Goal: Task Accomplishment & Management: Use online tool/utility

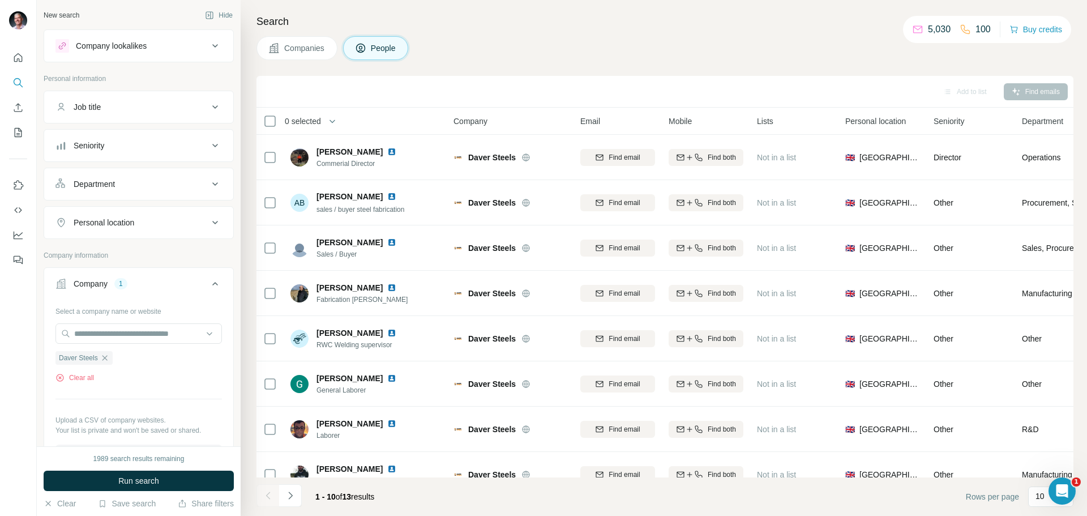
click at [32, 440] on div at bounding box center [18, 258] width 37 height 516
click at [84, 377] on button "Clear all" at bounding box center [74, 378] width 38 height 10
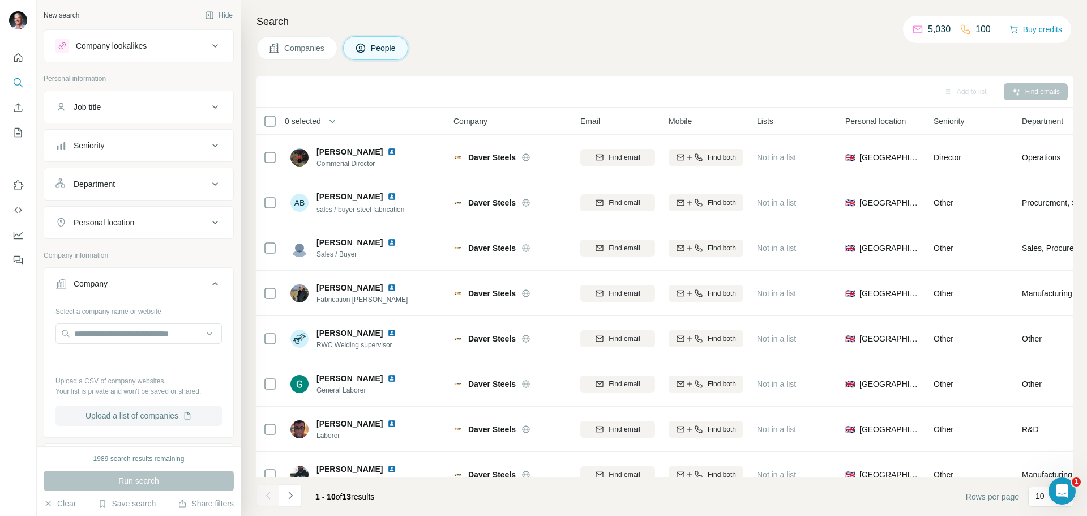
click at [103, 415] on button "Upload a list of companies" at bounding box center [138, 415] width 166 height 20
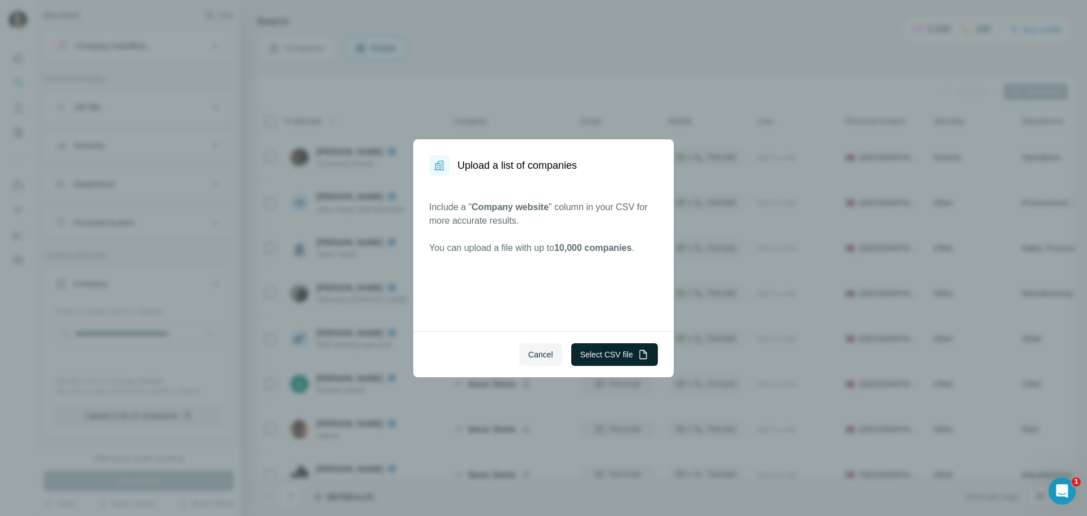
click at [601, 354] on button "Select CSV file" at bounding box center [614, 354] width 87 height 23
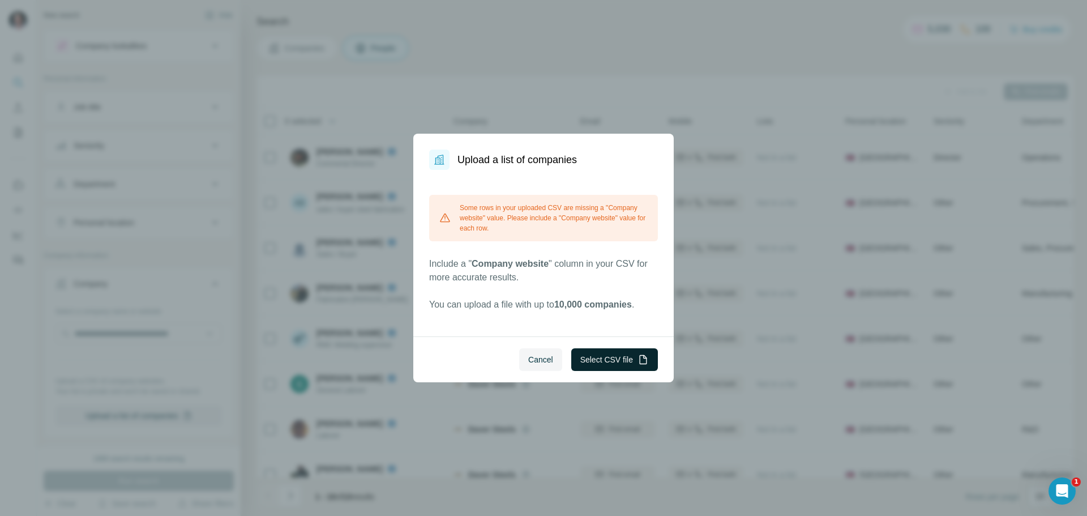
click at [600, 353] on button "Select CSV file" at bounding box center [614, 359] width 87 height 23
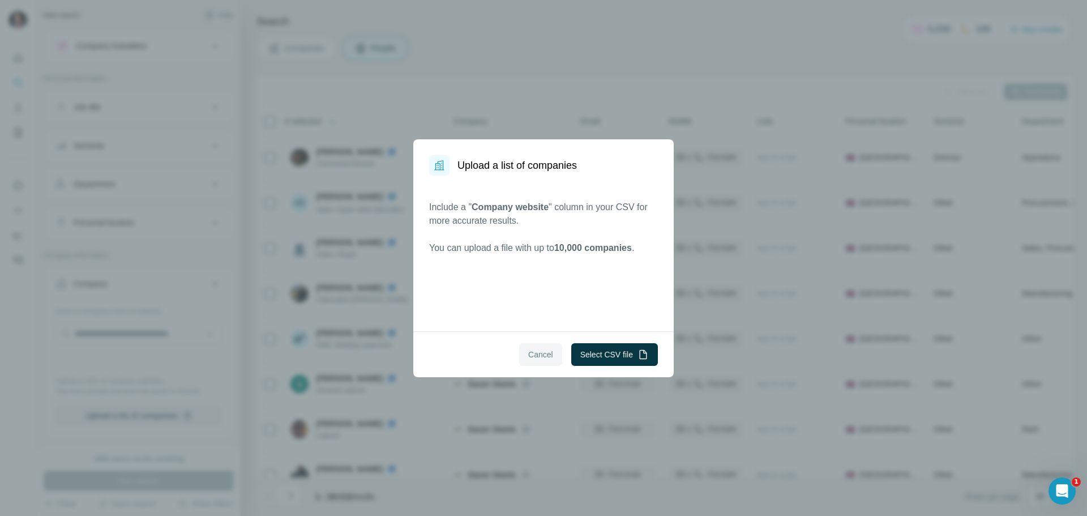
click at [531, 355] on span "Cancel" at bounding box center [540, 354] width 25 height 11
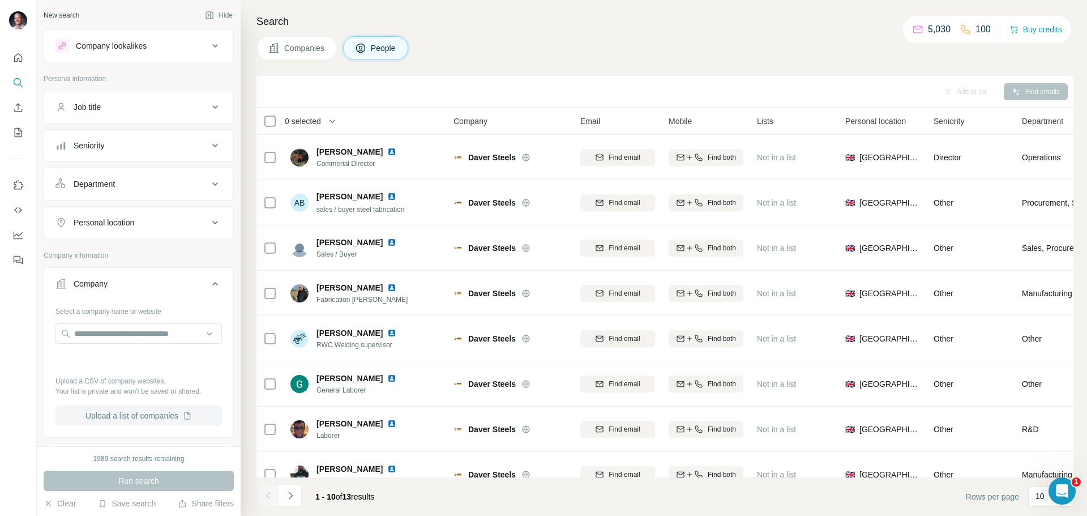
click at [129, 415] on button "Upload a list of companies" at bounding box center [138, 415] width 166 height 20
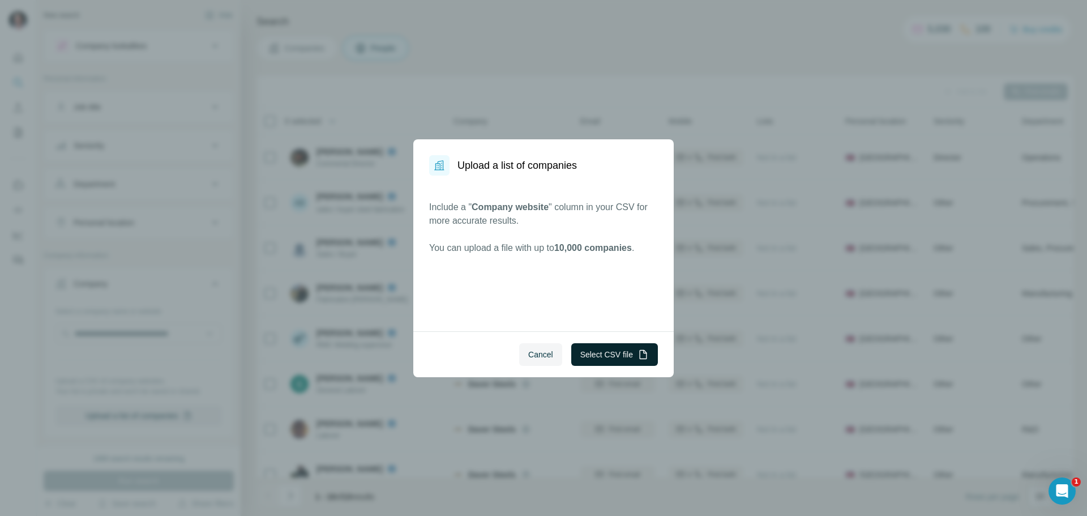
click at [614, 355] on button "Select CSV file" at bounding box center [614, 354] width 87 height 23
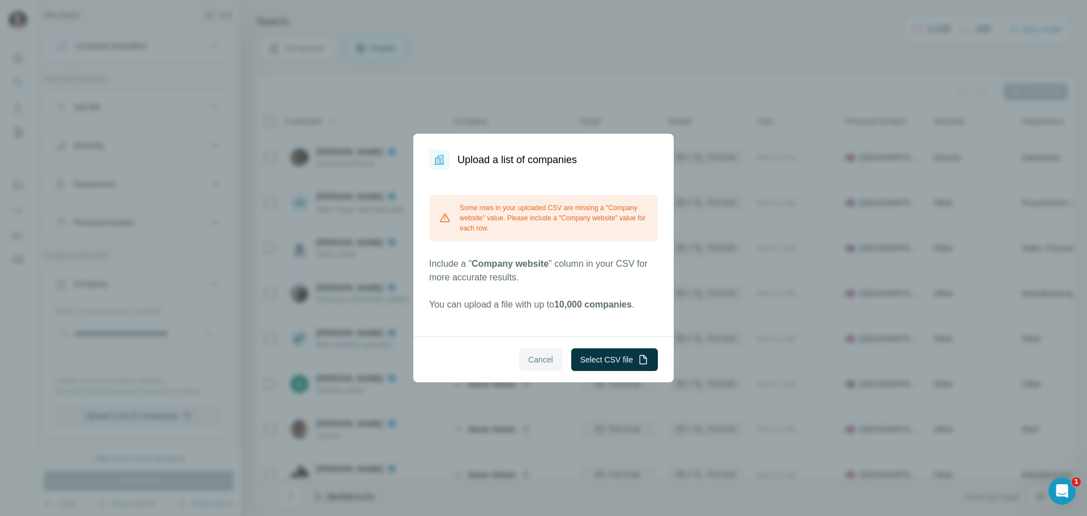
click at [544, 357] on span "Cancel" at bounding box center [540, 359] width 25 height 11
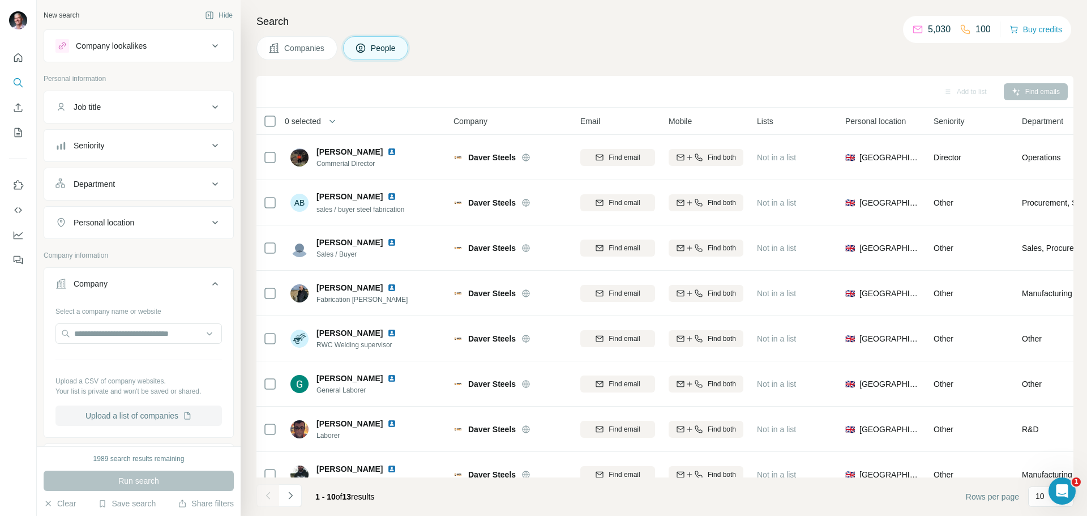
click at [145, 414] on button "Upload a list of companies" at bounding box center [138, 415] width 166 height 20
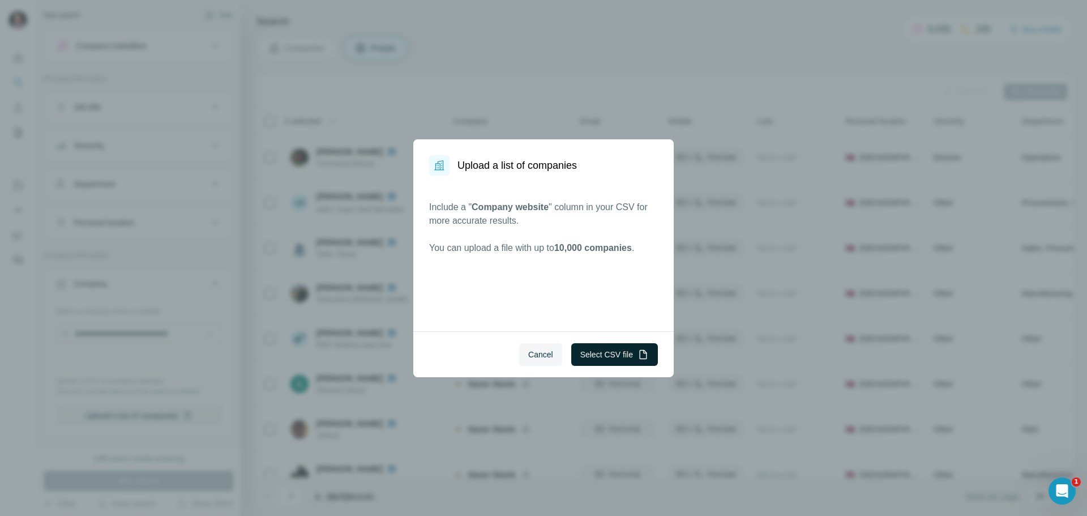
click at [594, 346] on button "Select CSV file" at bounding box center [614, 354] width 87 height 23
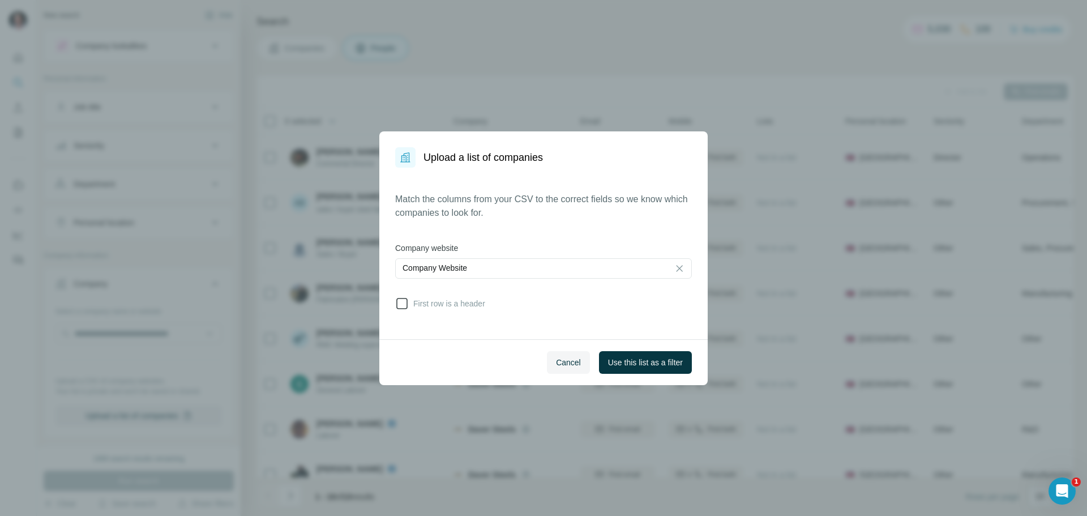
click at [403, 303] on icon at bounding box center [402, 304] width 14 height 14
click at [461, 265] on p "Company Website" at bounding box center [435, 267] width 65 height 11
click at [556, 234] on div "Match the columns from your CSV to the correct fields so we know which companie…" at bounding box center [543, 253] width 297 height 122
click at [648, 365] on span "Use this list as a filter" at bounding box center [645, 362] width 75 height 11
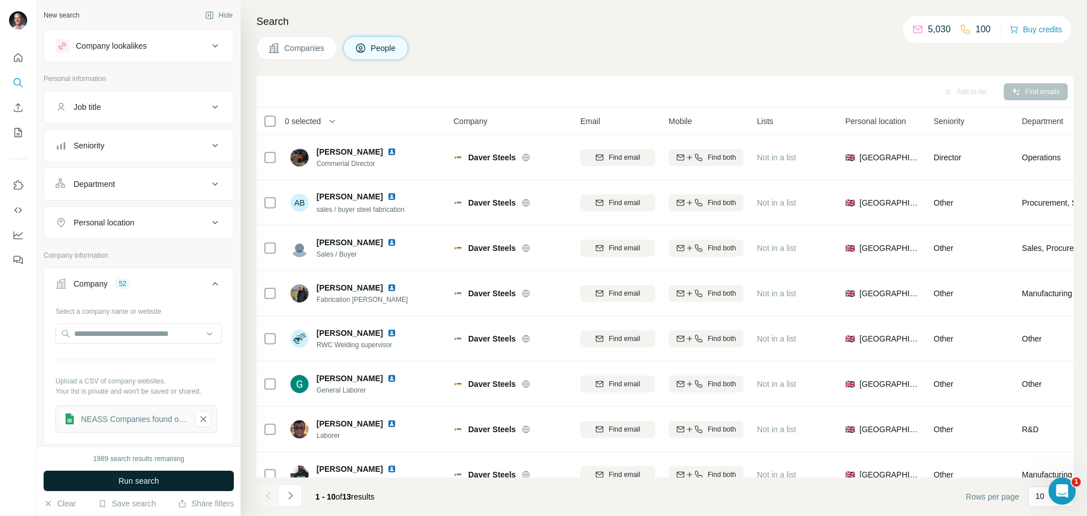
click at [162, 477] on button "Run search" at bounding box center [139, 480] width 190 height 20
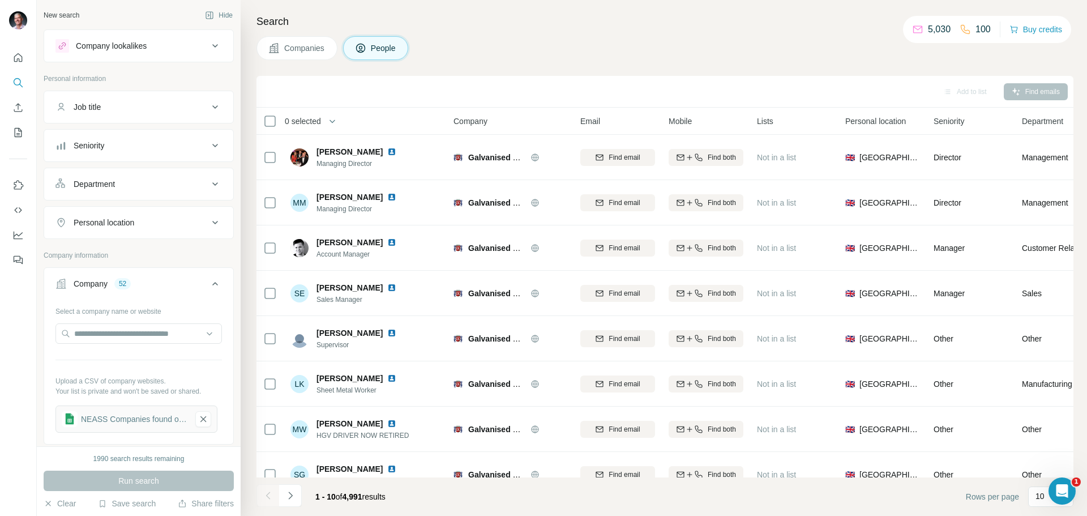
click at [294, 48] on span "Companies" at bounding box center [304, 47] width 41 height 11
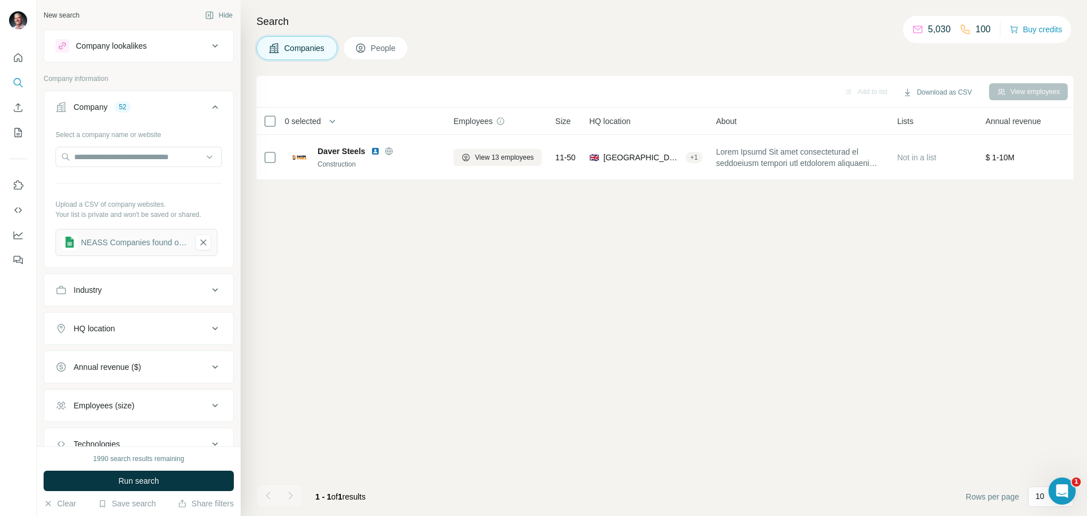
click at [91, 106] on div "Company" at bounding box center [91, 106] width 34 height 11
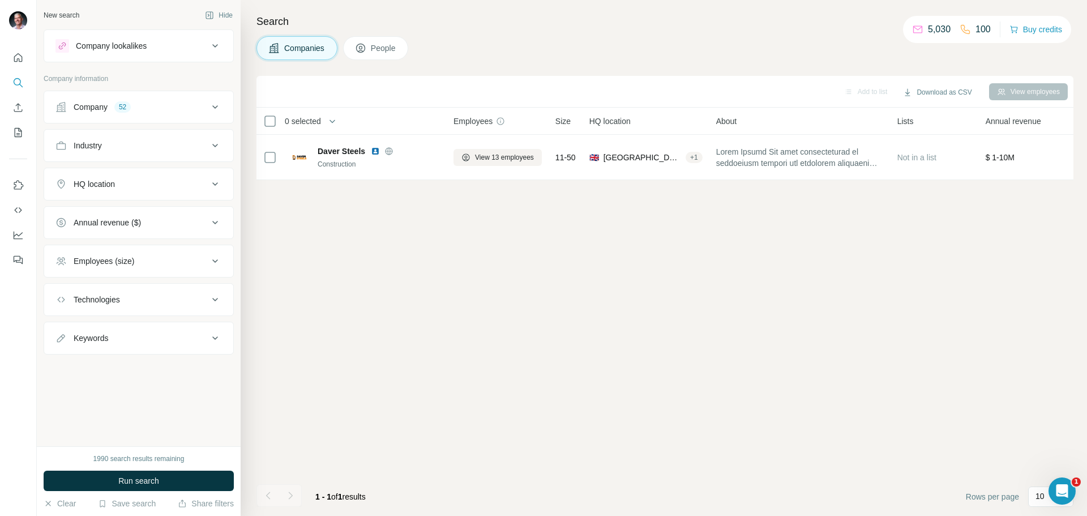
click at [215, 104] on icon at bounding box center [215, 107] width 14 height 14
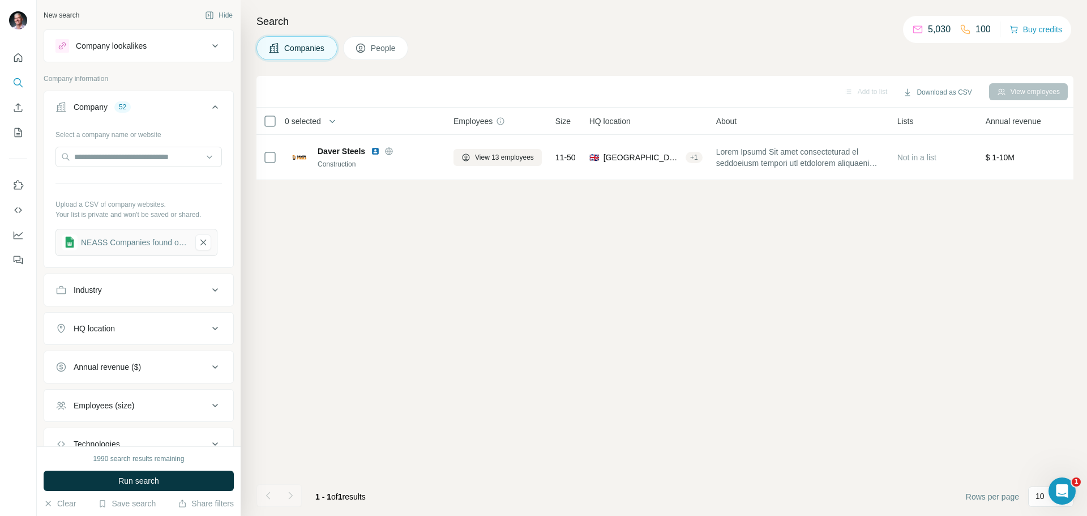
click at [125, 105] on div "52" at bounding box center [122, 107] width 16 height 10
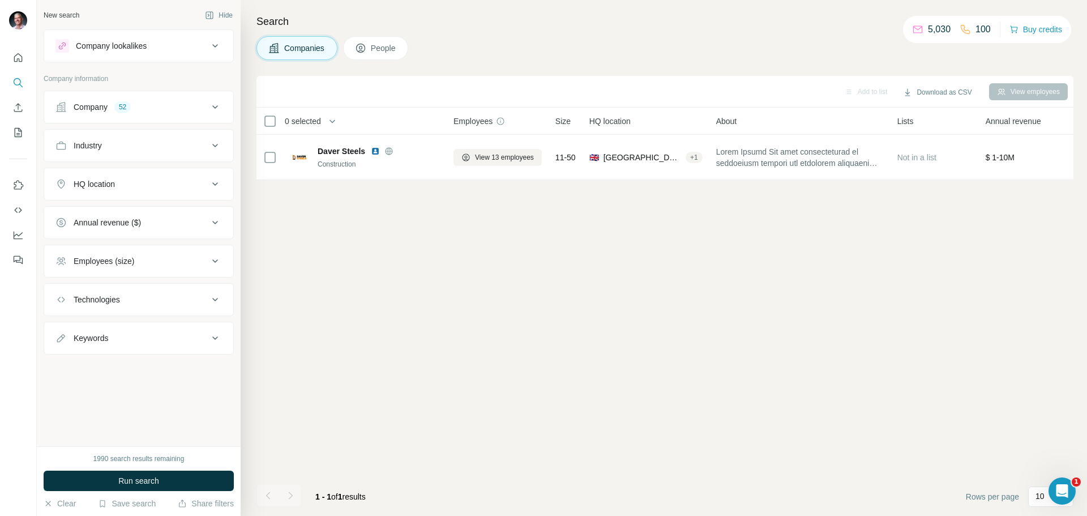
click at [94, 108] on div "Company" at bounding box center [91, 106] width 34 height 11
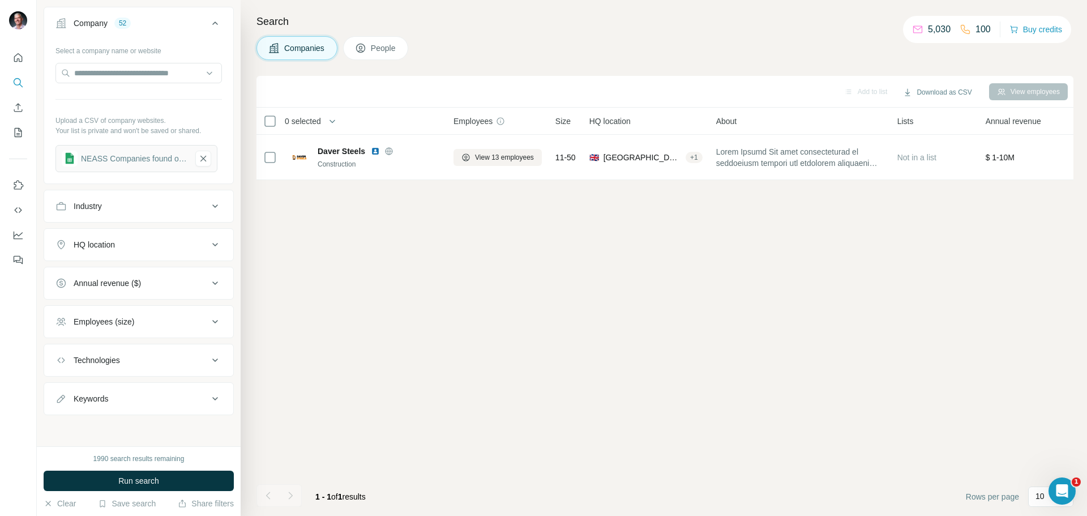
scroll to position [84, 0]
click at [123, 482] on span "Run search" at bounding box center [138, 480] width 41 height 11
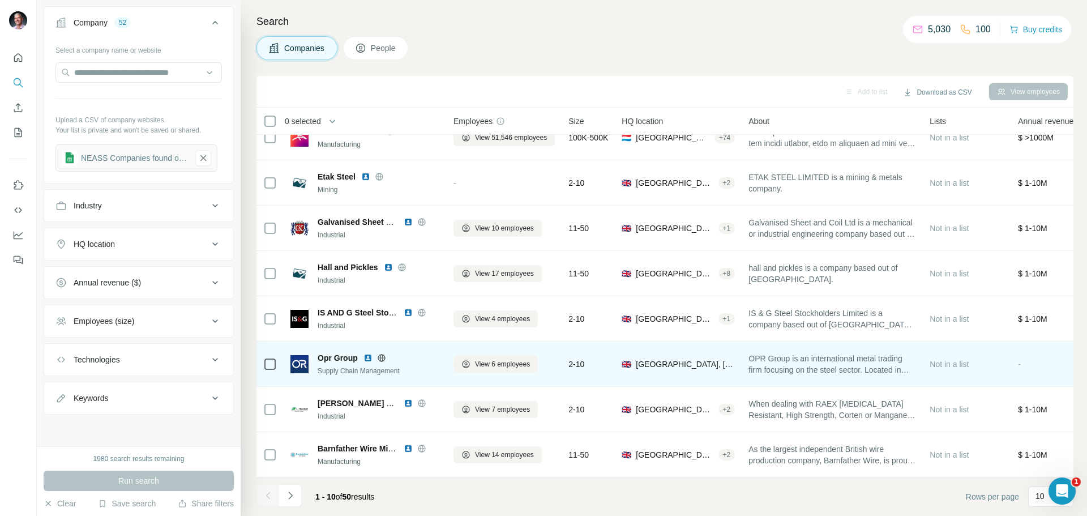
scroll to position [0, 0]
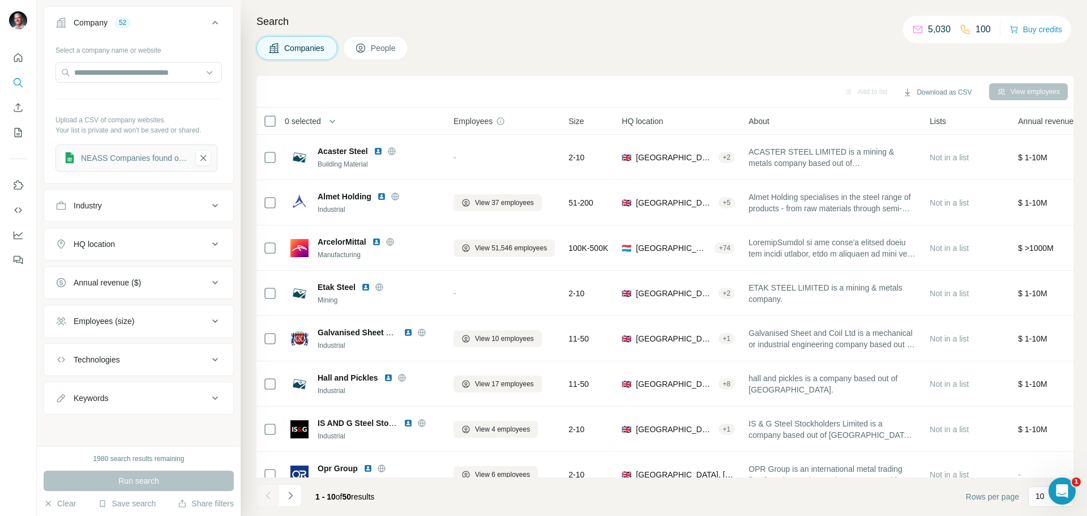
click at [383, 49] on span "People" at bounding box center [384, 47] width 26 height 11
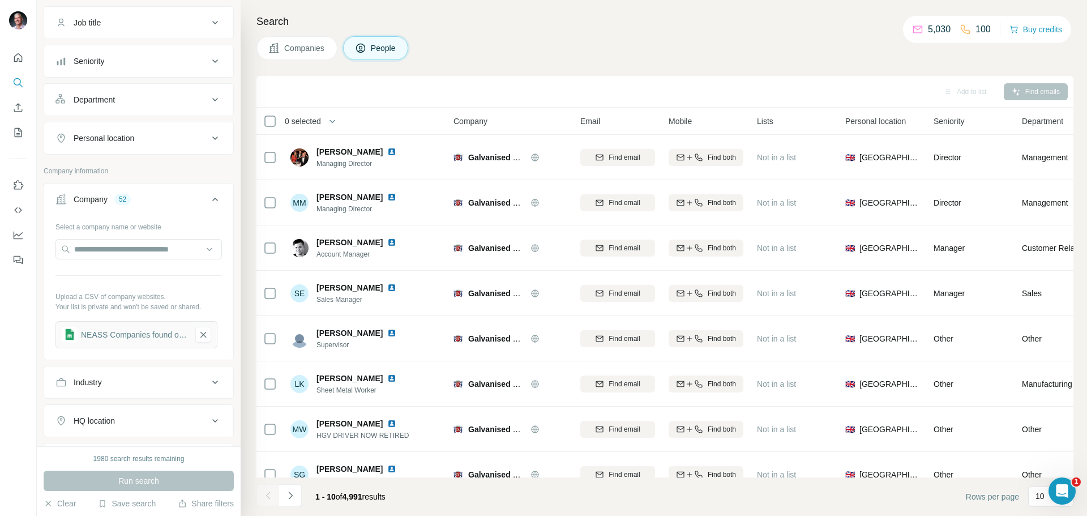
scroll to position [261, 0]
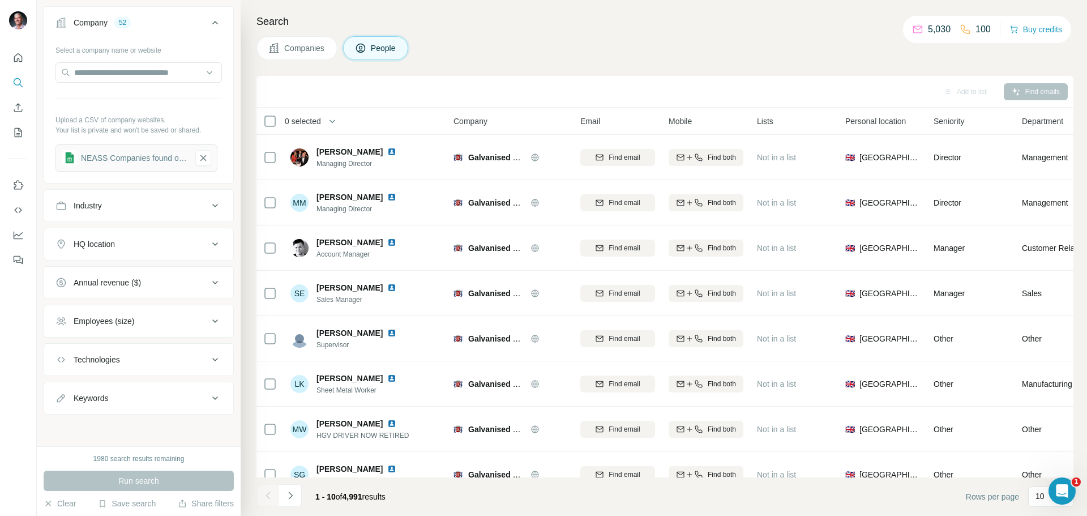
click at [284, 43] on span "Companies" at bounding box center [304, 47] width 41 height 11
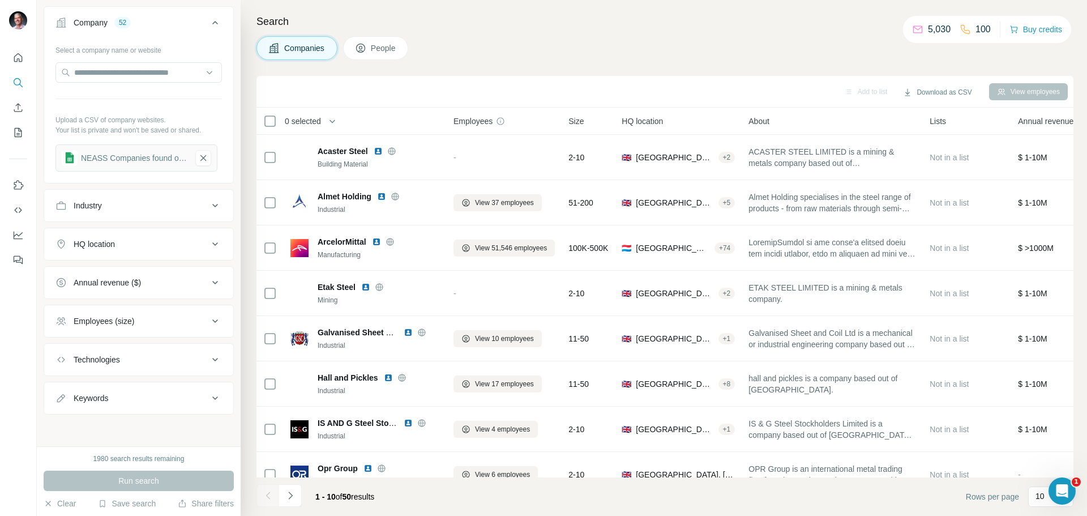
scroll to position [84, 0]
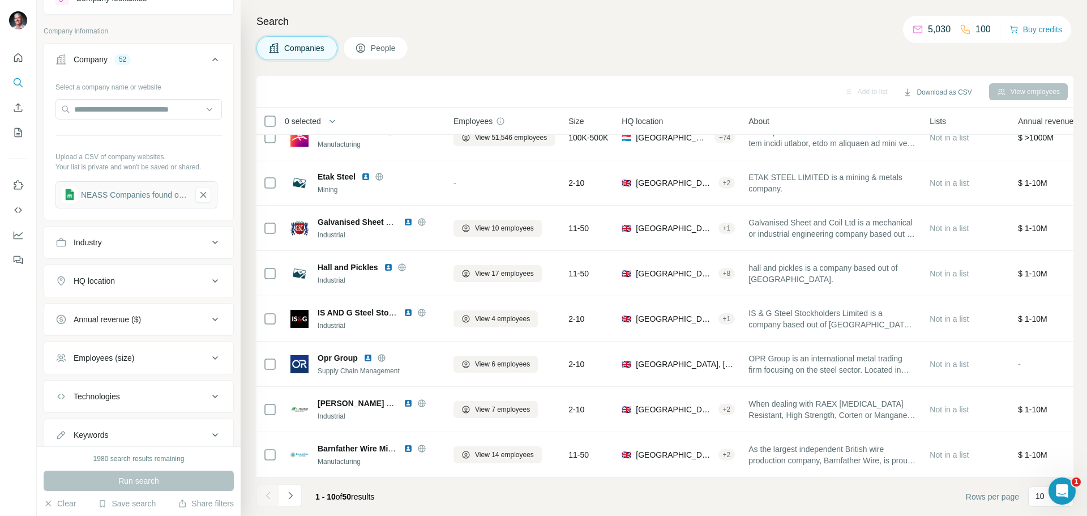
scroll to position [84, 0]
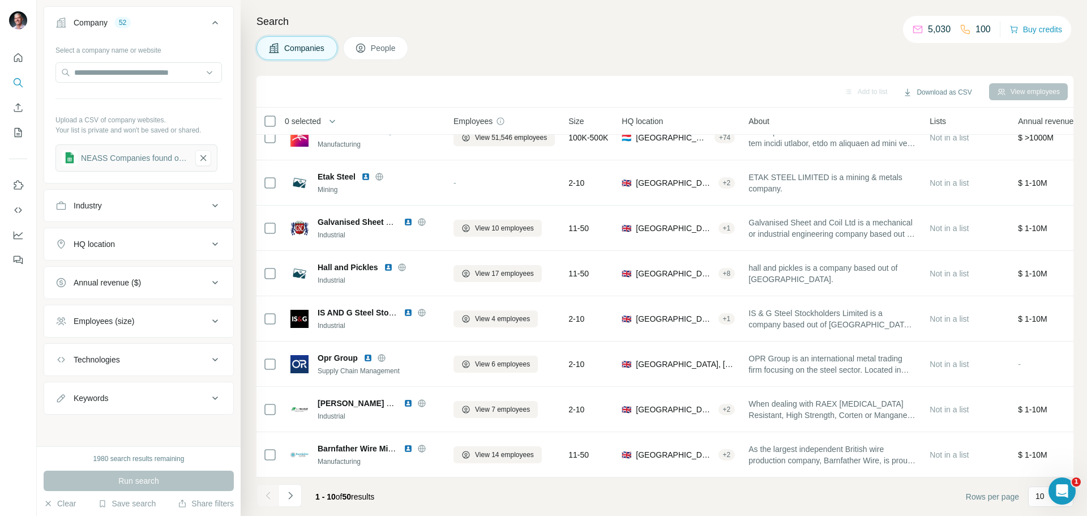
click at [393, 45] on span "People" at bounding box center [384, 47] width 26 height 11
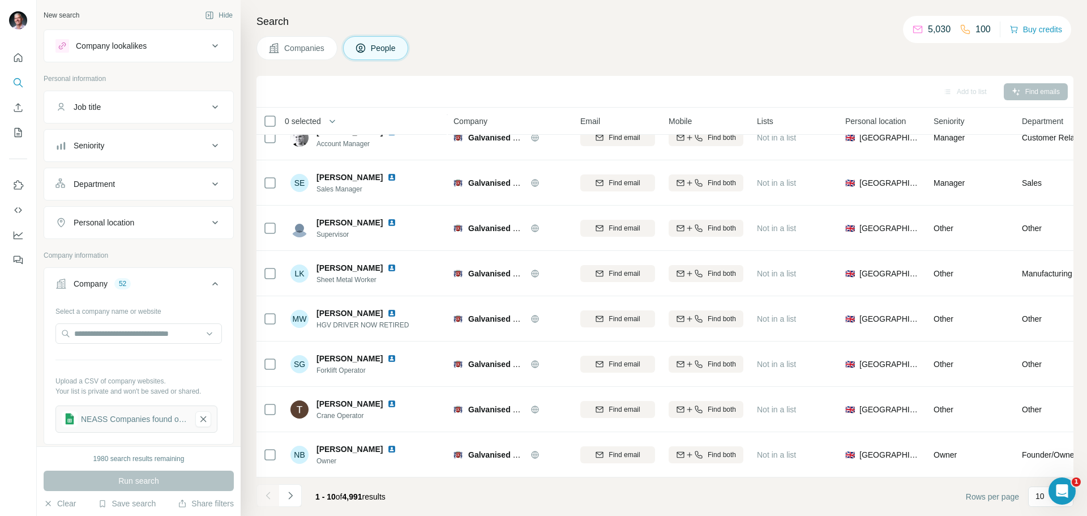
click at [208, 144] on icon at bounding box center [215, 146] width 14 height 14
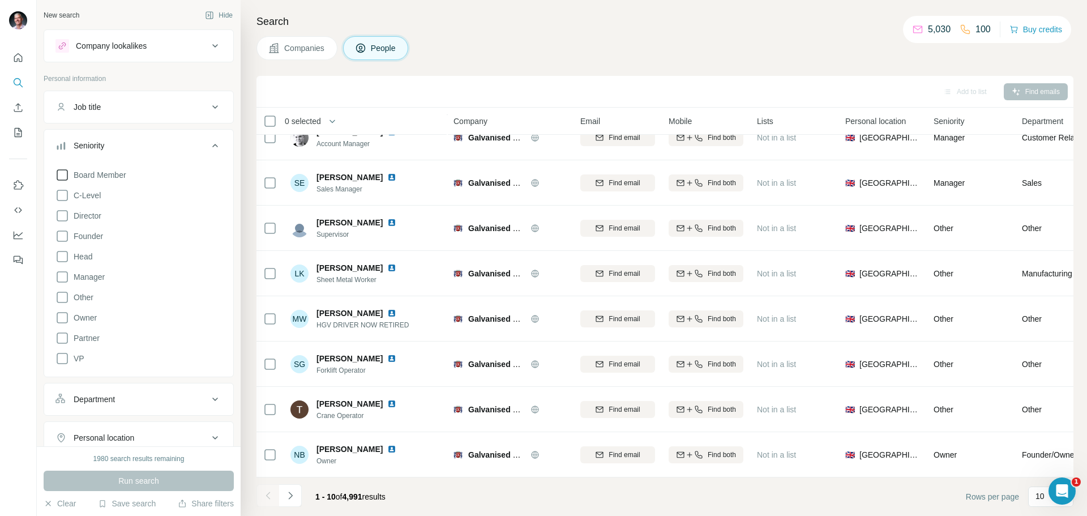
click at [59, 174] on icon at bounding box center [62, 175] width 14 height 14
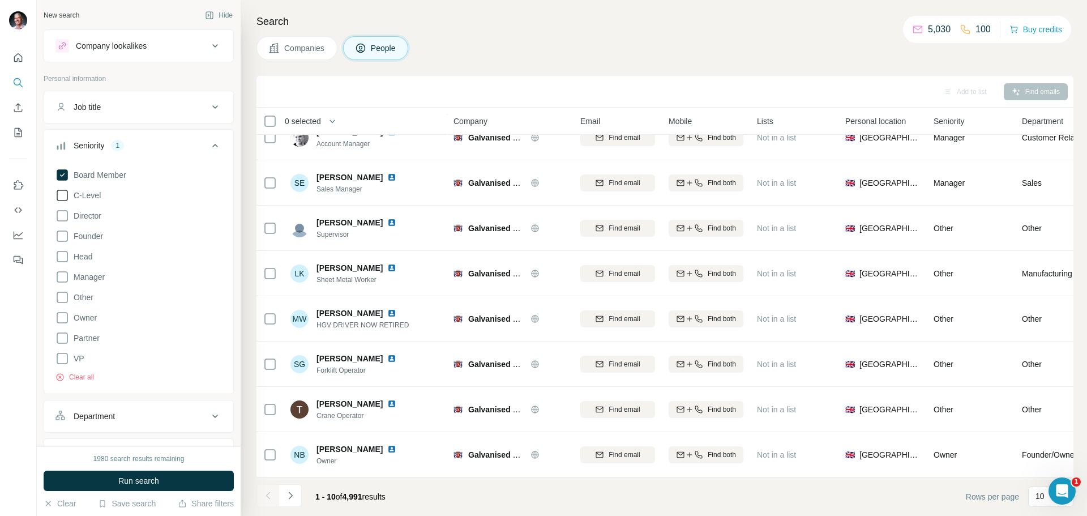
click at [60, 191] on icon at bounding box center [62, 196] width 14 height 14
click at [59, 213] on icon at bounding box center [62, 216] width 14 height 14
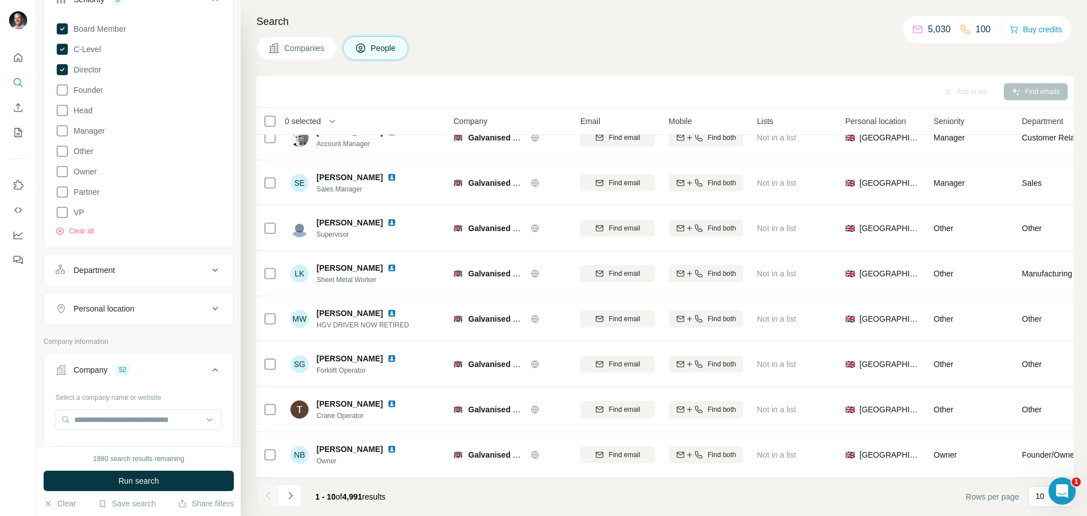
scroll to position [226, 0]
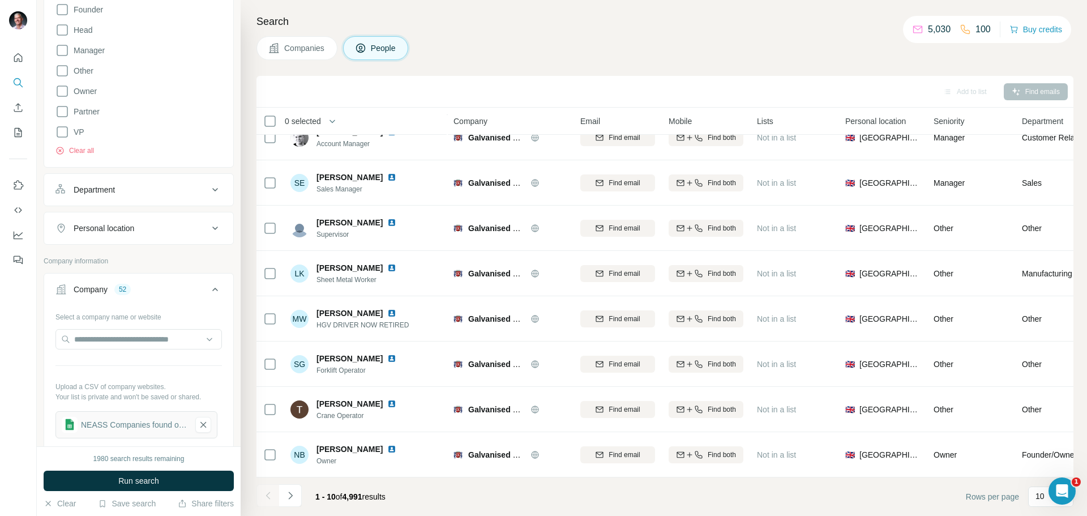
click at [208, 226] on icon at bounding box center [215, 228] width 14 height 14
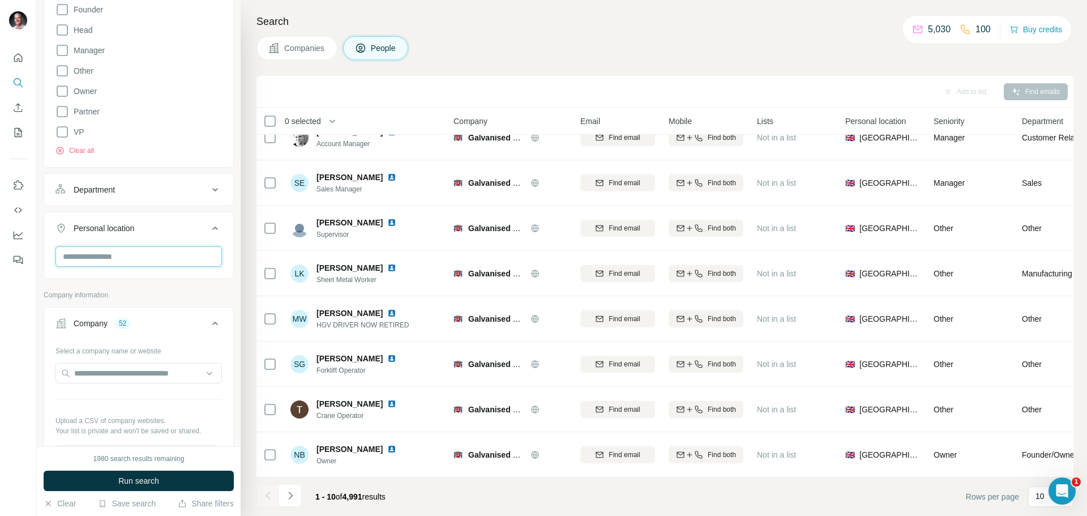
click at [174, 250] on input "text" at bounding box center [138, 256] width 166 height 20
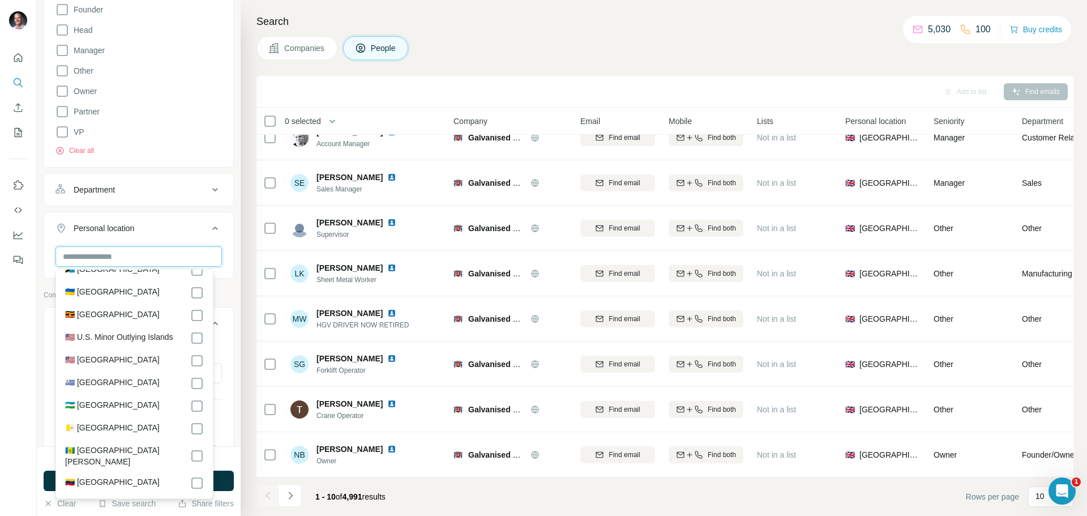
scroll to position [5160, 0]
click at [85, 256] on input "text" at bounding box center [138, 256] width 166 height 20
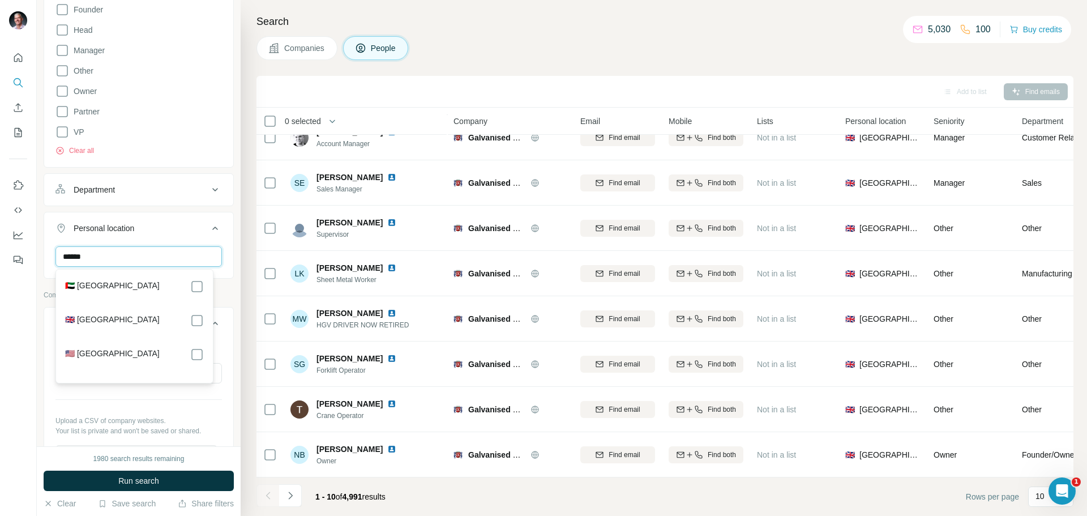
type input "******"
click at [19, 321] on div at bounding box center [18, 258] width 37 height 516
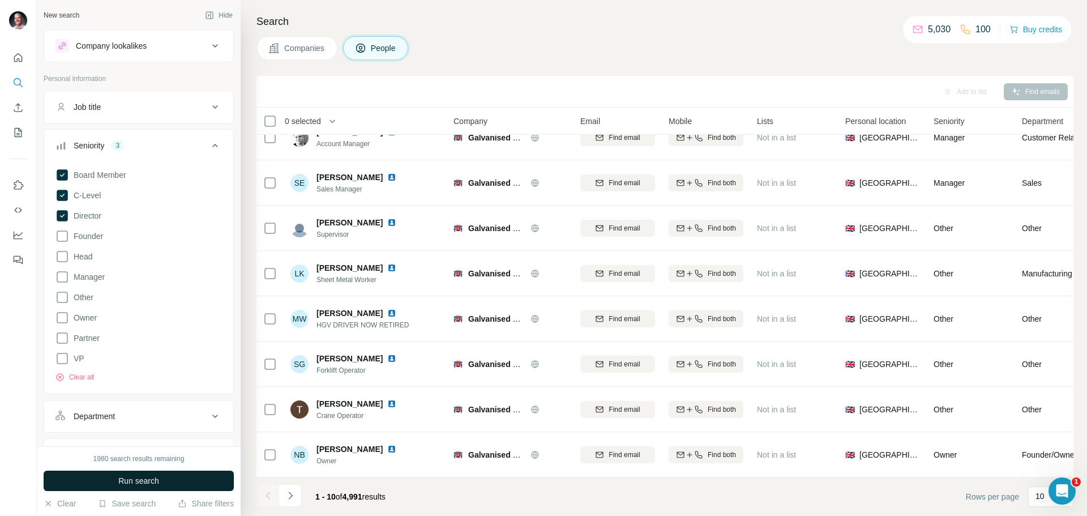
click at [143, 485] on span "Run search" at bounding box center [138, 480] width 41 height 11
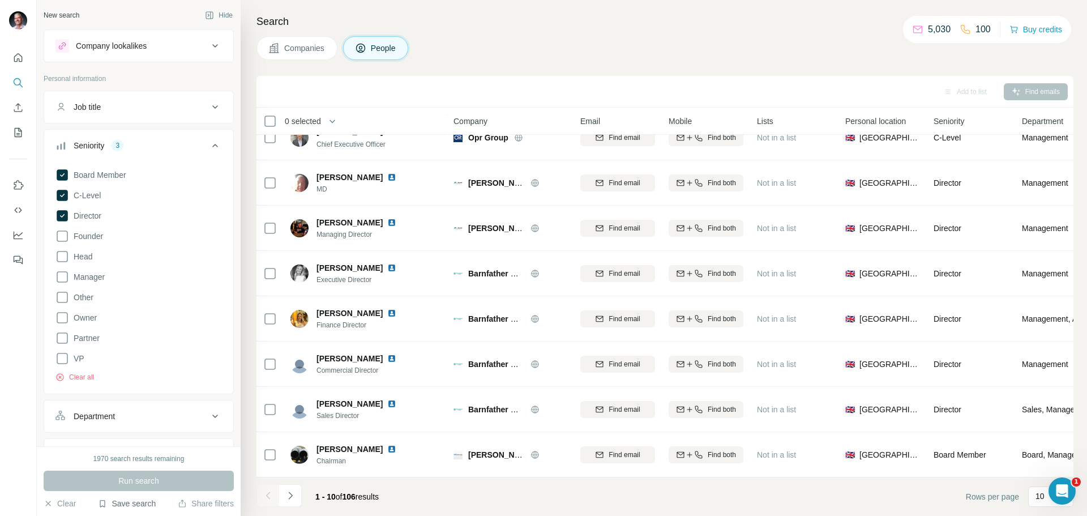
click at [131, 502] on button "Save search" at bounding box center [127, 503] width 58 height 11
click at [157, 460] on div "Save search" at bounding box center [158, 461] width 119 height 23
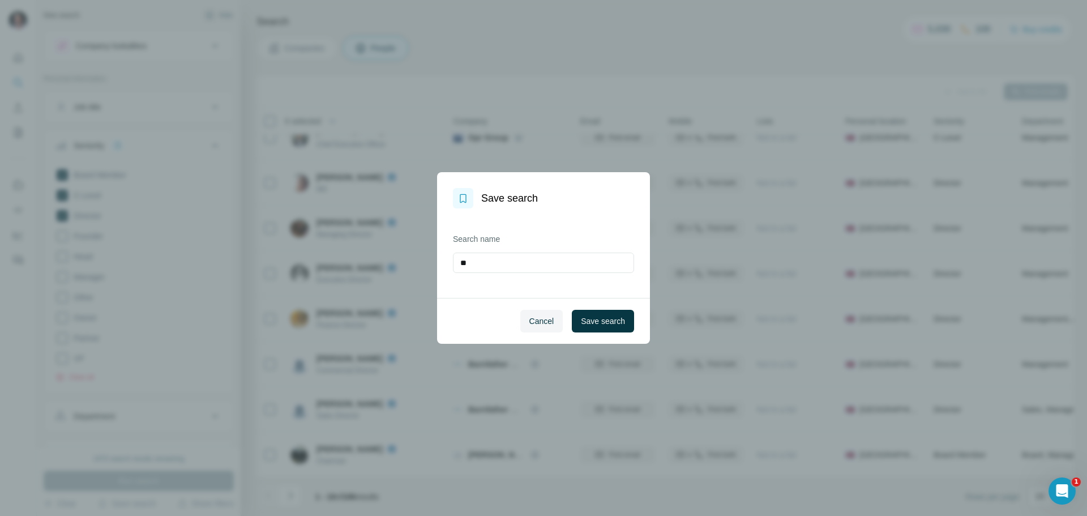
type input "*"
type input "**********"
click at [588, 321] on span "Save search" at bounding box center [603, 320] width 44 height 11
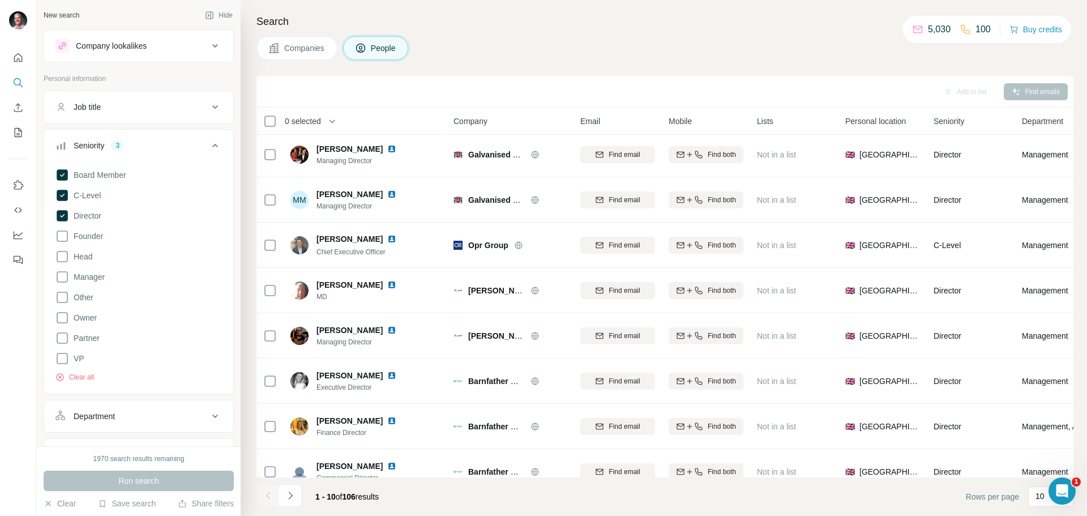
scroll to position [116, 0]
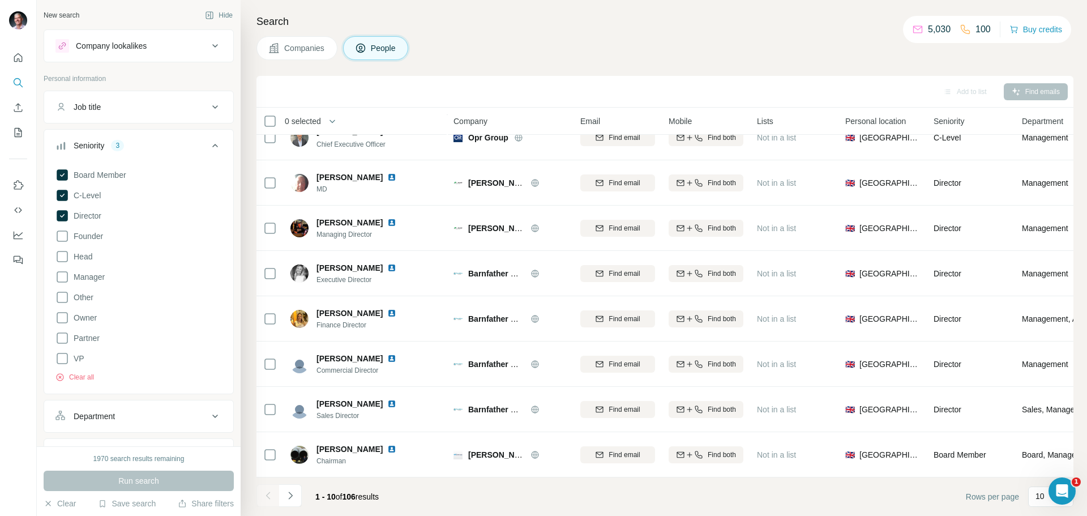
click at [978, 28] on p "100" at bounding box center [983, 30] width 15 height 14
click at [919, 25] on div "5,030" at bounding box center [931, 30] width 38 height 14
click at [1035, 94] on div "Find emails" at bounding box center [1036, 91] width 64 height 17
click at [933, 24] on p "5,030" at bounding box center [939, 30] width 23 height 14
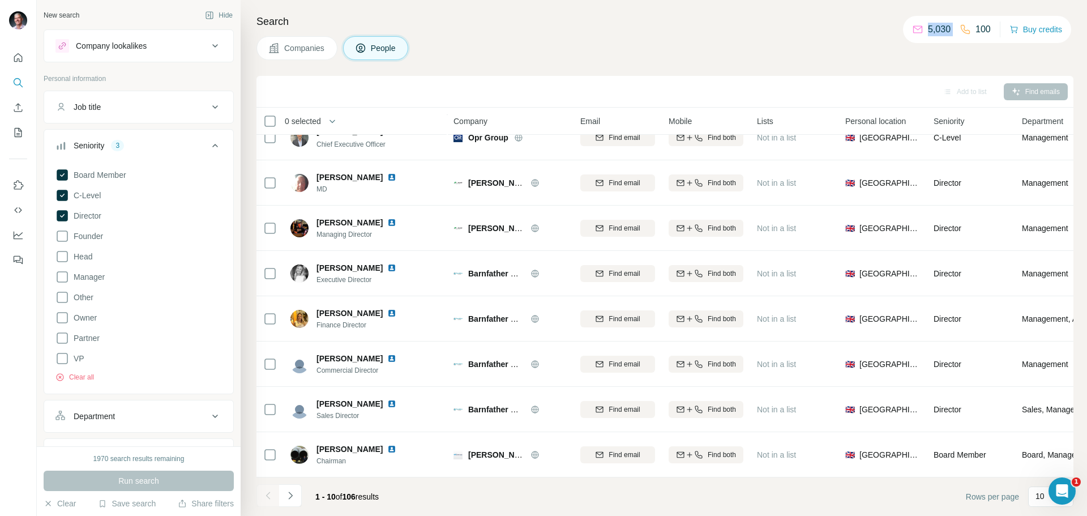
click at [933, 24] on p "5,030" at bounding box center [939, 30] width 23 height 14
click at [986, 60] on div "Search Companies People Add to list Find emails 0 selected People Company Email…" at bounding box center [664, 258] width 846 height 516
click at [310, 45] on span "Companies" at bounding box center [304, 47] width 41 height 11
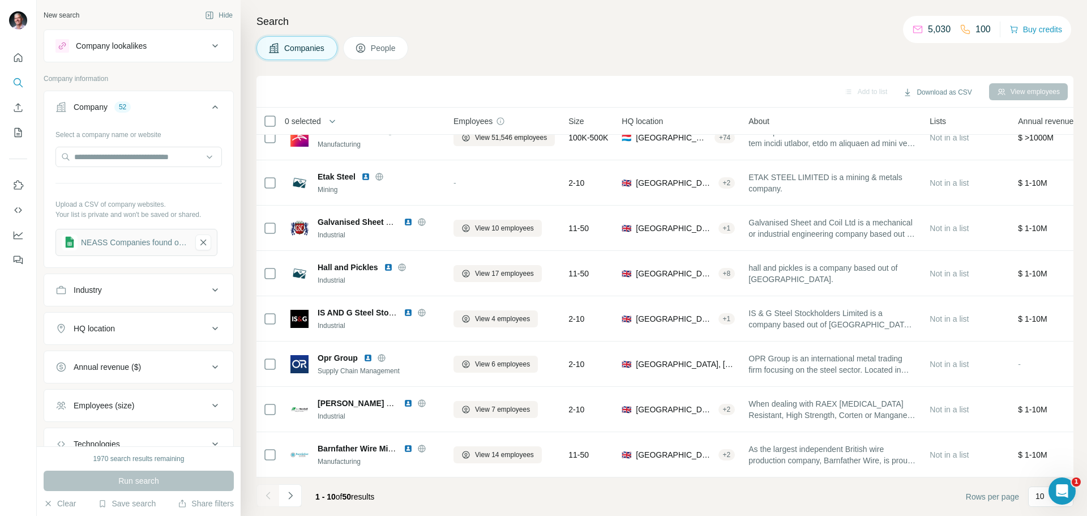
click at [378, 51] on span "People" at bounding box center [384, 47] width 26 height 11
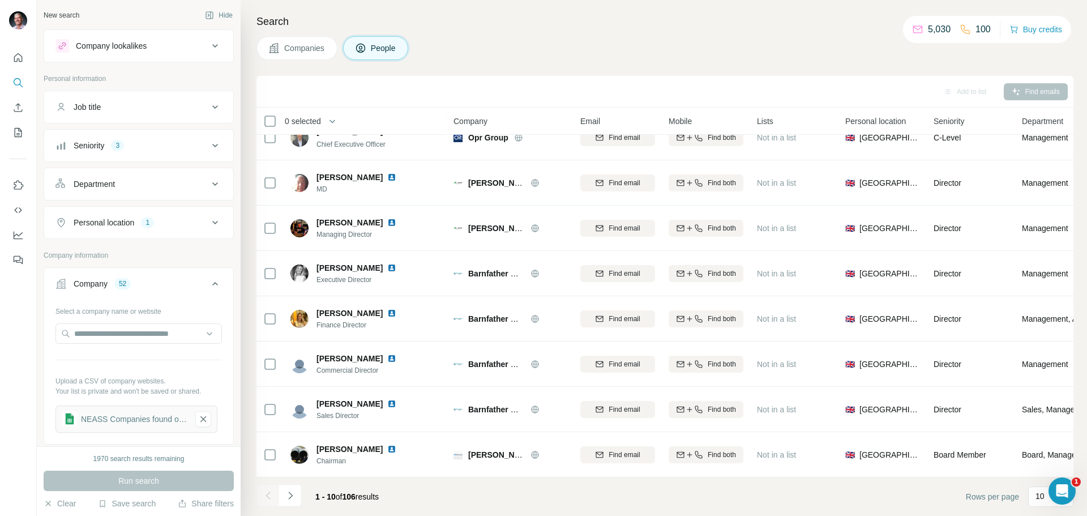
click at [1055, 92] on div "Find emails" at bounding box center [1036, 91] width 64 height 17
click at [1039, 91] on div "Find emails" at bounding box center [1036, 91] width 64 height 17
click at [957, 91] on div "Add to list" at bounding box center [964, 91] width 59 height 17
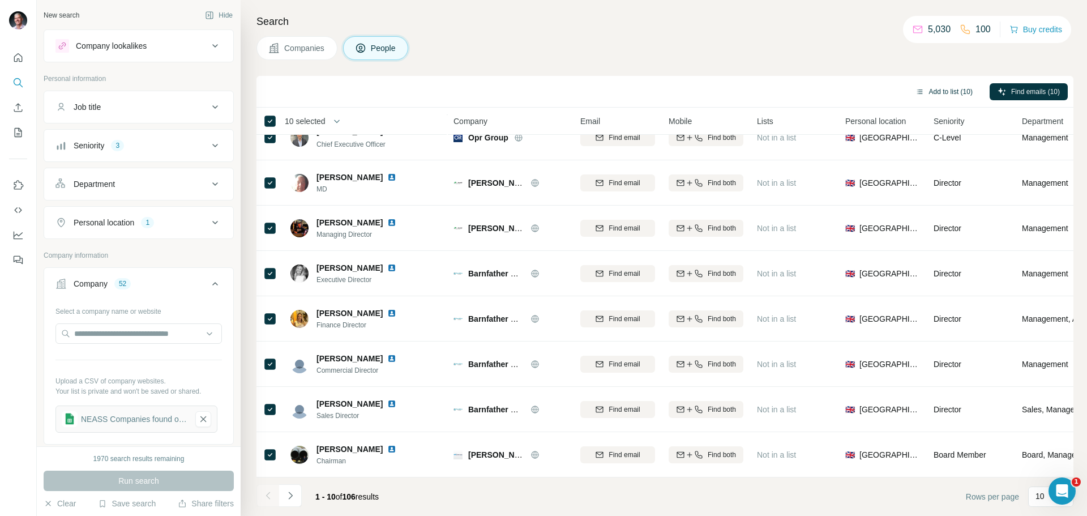
click at [936, 91] on button "Add to list (10)" at bounding box center [944, 91] width 73 height 17
click at [915, 92] on icon "button" at bounding box center [919, 91] width 9 height 9
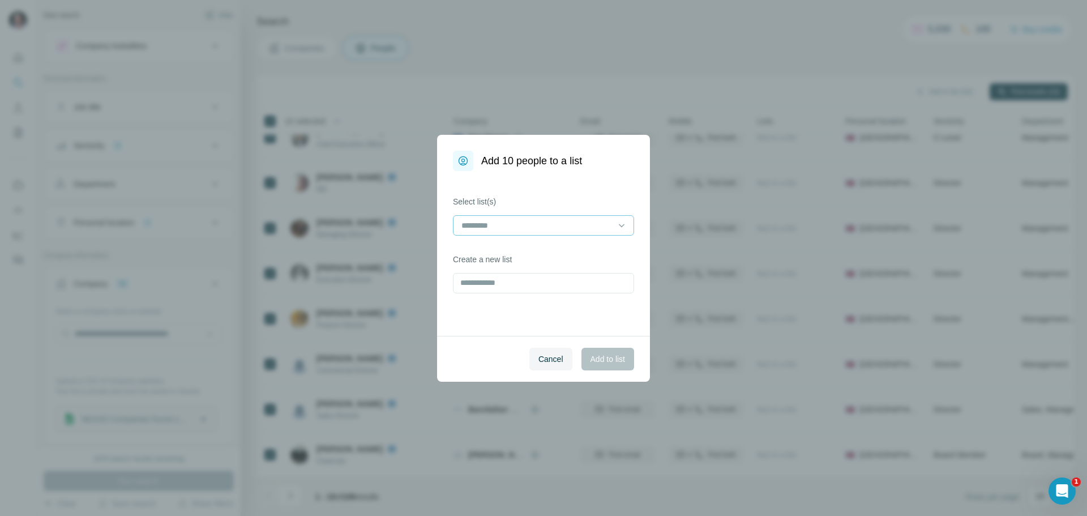
click at [613, 227] on input at bounding box center [536, 225] width 153 height 12
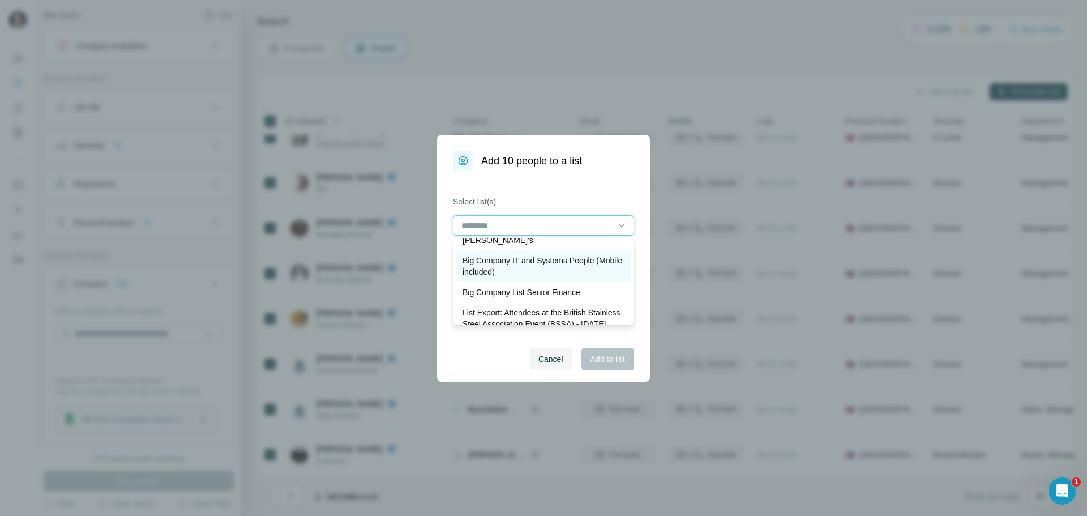
scroll to position [34, 0]
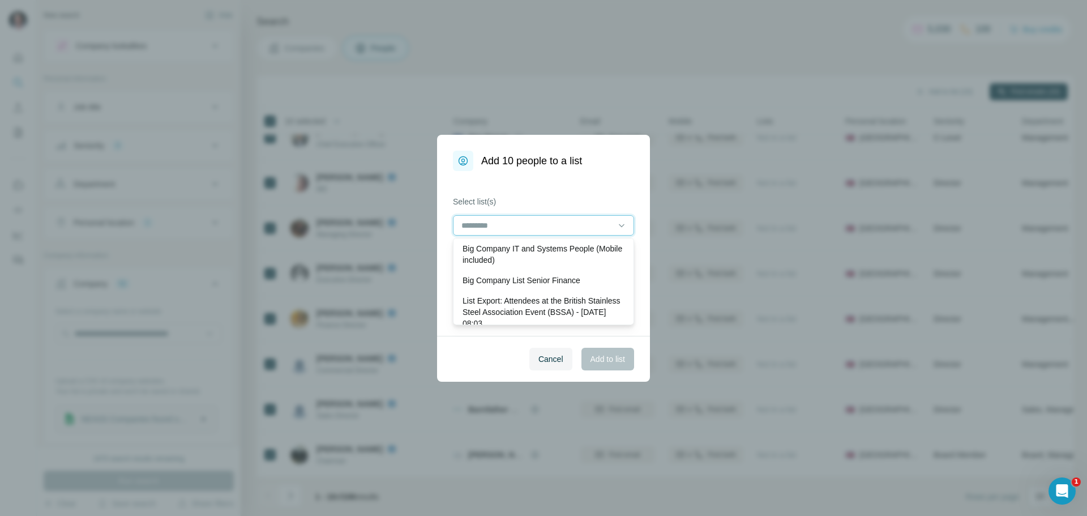
click at [489, 222] on input at bounding box center [536, 225] width 153 height 12
click at [553, 356] on span "Cancel" at bounding box center [550, 358] width 25 height 11
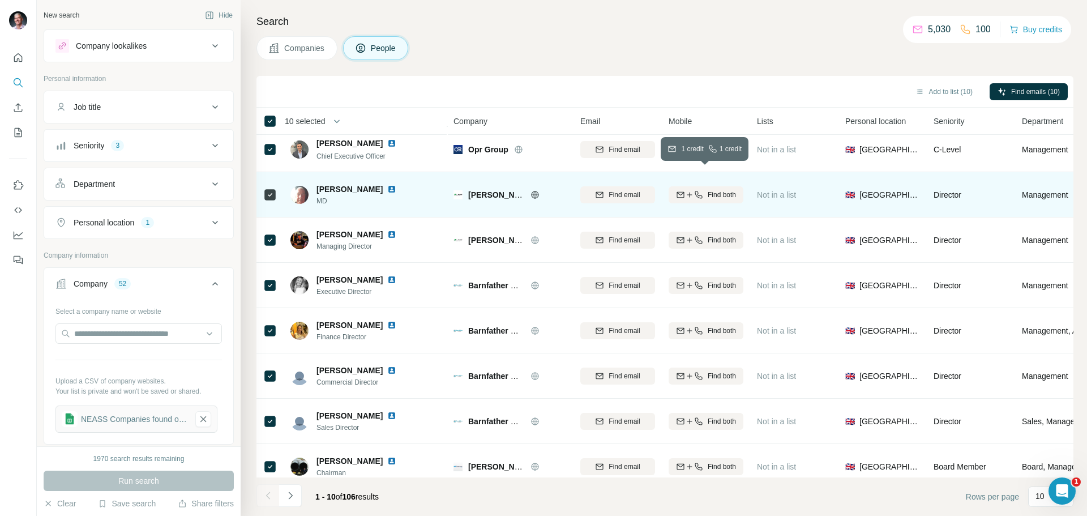
scroll to position [116, 0]
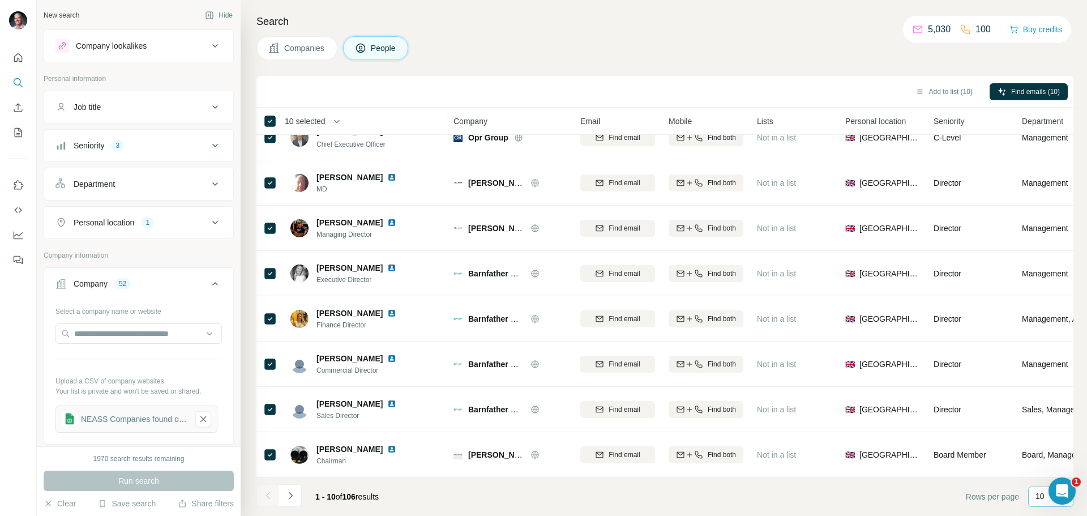
click at [1041, 498] on p "10" at bounding box center [1040, 495] width 9 height 11
click at [1041, 413] on p "60" at bounding box center [1042, 409] width 9 height 11
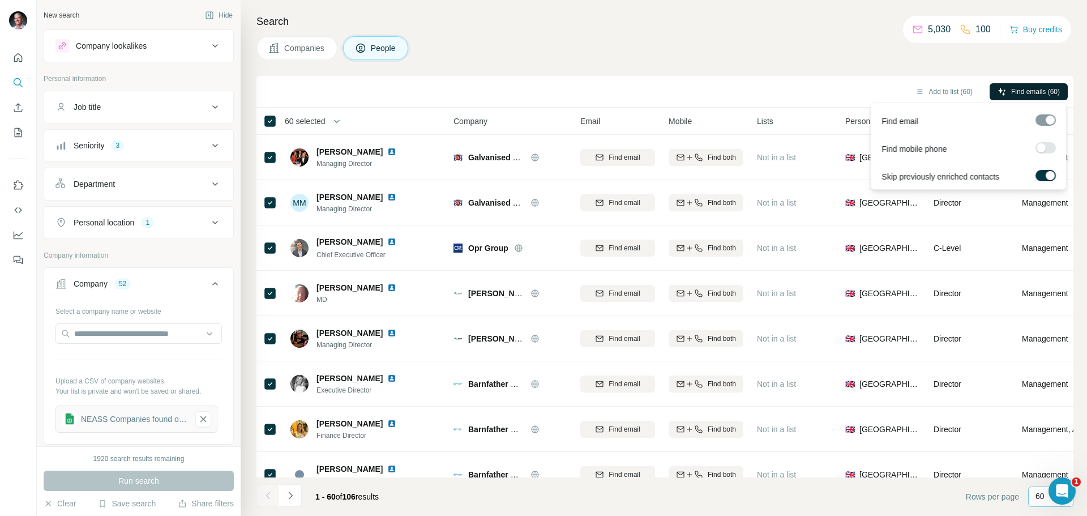
click at [1022, 88] on span "Find emails (60)" at bounding box center [1035, 92] width 49 height 10
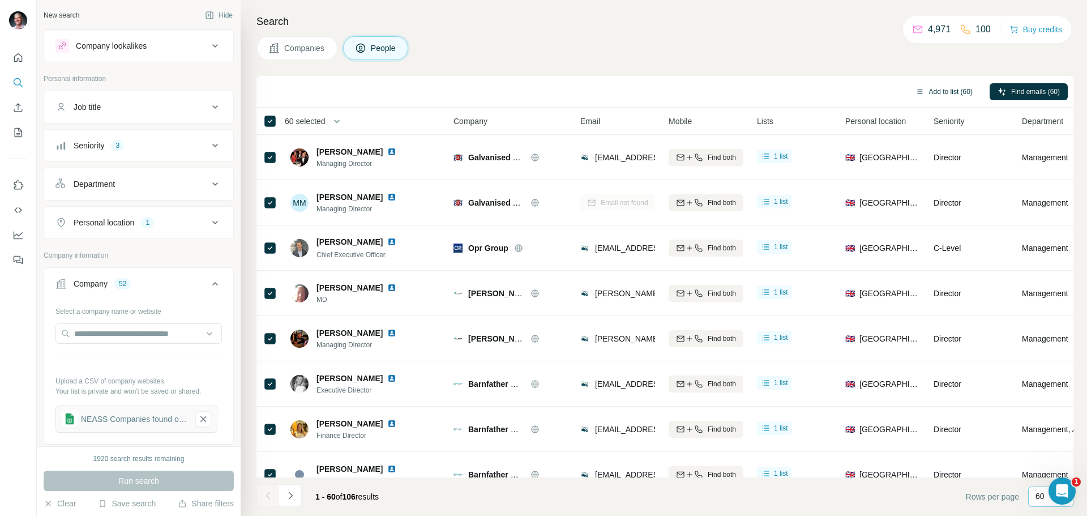
click at [939, 91] on button "Add to list (60)" at bounding box center [944, 91] width 73 height 17
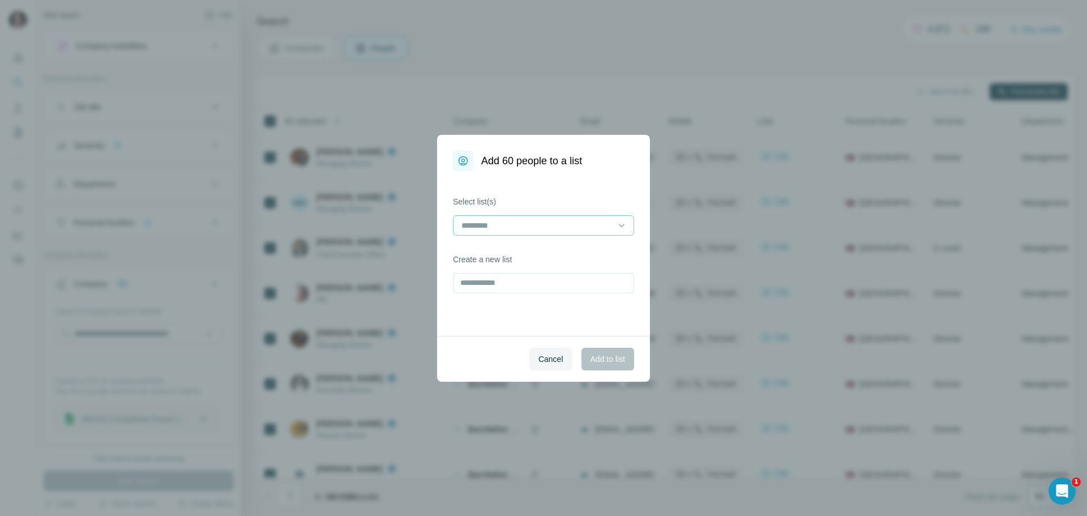
click at [571, 226] on input at bounding box center [536, 225] width 153 height 12
click at [611, 188] on div "Select list(s) Create a new list" at bounding box center [543, 253] width 213 height 165
click at [472, 286] on input "text" at bounding box center [543, 283] width 181 height 20
type input "**********"
click at [608, 361] on span "Add to list" at bounding box center [608, 358] width 35 height 11
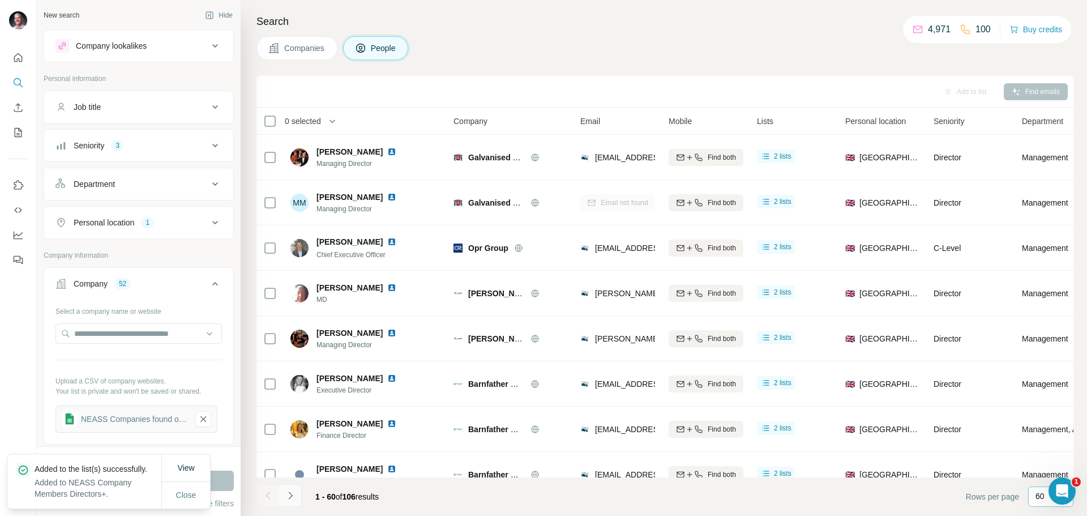
click at [290, 495] on icon "Navigate to next page" at bounding box center [290, 495] width 11 height 11
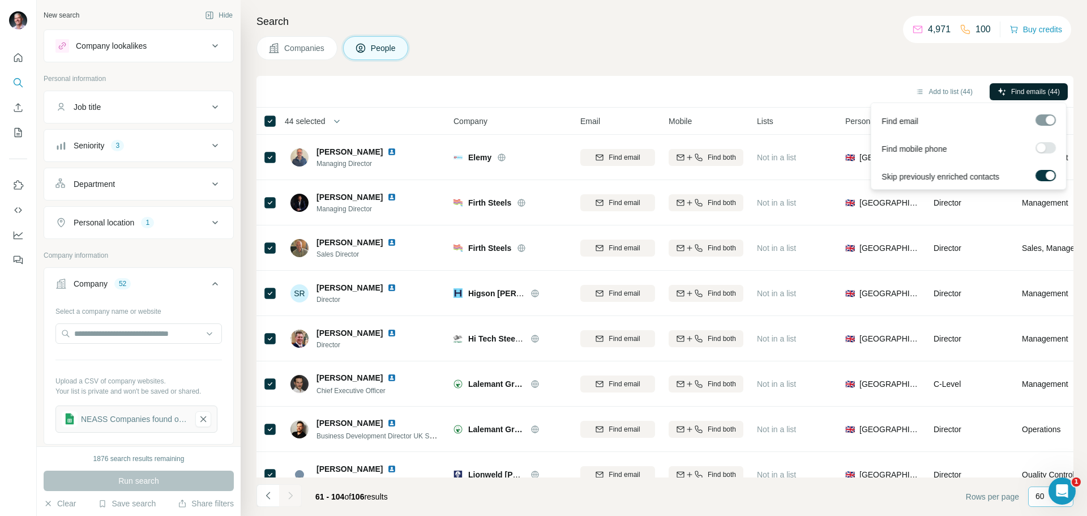
click at [1023, 89] on span "Find emails (44)" at bounding box center [1035, 92] width 49 height 10
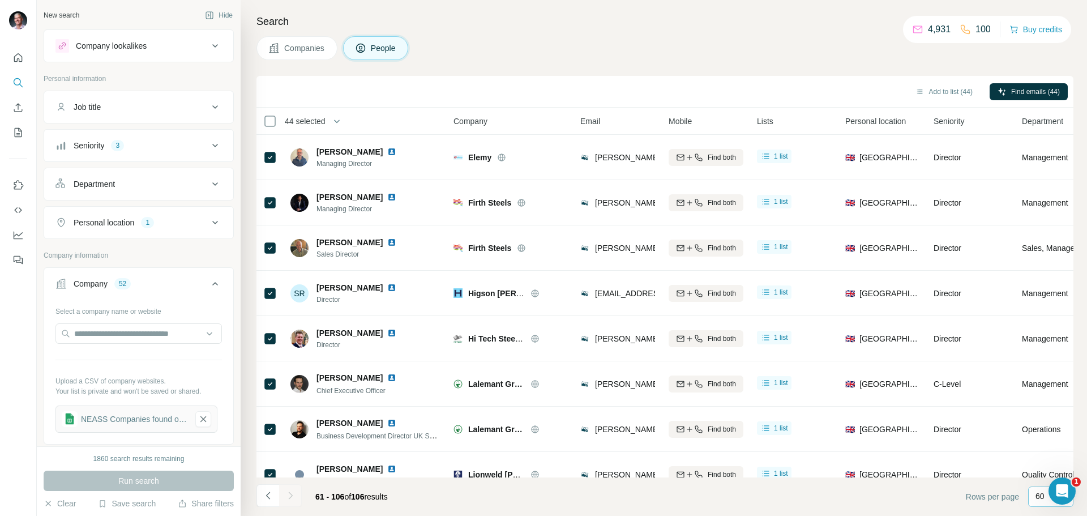
click at [758, 58] on div "Companies People" at bounding box center [664, 48] width 817 height 24
click at [926, 92] on button "Add to list (44)" at bounding box center [944, 91] width 73 height 17
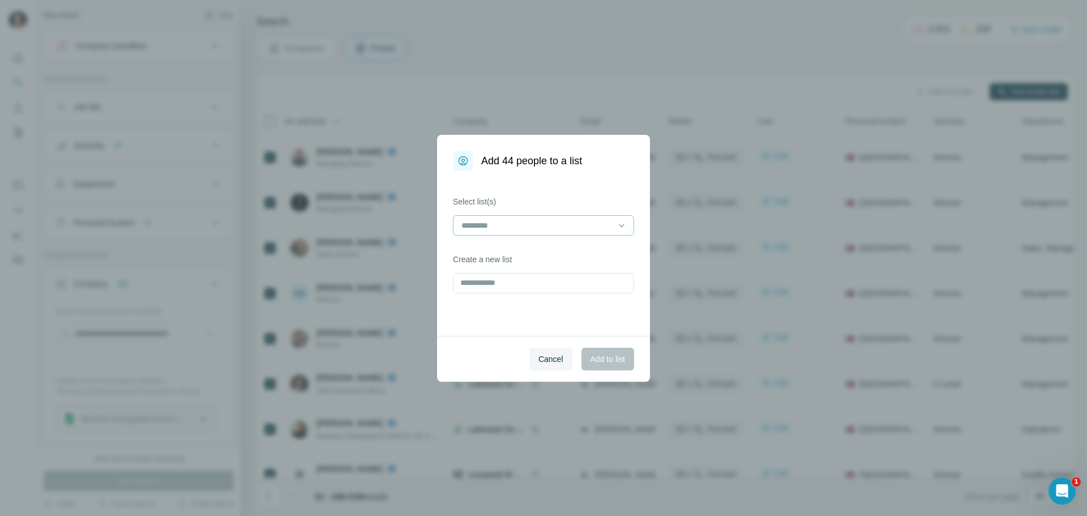
click at [602, 225] on input at bounding box center [536, 225] width 153 height 12
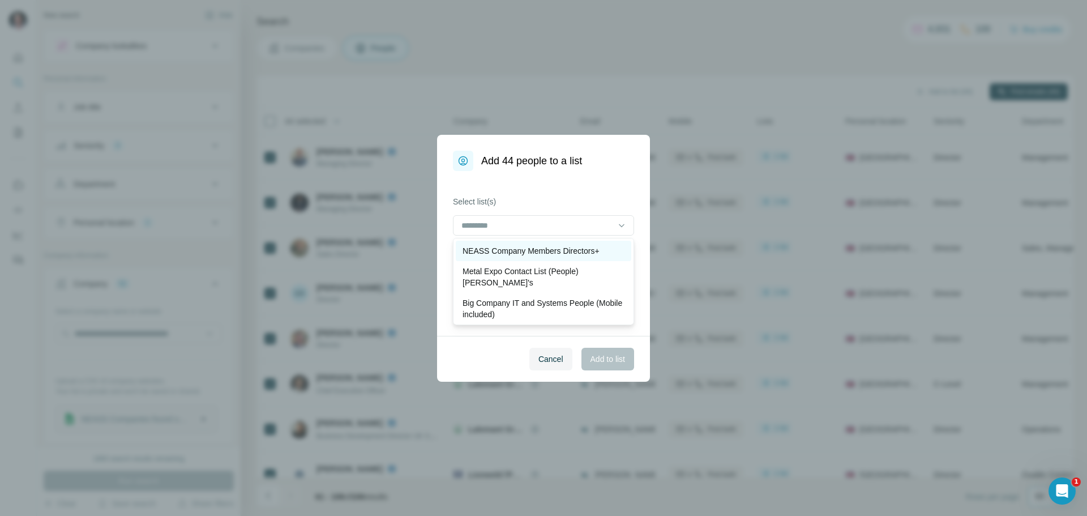
click at [515, 250] on p "NEASS Company Members Directors+" at bounding box center [531, 250] width 137 height 11
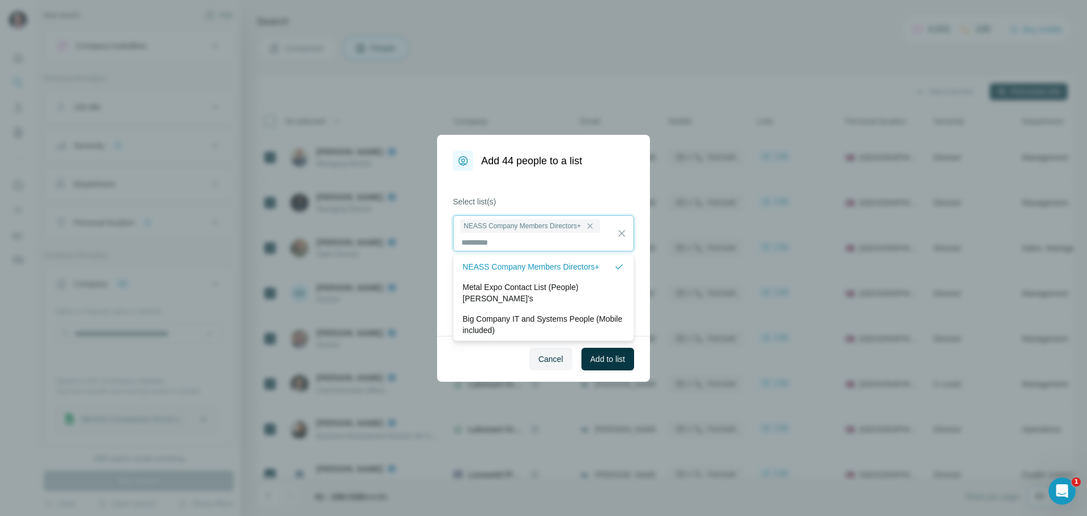
scroll to position [1, 0]
click at [604, 354] on span "Add to list" at bounding box center [608, 358] width 35 height 11
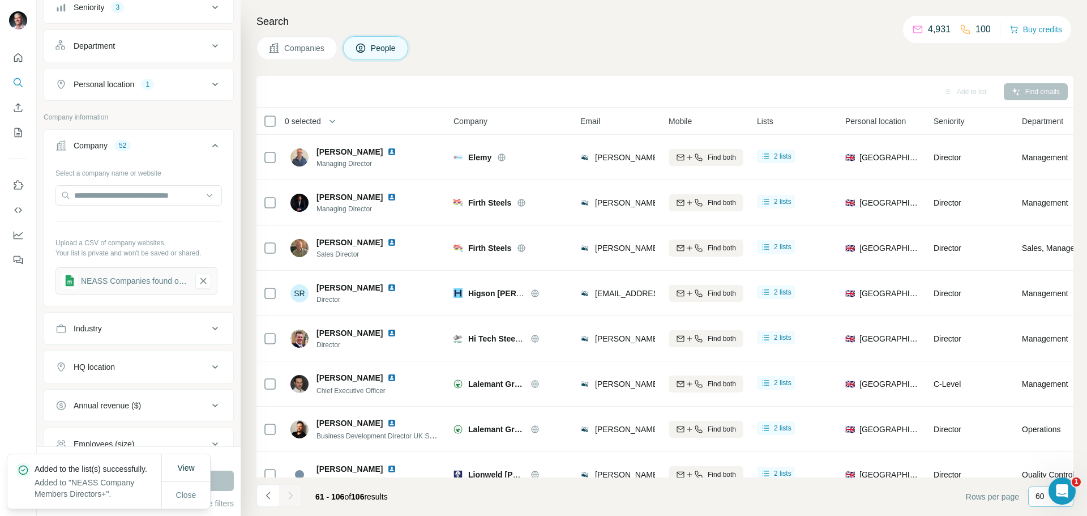
scroll to position [261, 0]
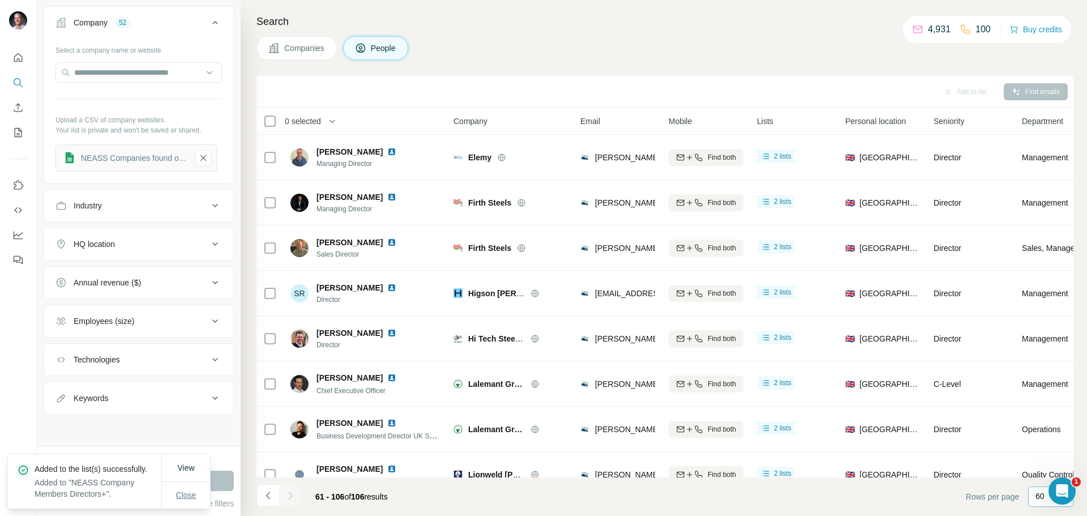
click at [187, 494] on span "Close" at bounding box center [186, 494] width 20 height 11
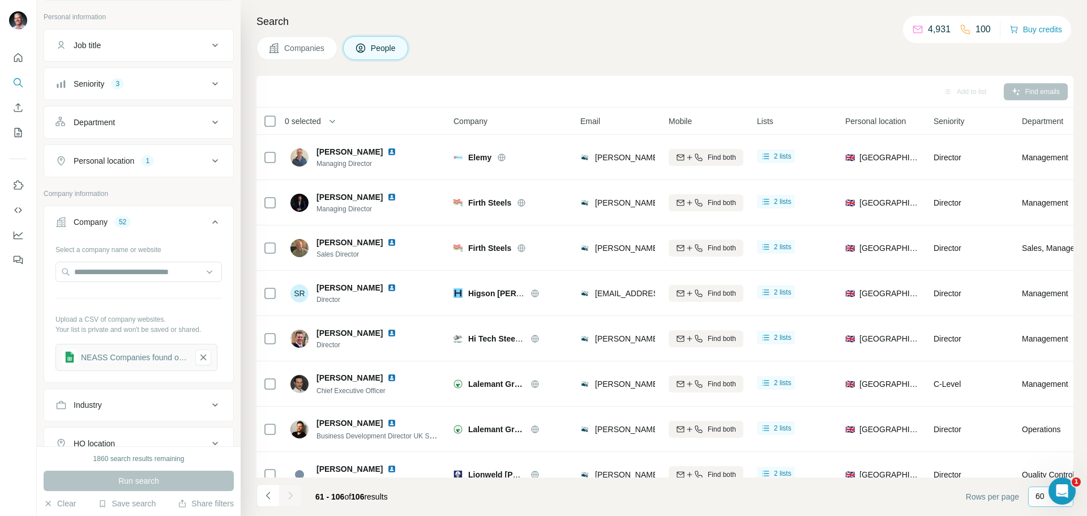
scroll to position [35, 0]
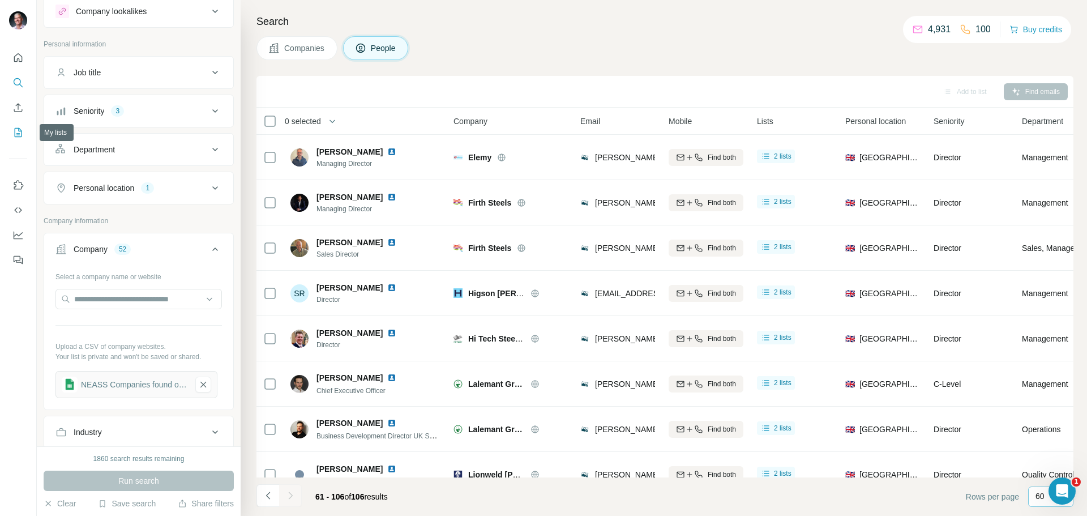
click at [17, 135] on icon "My lists" at bounding box center [19, 131] width 6 height 7
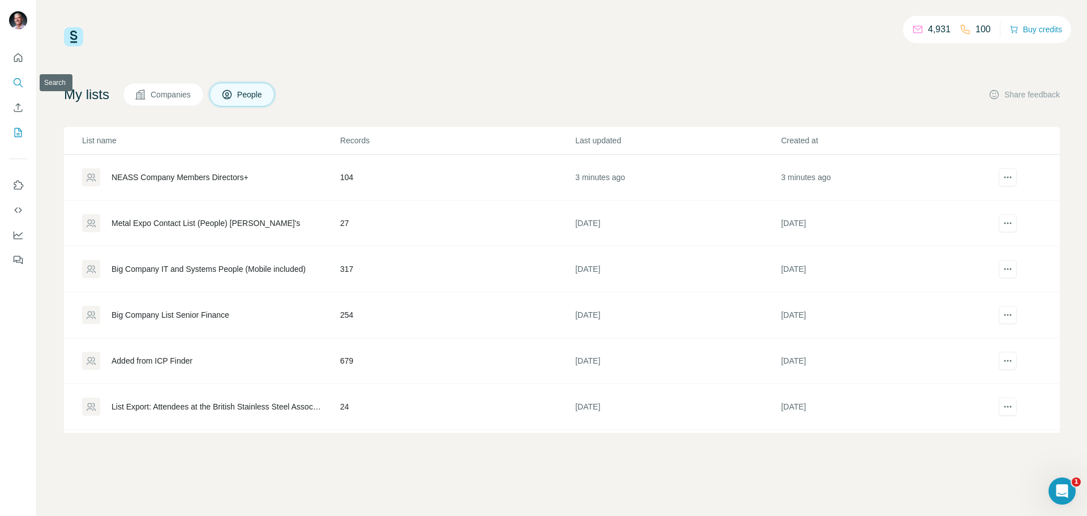
click at [15, 80] on icon "Search" at bounding box center [17, 81] width 7 height 7
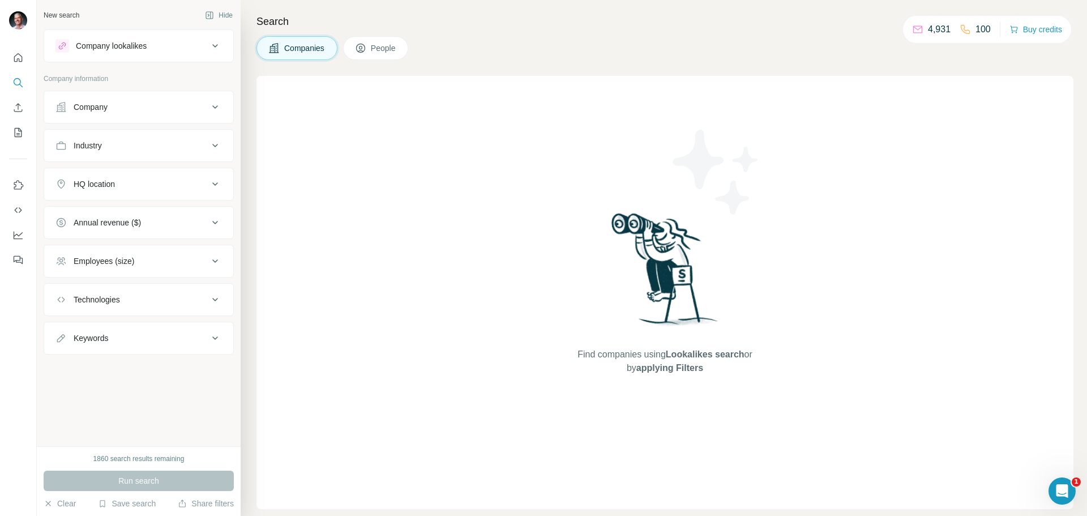
click at [386, 48] on span "People" at bounding box center [384, 47] width 26 height 11
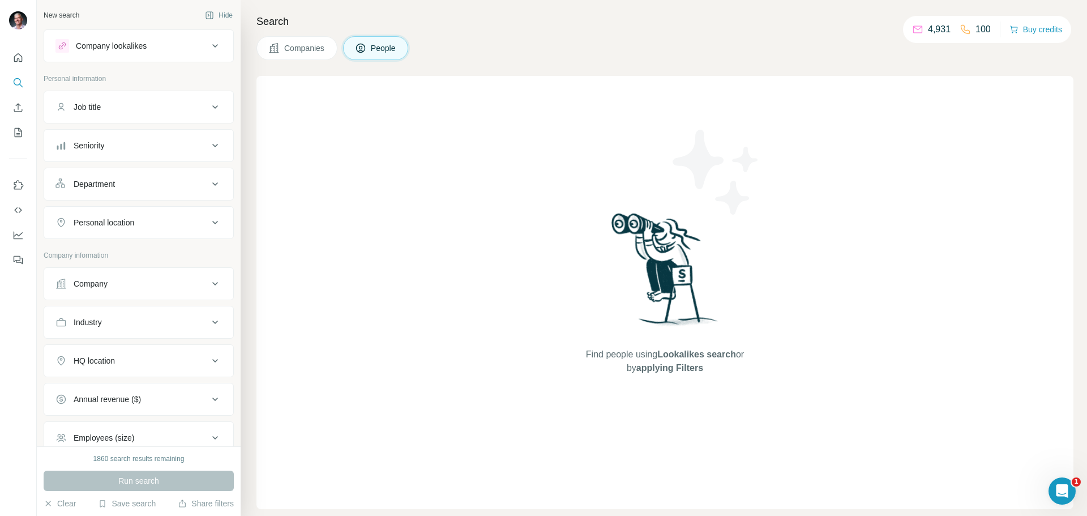
click at [308, 49] on span "Companies" at bounding box center [304, 47] width 41 height 11
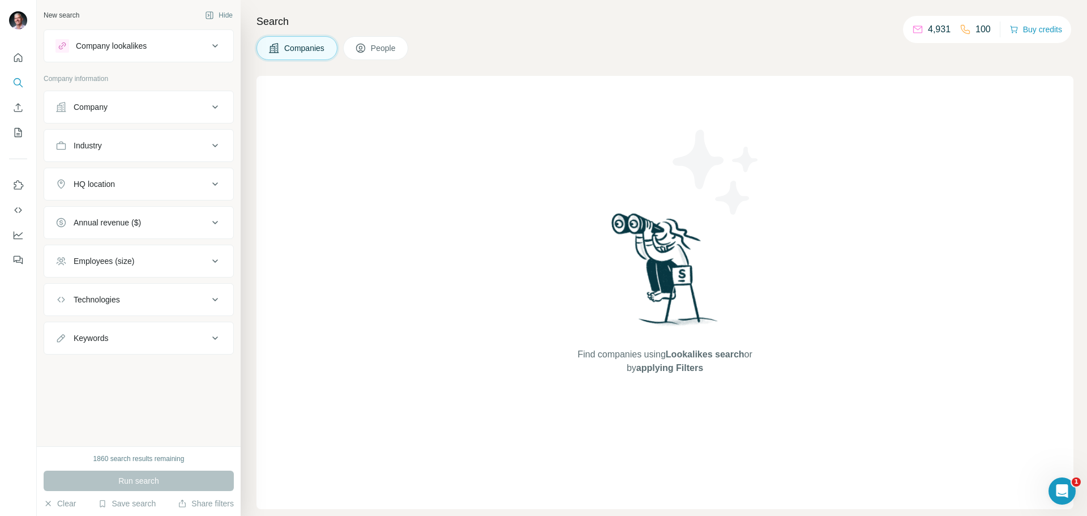
click at [294, 44] on span "Companies" at bounding box center [304, 47] width 41 height 11
click at [19, 59] on icon "Quick start" at bounding box center [18, 57] width 8 height 8
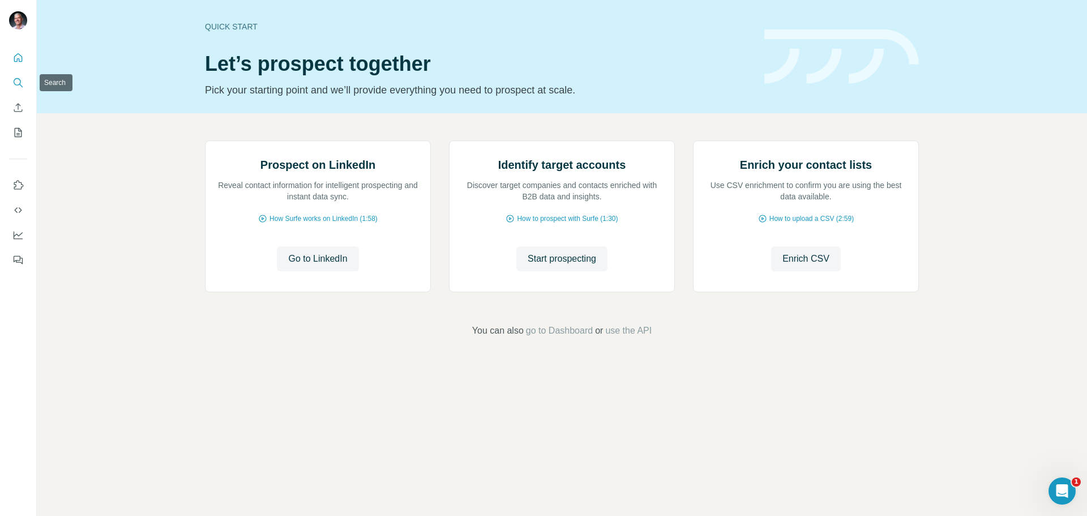
click at [19, 83] on icon "Search" at bounding box center [17, 82] width 11 height 11
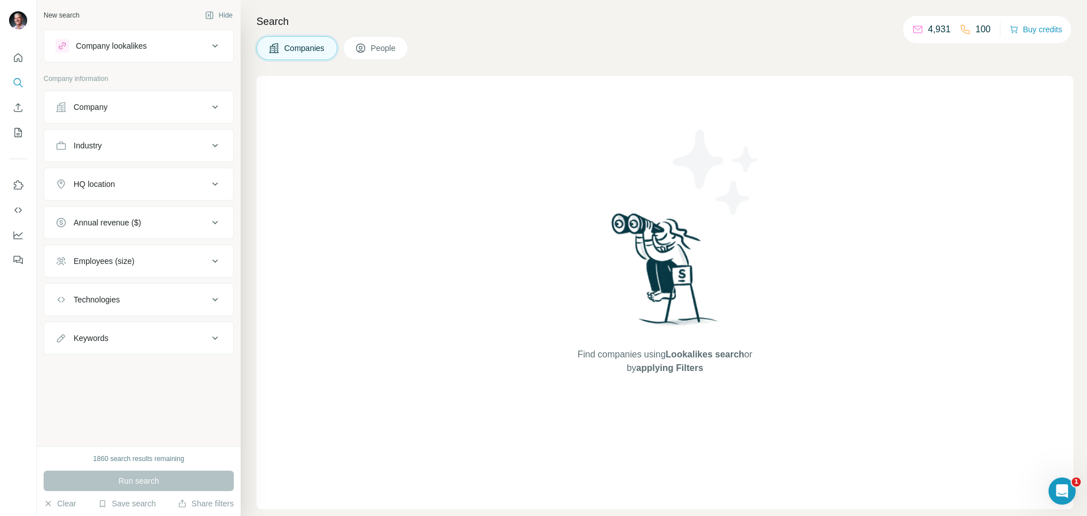
click at [179, 105] on div "Company" at bounding box center [131, 106] width 153 height 11
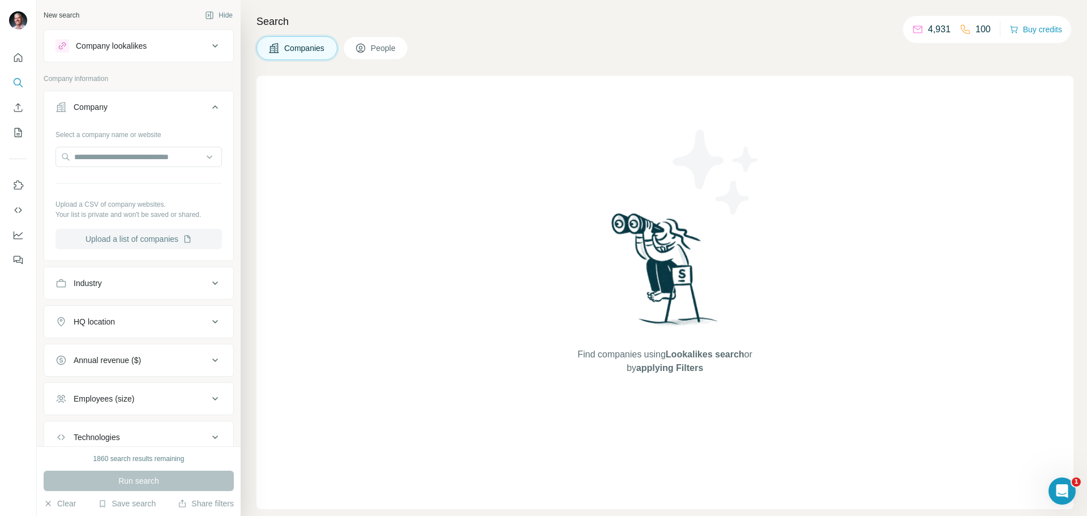
click at [146, 237] on button "Upload a list of companies" at bounding box center [138, 239] width 166 height 20
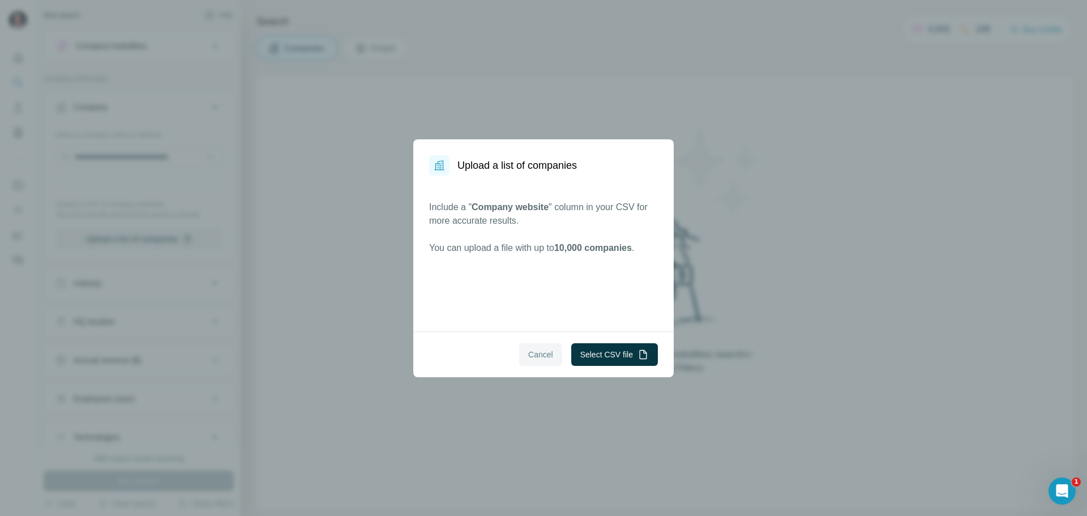
click at [528, 352] on span "Cancel" at bounding box center [540, 354] width 25 height 11
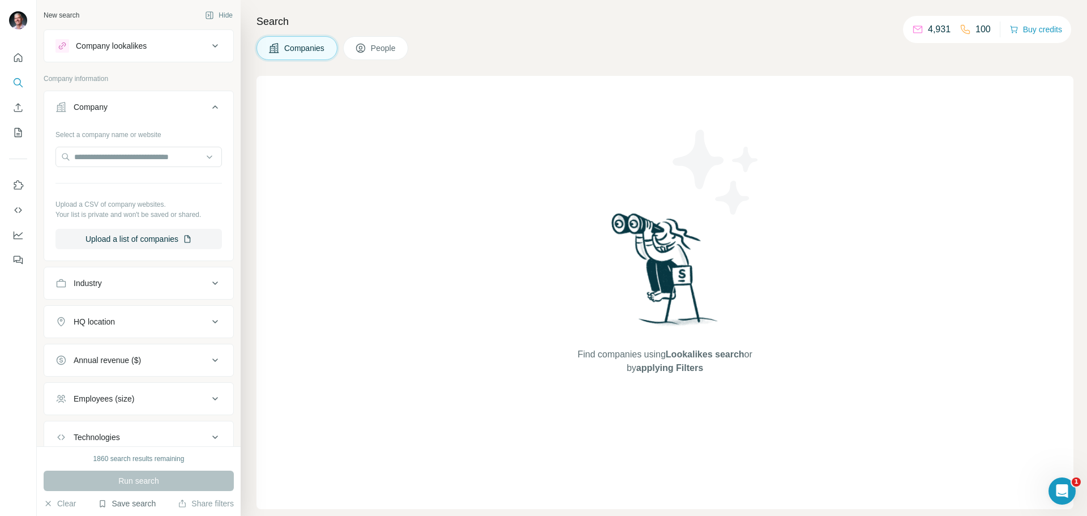
click at [129, 501] on button "Save search" at bounding box center [127, 503] width 58 height 11
click at [132, 484] on div "View my saved searches" at bounding box center [158, 483] width 119 height 23
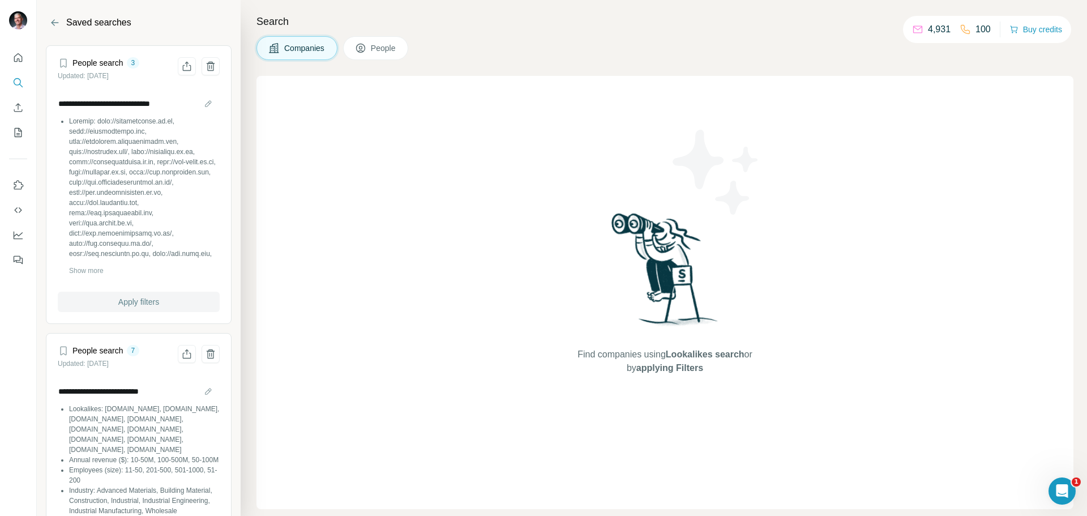
click at [139, 301] on span "Apply filters" at bounding box center [138, 301] width 41 height 11
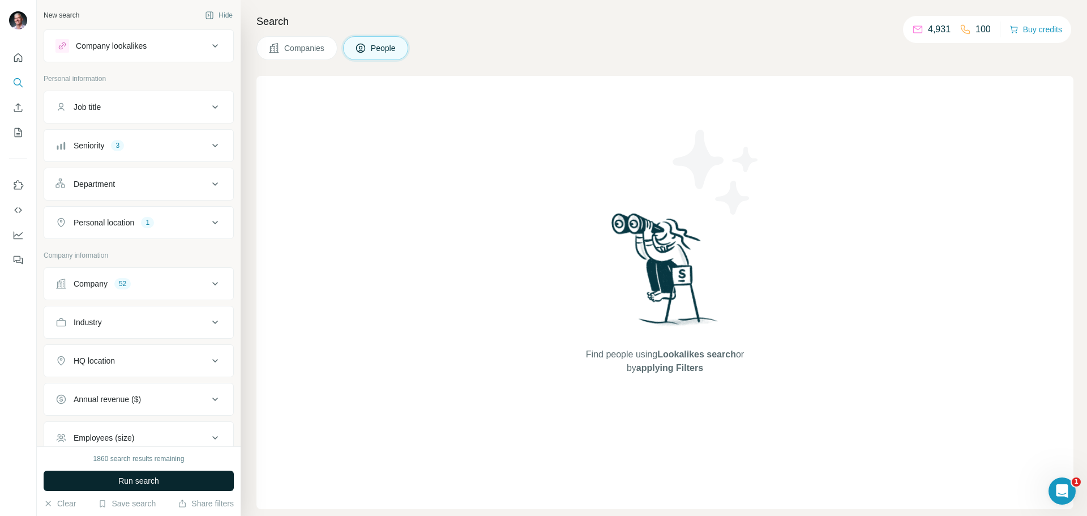
click at [179, 483] on button "Run search" at bounding box center [139, 480] width 190 height 20
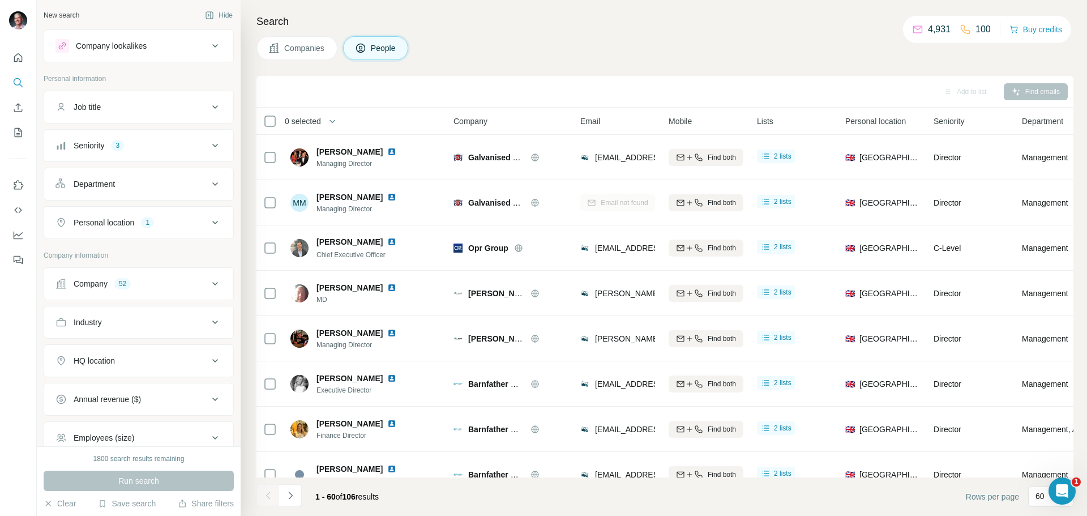
click at [301, 40] on button "Companies" at bounding box center [296, 48] width 81 height 24
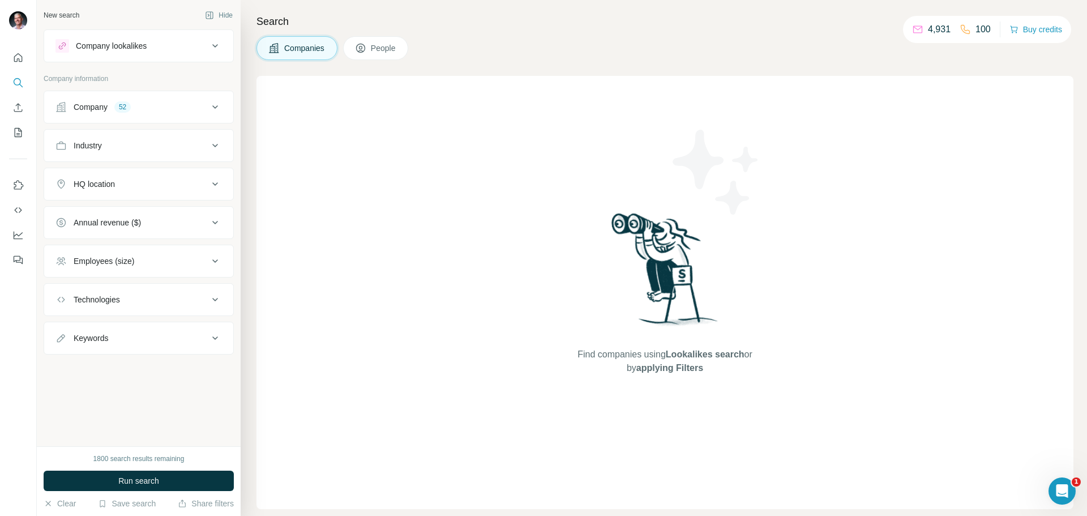
click at [381, 46] on span "People" at bounding box center [384, 47] width 26 height 11
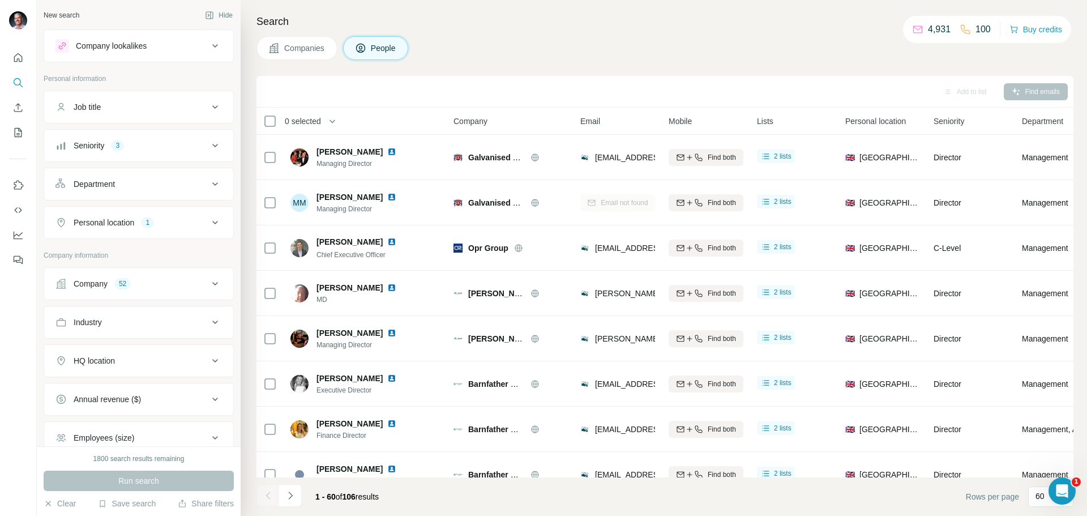
click at [296, 50] on span "Companies" at bounding box center [304, 47] width 41 height 11
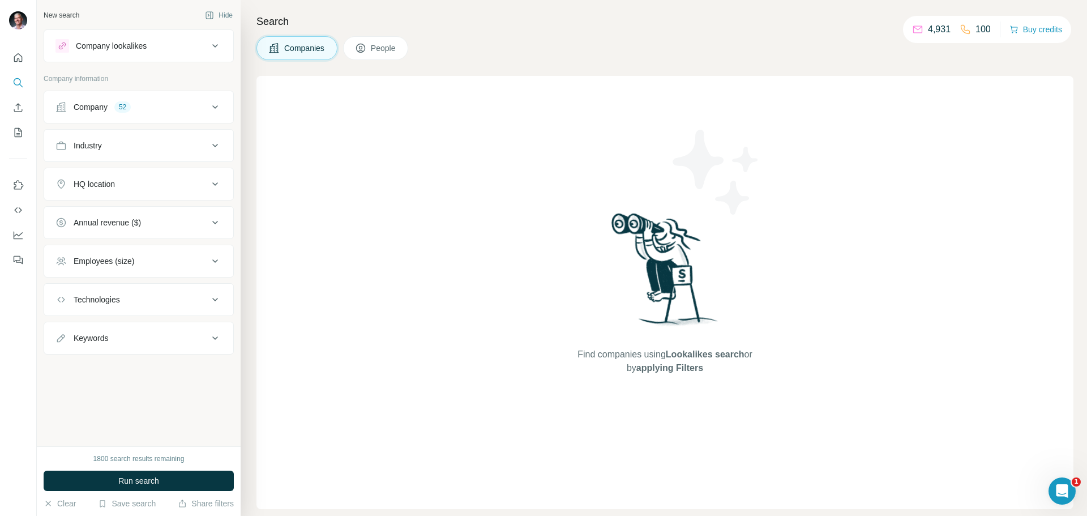
click at [93, 106] on div "Company" at bounding box center [91, 106] width 34 height 11
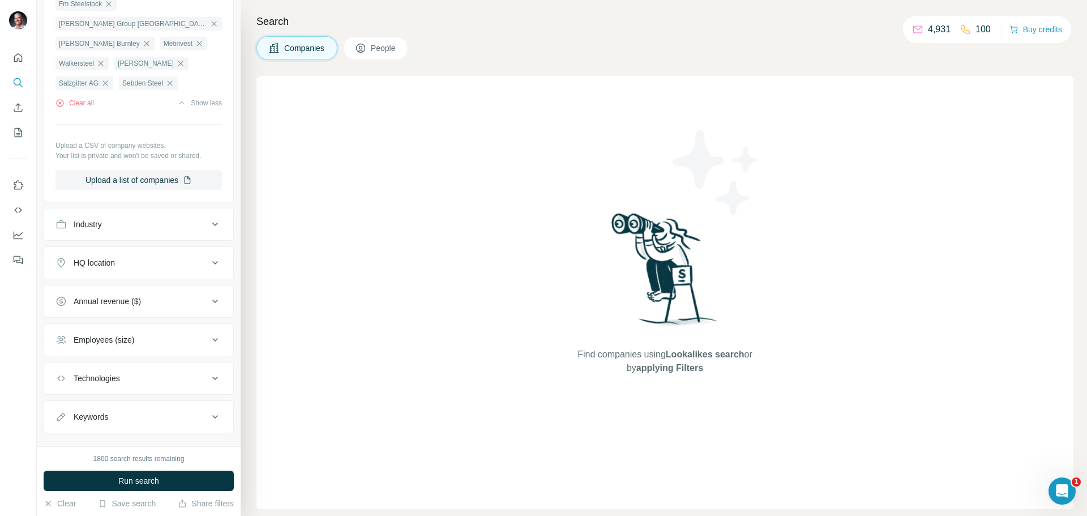
scroll to position [851, 0]
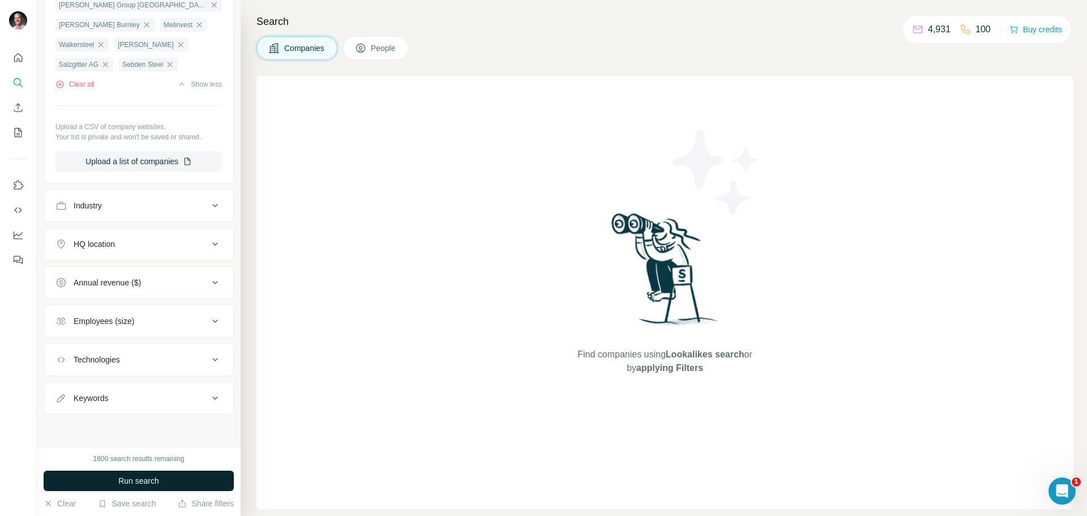
click at [107, 481] on button "Run search" at bounding box center [139, 480] width 190 height 20
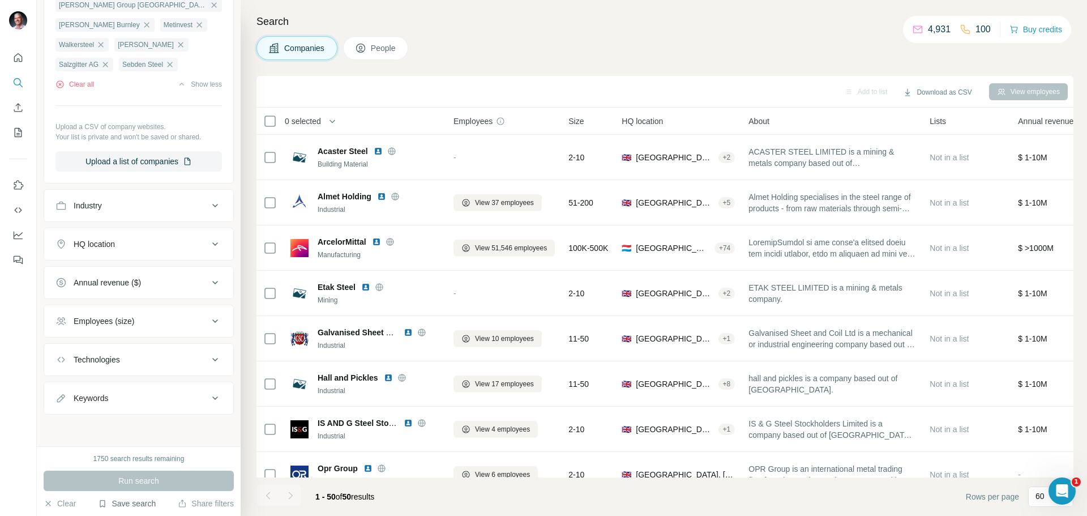
click at [143, 502] on button "Save search" at bounding box center [127, 503] width 58 height 11
click at [135, 459] on div "Save search" at bounding box center [158, 461] width 119 height 23
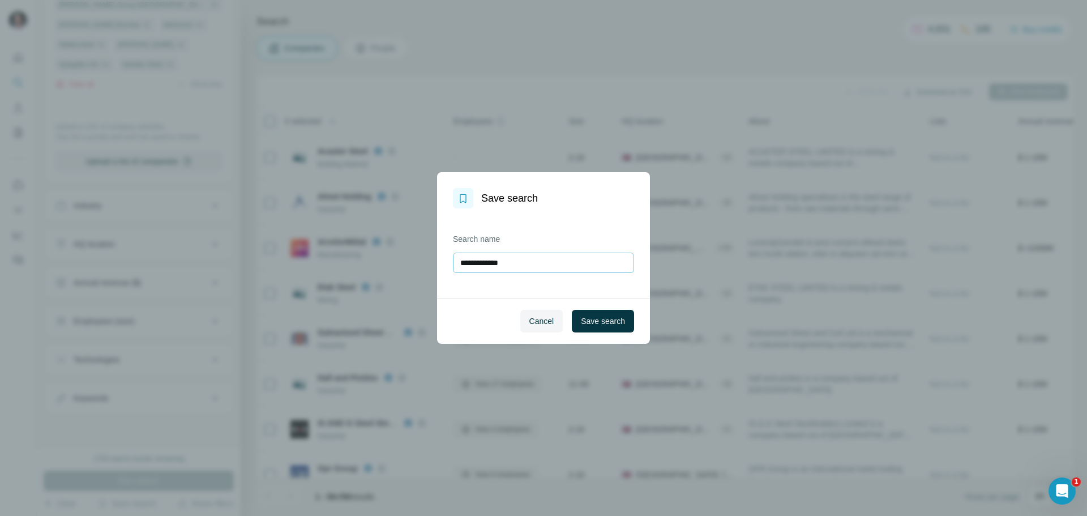
click at [544, 257] on input "**********" at bounding box center [543, 263] width 181 height 20
type input "**********"
click at [591, 322] on span "Save search" at bounding box center [603, 320] width 44 height 11
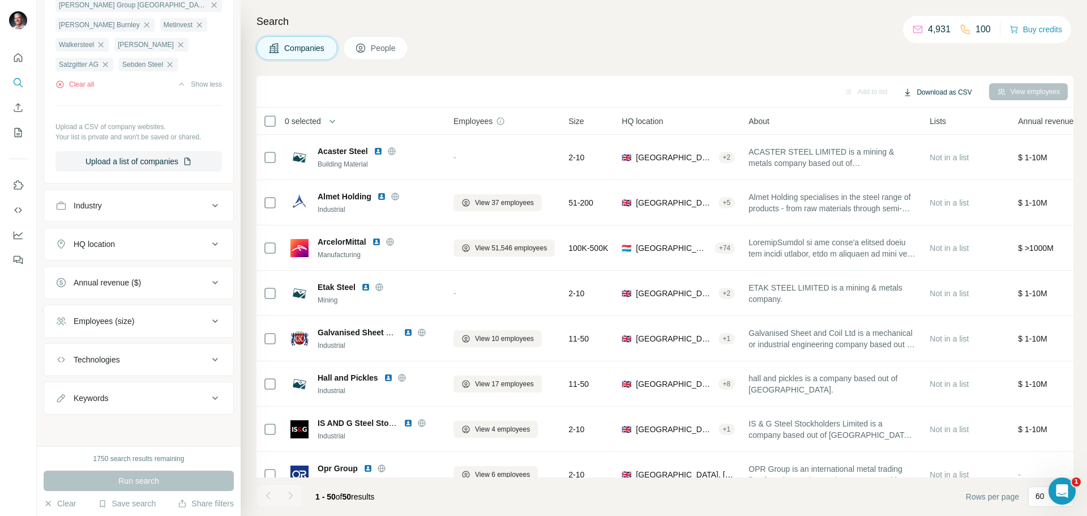
click at [938, 91] on button "Download as CSV" at bounding box center [937, 92] width 84 height 17
drag, startPoint x: 829, startPoint y: 57, endPoint x: 472, endPoint y: 61, distance: 357.8
click at [829, 57] on div "Companies People" at bounding box center [664, 48] width 817 height 24
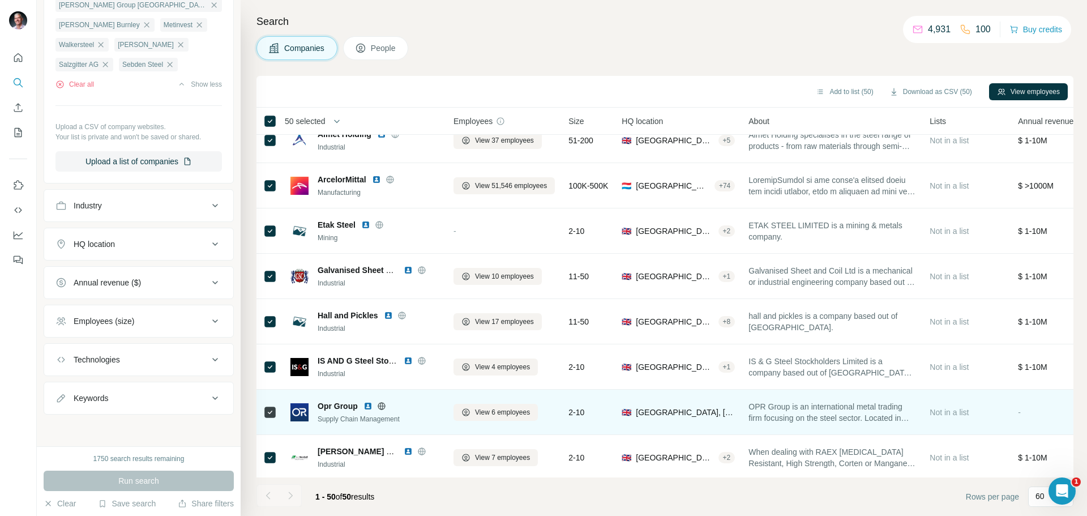
scroll to position [113, 0]
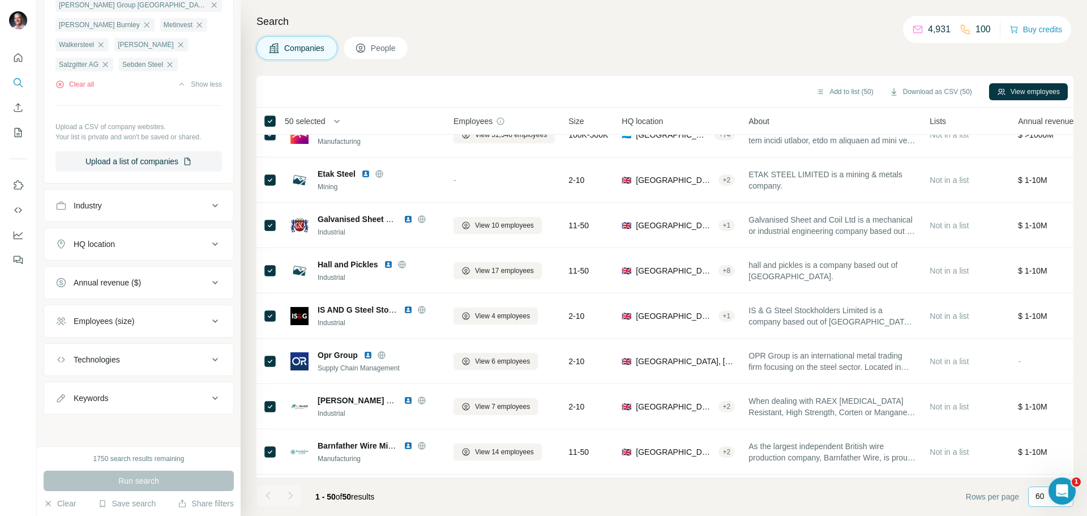
click at [1036, 496] on p "60" at bounding box center [1040, 495] width 9 height 11
click at [1047, 428] on p "40" at bounding box center [1042, 430] width 9 height 11
click at [378, 88] on div "Add to list Download as CSV View employees" at bounding box center [665, 92] width 806 height 20
click at [305, 118] on span "0 selected" at bounding box center [303, 120] width 36 height 11
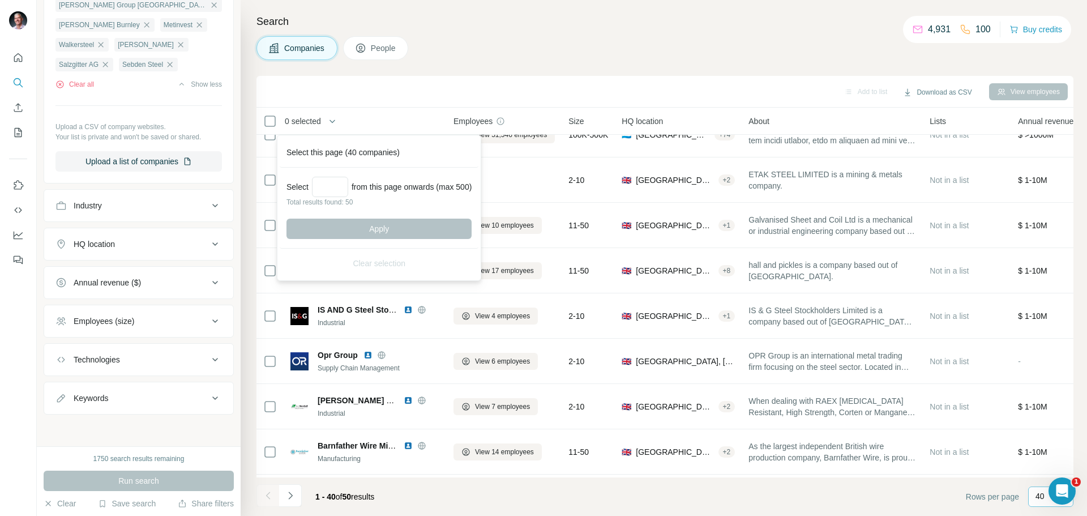
click at [455, 34] on div "Search Companies People Add to list Download as CSV View employees 0 selected C…" at bounding box center [664, 258] width 846 height 516
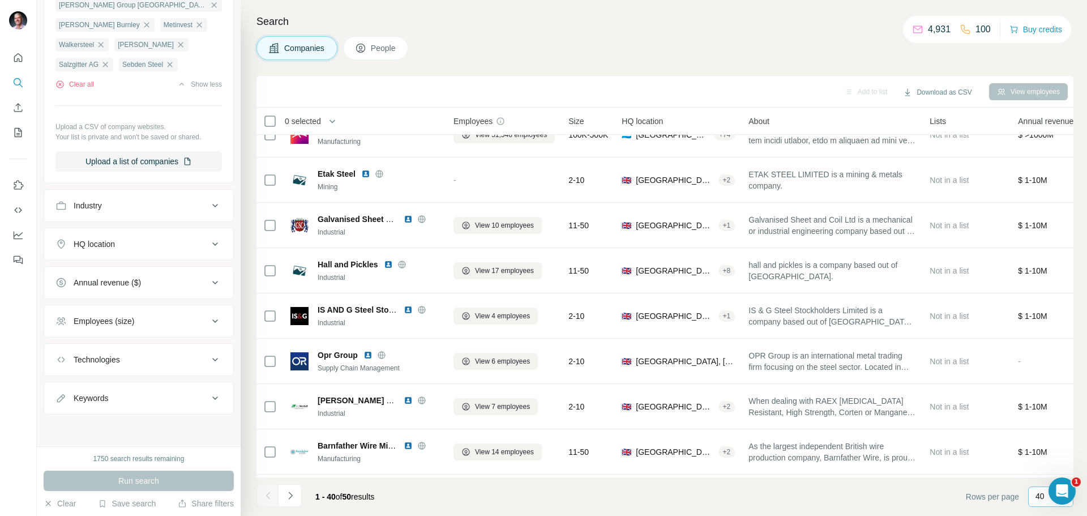
click at [825, 55] on div "Companies People" at bounding box center [664, 48] width 817 height 24
click at [1043, 492] on p "40" at bounding box center [1040, 495] width 9 height 11
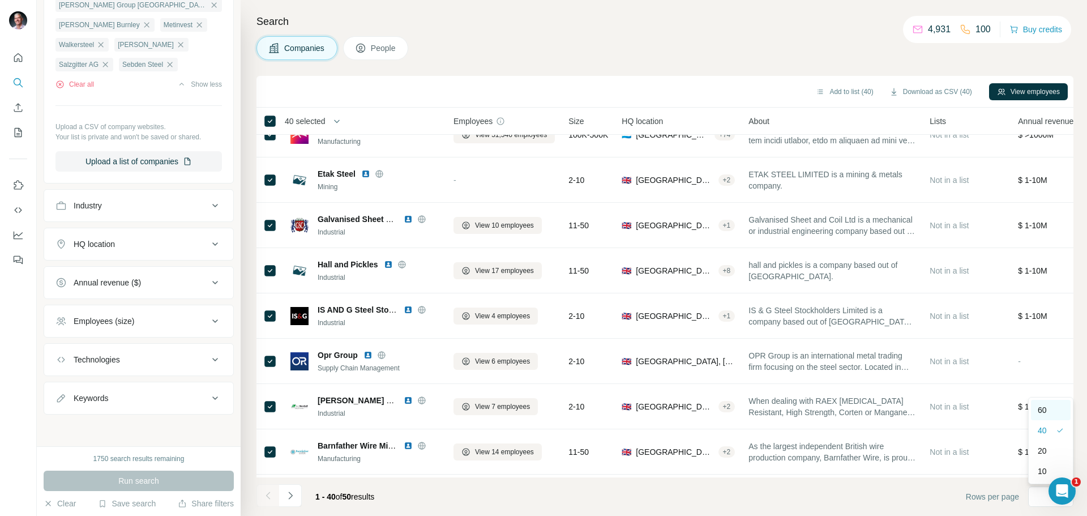
click at [1043, 410] on p "60" at bounding box center [1042, 409] width 9 height 11
click at [923, 91] on button "Download as CSV (50)" at bounding box center [931, 91] width 99 height 17
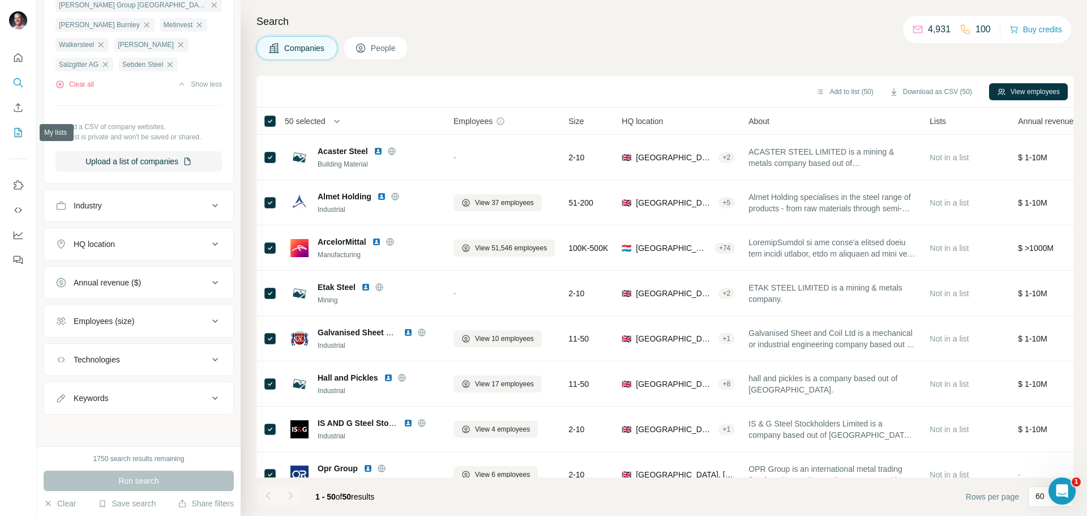
click at [18, 129] on icon "My lists" at bounding box center [17, 132] width 11 height 11
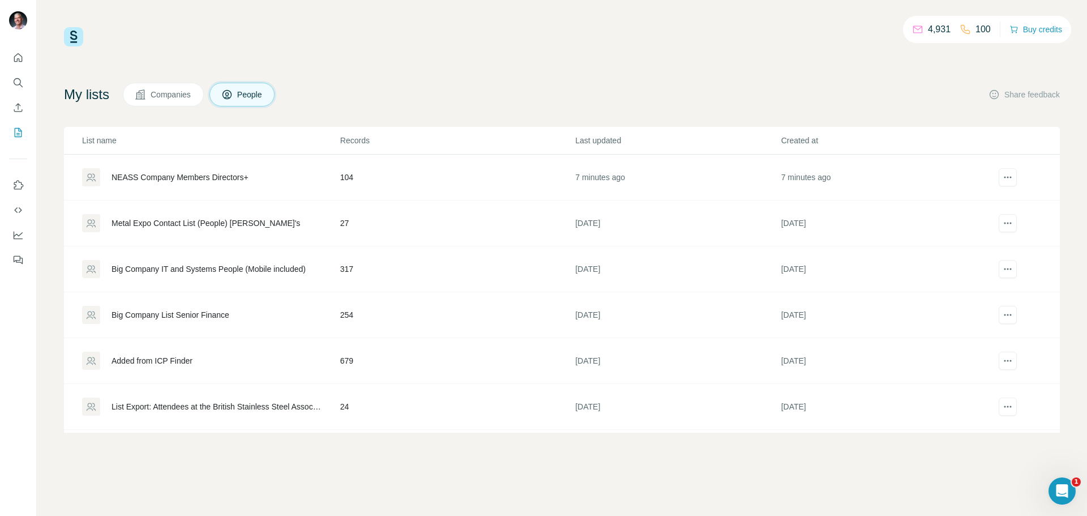
click at [202, 175] on div "NEASS Company Members Directors+" at bounding box center [180, 177] width 137 height 11
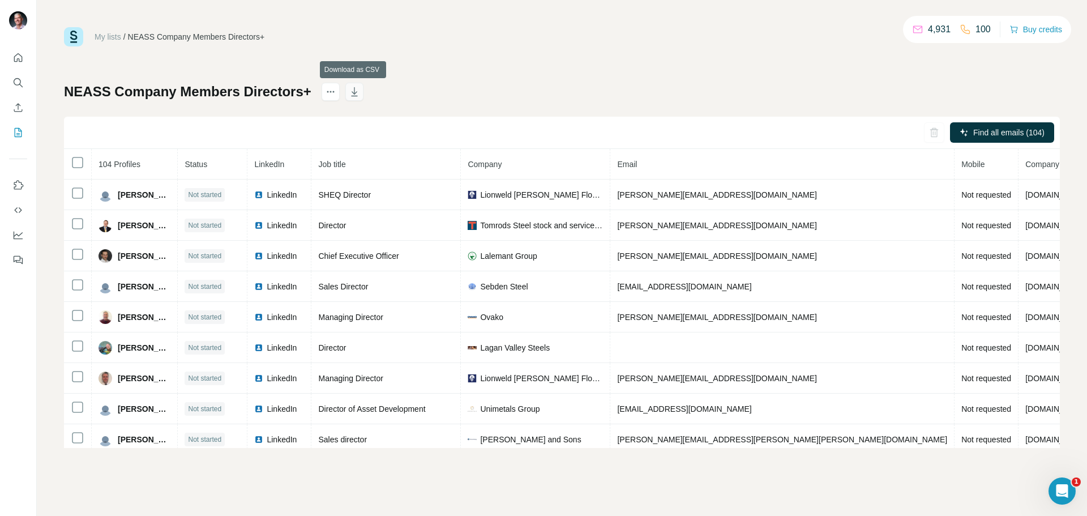
click at [355, 90] on icon "button" at bounding box center [354, 91] width 11 height 11
click at [560, 57] on div "My lists / NEASS Company Members Directors+ 4,931 100 Buy credits NEASS Company…" at bounding box center [562, 237] width 996 height 421
click at [652, 106] on div "NEASS Company Members Directors+ Find all emails (104) 104 Profiles Status Link…" at bounding box center [562, 265] width 996 height 365
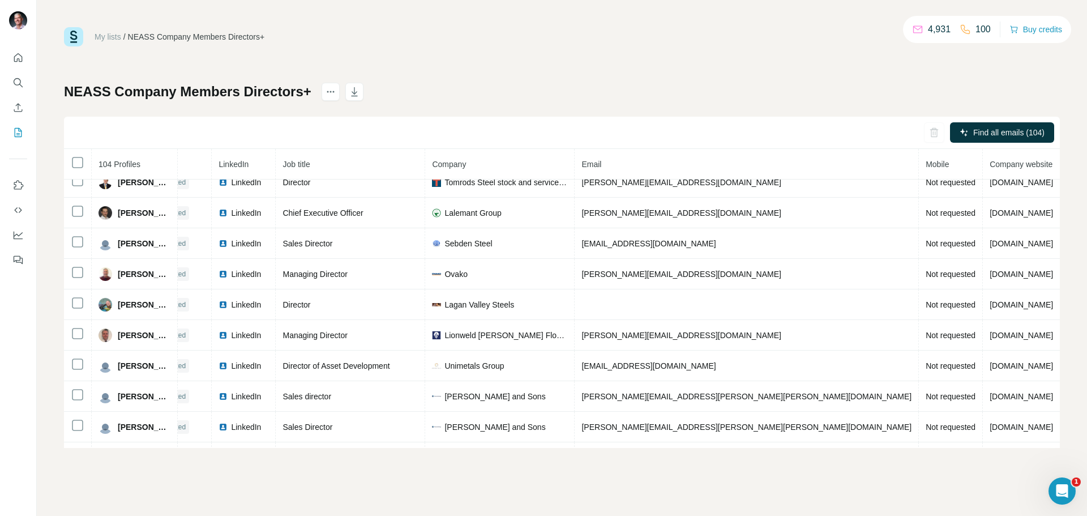
scroll to position [43, 0]
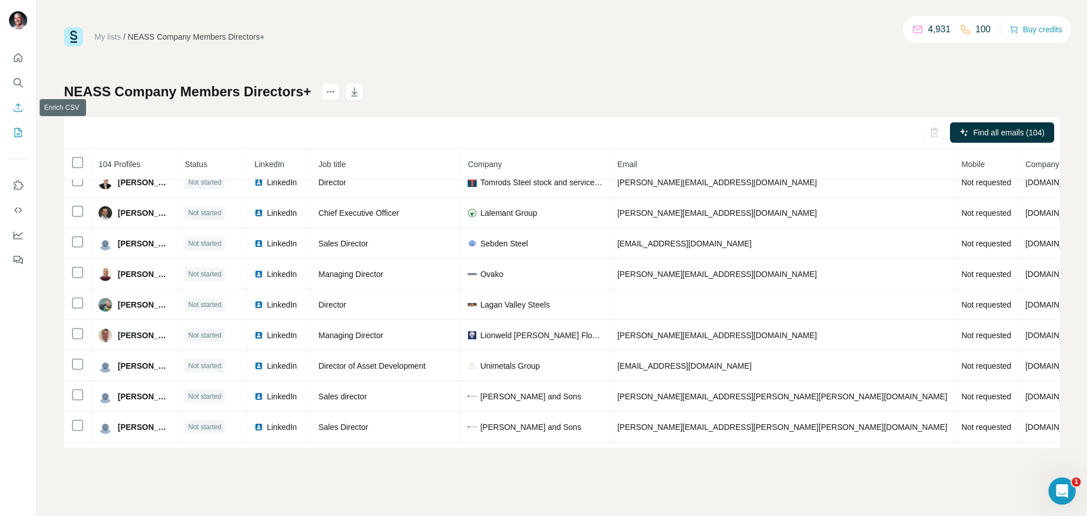
click at [16, 106] on icon "Enrich CSV" at bounding box center [17, 107] width 11 height 11
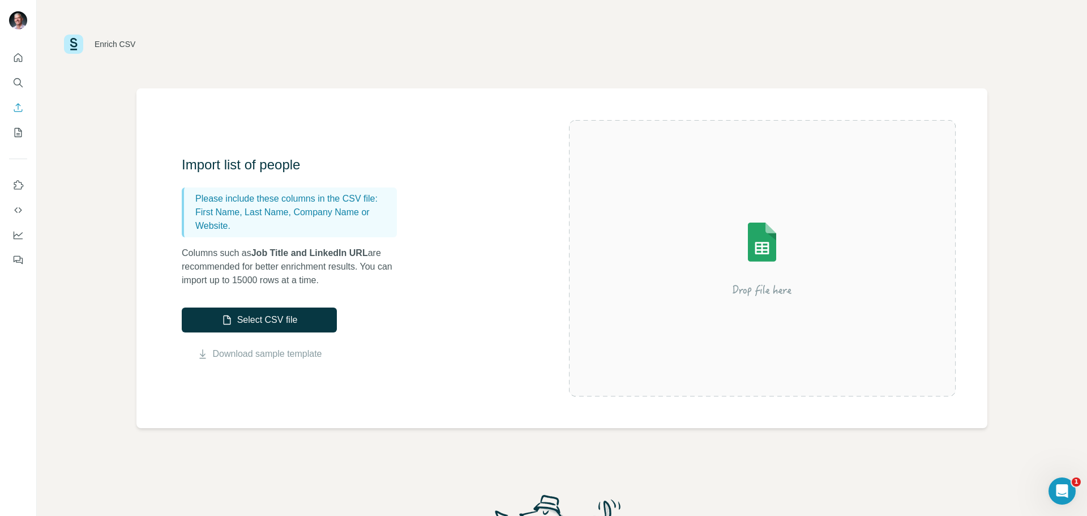
click at [254, 105] on div "Import list of people Please include these columns in the CSV file: First Name,…" at bounding box center [561, 258] width 851 height 340
click at [408, 55] on div "Enrich CSV" at bounding box center [562, 44] width 996 height 34
click at [1067, 500] on div "Open Intercom Messenger" at bounding box center [1061, 490] width 37 height 37
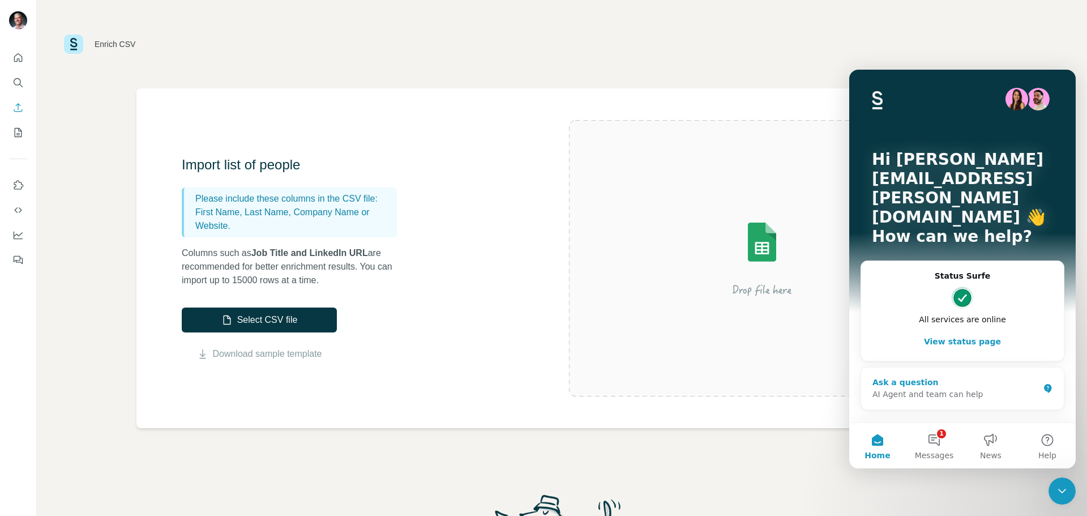
click at [943, 388] on div "AI Agent and team can help" at bounding box center [955, 394] width 166 height 12
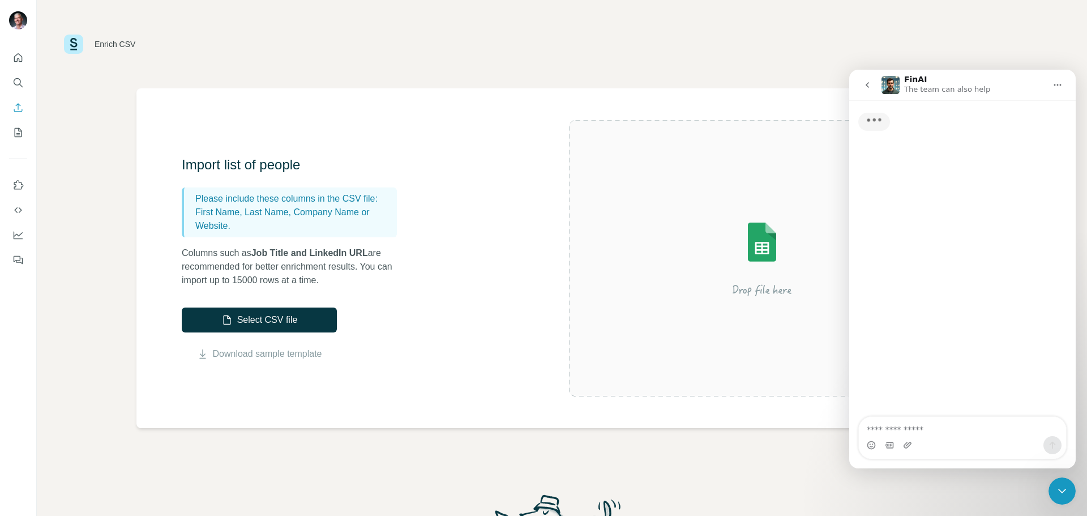
click at [912, 431] on textarea "Ask a question…" at bounding box center [962, 426] width 207 height 19
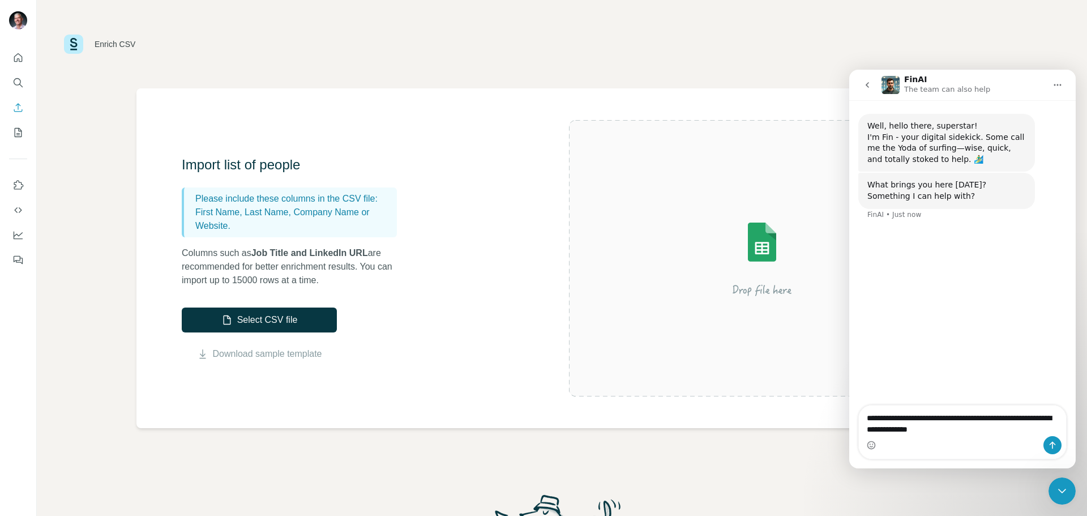
type textarea "**********"
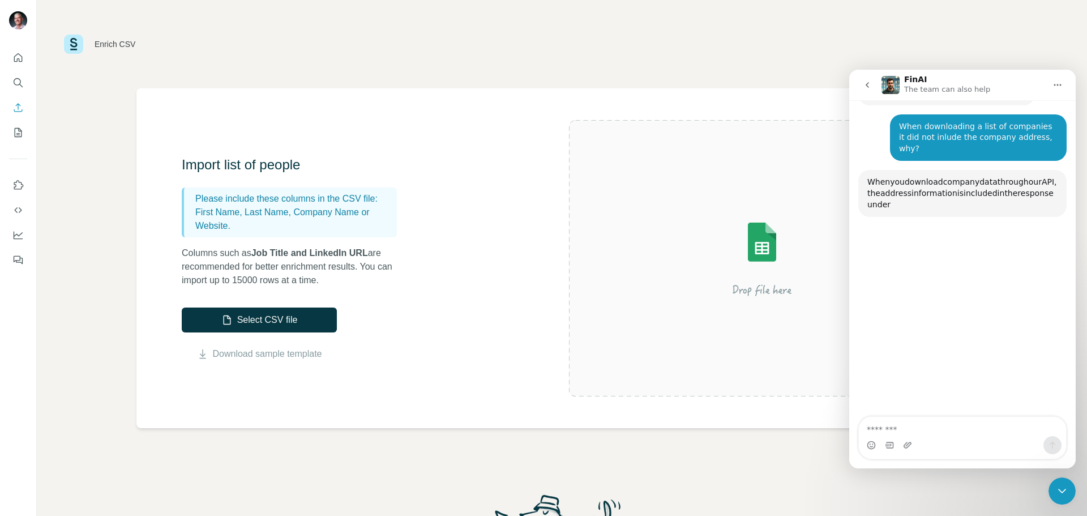
scroll to position [121, 0]
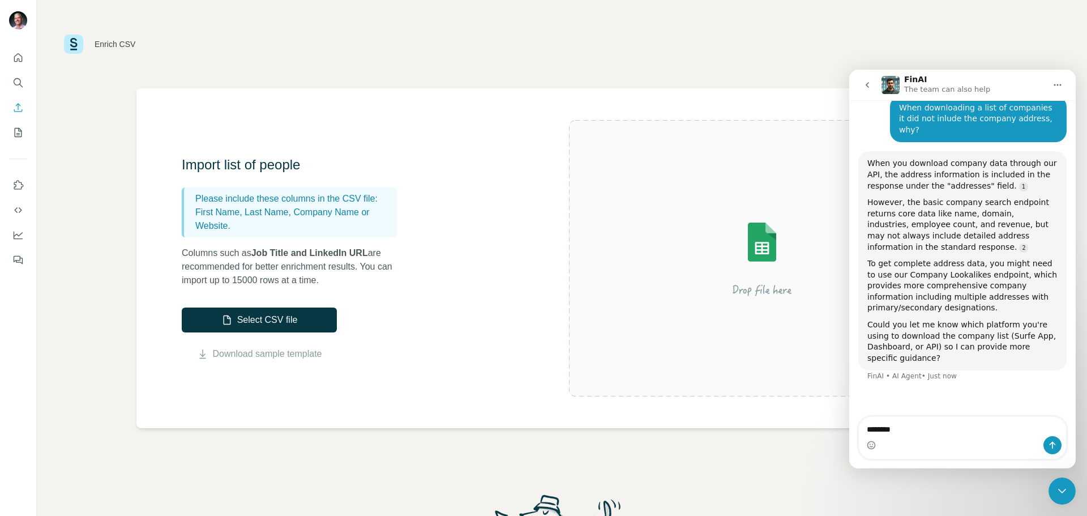
type textarea "*********"
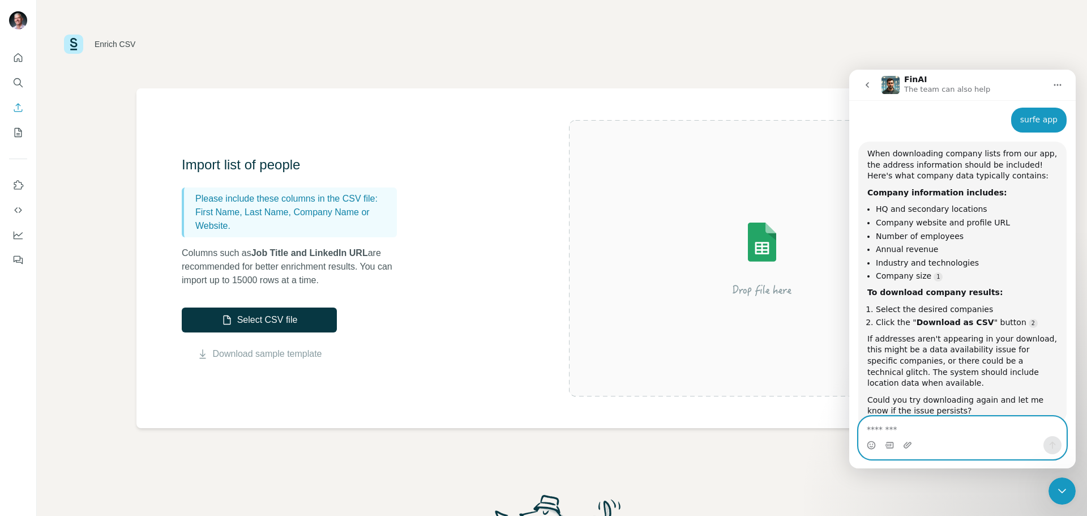
scroll to position [388, 0]
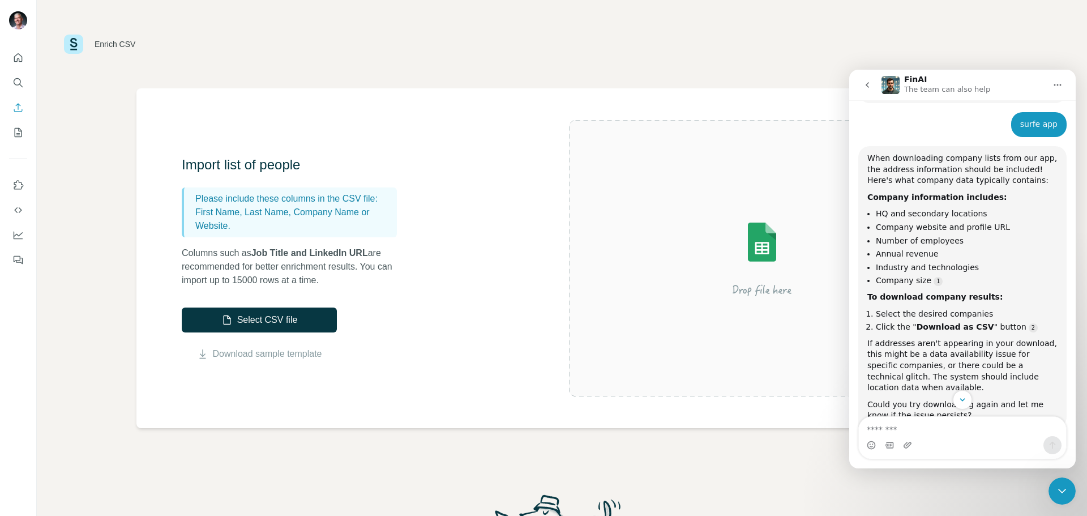
click at [896, 52] on div "Enrich CSV" at bounding box center [562, 44] width 996 height 34
click at [1060, 485] on icon "Close Intercom Messenger" at bounding box center [1062, 491] width 14 height 14
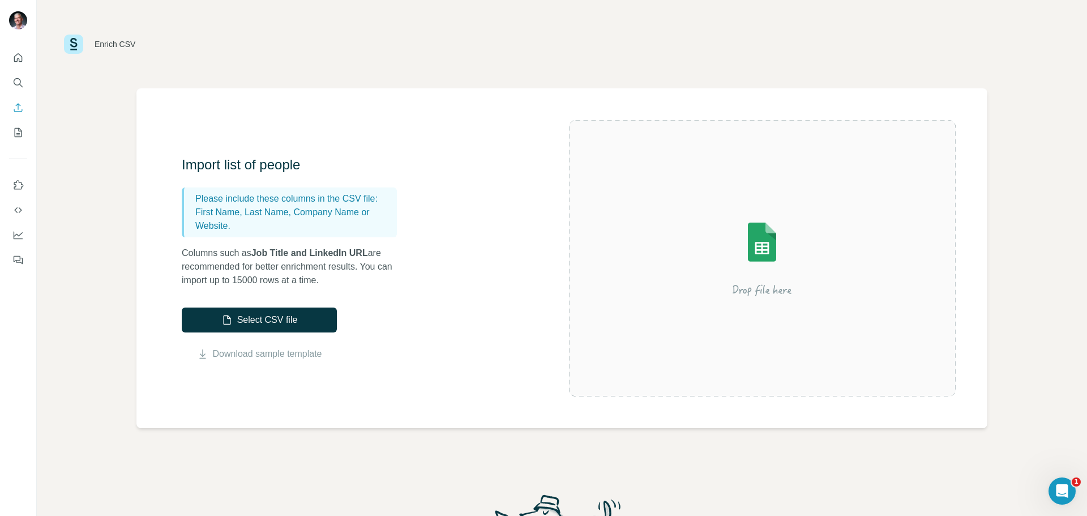
scroll to position [614, 0]
click at [20, 132] on icon "My lists" at bounding box center [17, 132] width 11 height 11
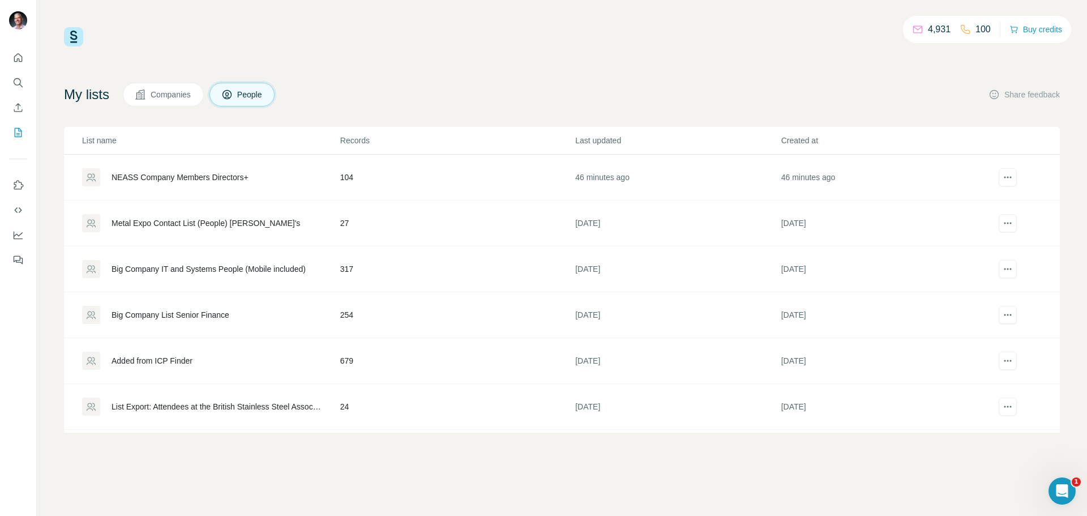
click at [172, 86] on button "Companies" at bounding box center [163, 95] width 81 height 24
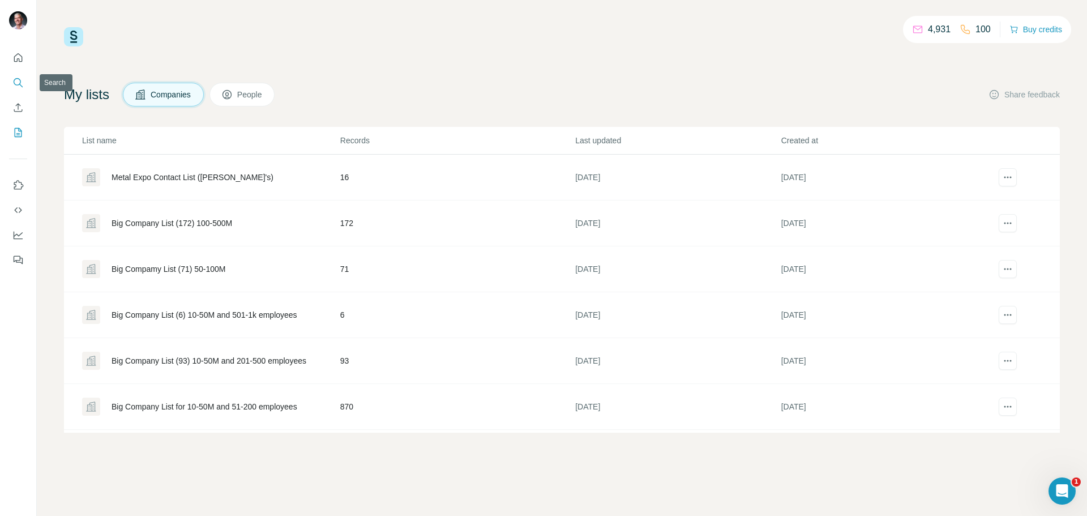
click at [18, 82] on icon "Search" at bounding box center [17, 82] width 11 height 11
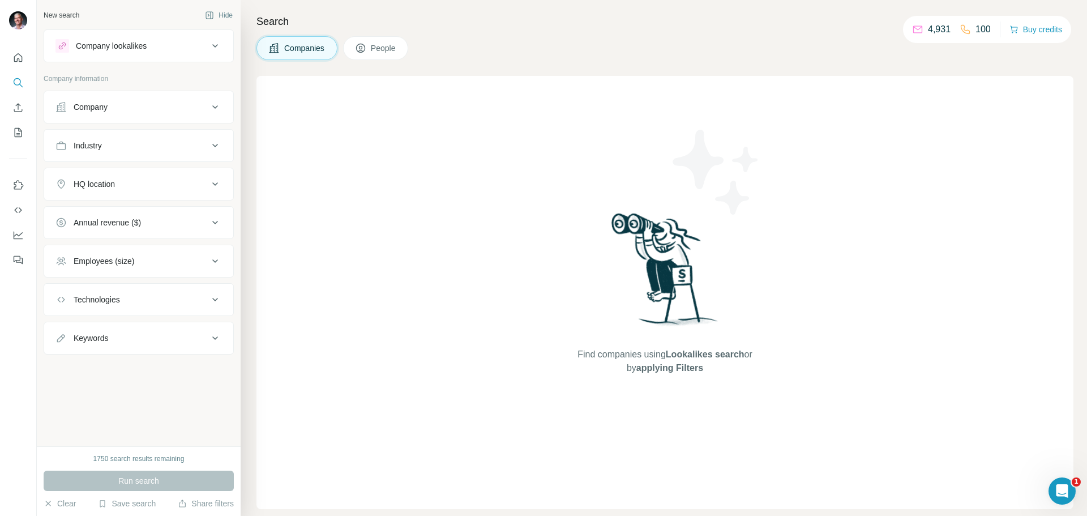
click at [78, 107] on div "Company" at bounding box center [91, 106] width 34 height 11
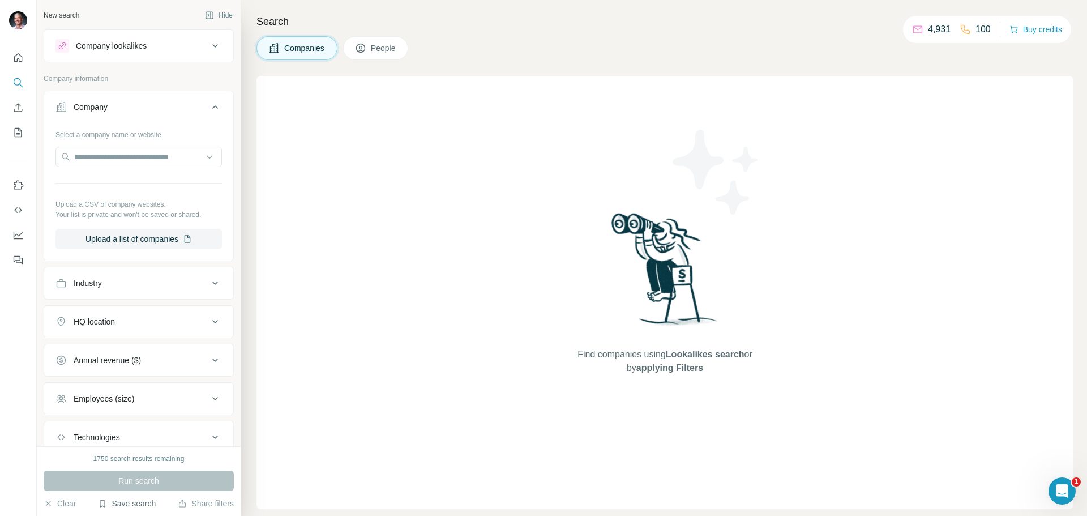
click at [126, 503] on button "Save search" at bounding box center [127, 503] width 58 height 11
click at [132, 486] on div "View my saved searches" at bounding box center [158, 483] width 119 height 23
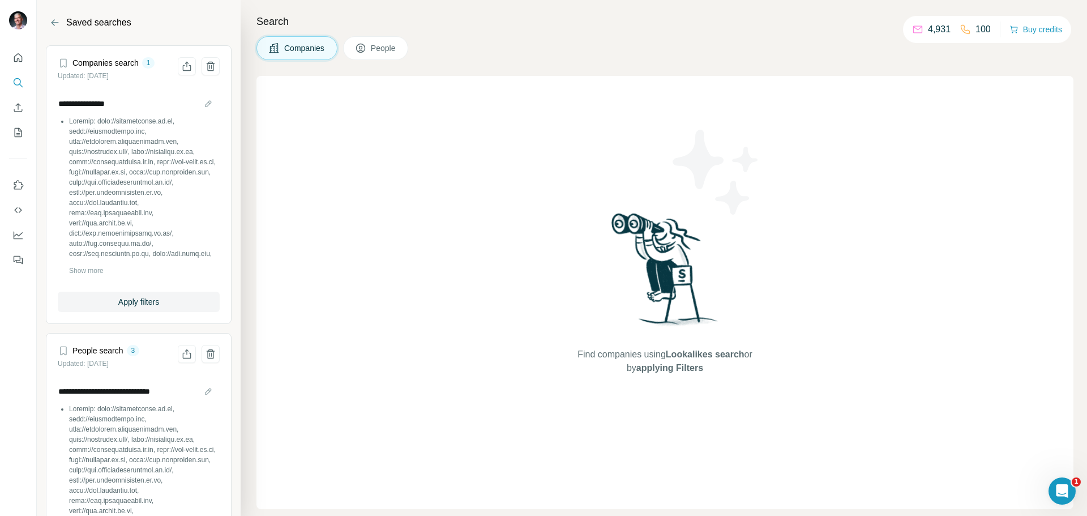
scroll to position [57, 0]
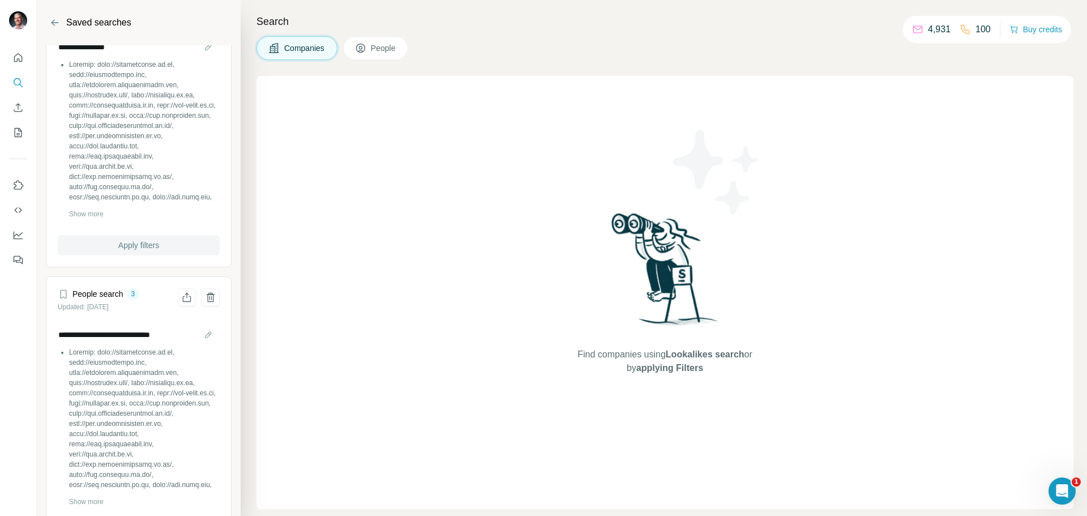
click at [148, 246] on span "Apply filters" at bounding box center [138, 244] width 41 height 11
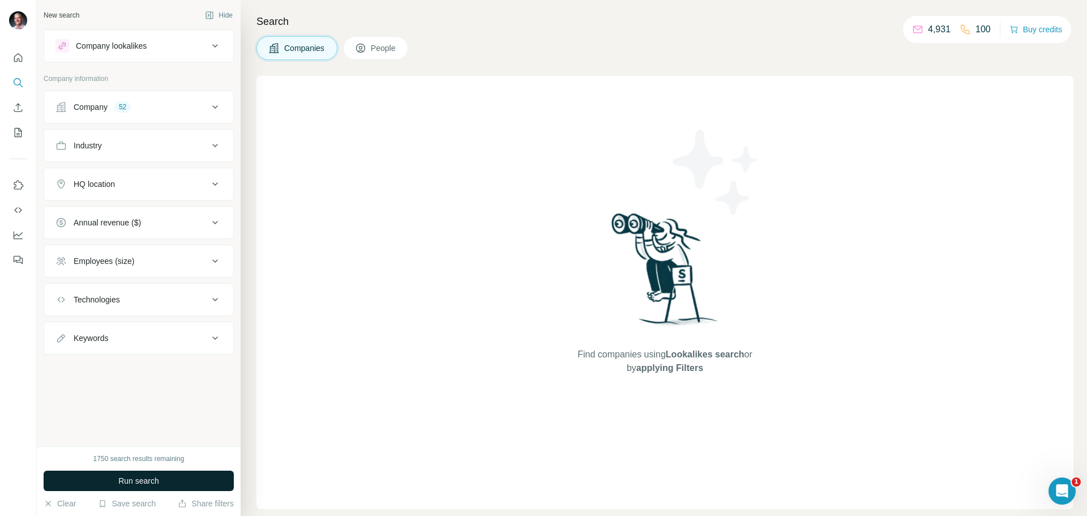
click at [122, 482] on span "Run search" at bounding box center [138, 480] width 41 height 11
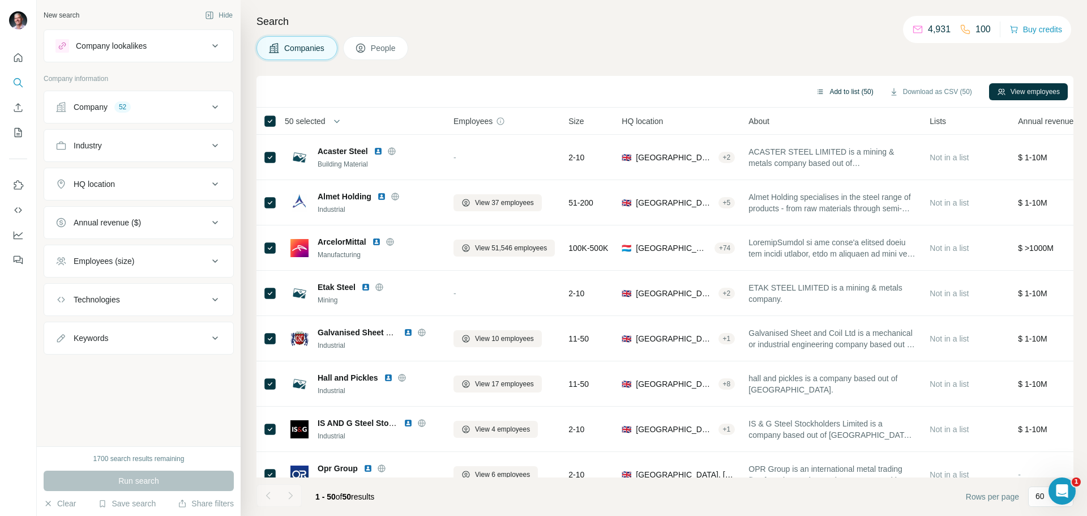
click at [839, 91] on button "Add to list (50)" at bounding box center [844, 91] width 73 height 17
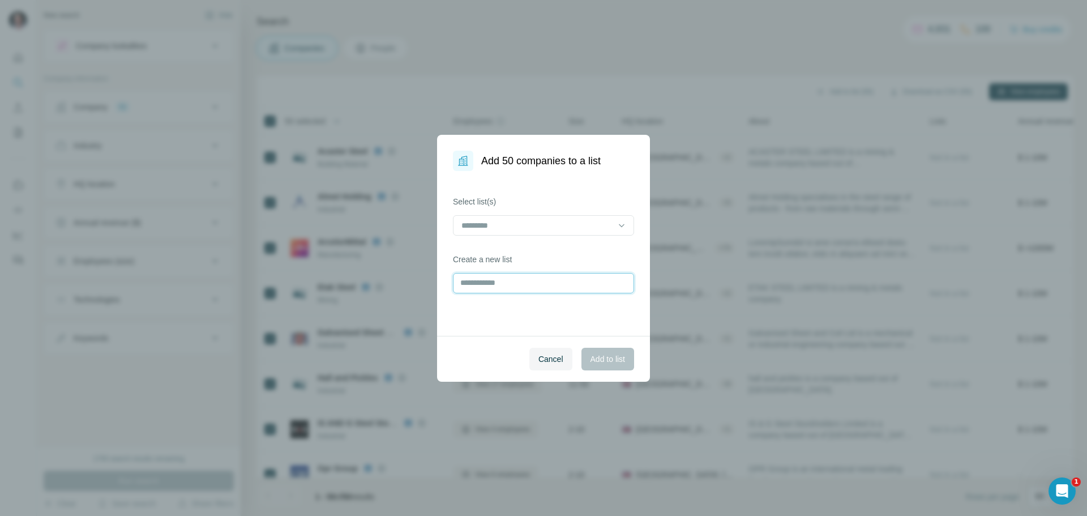
click at [534, 281] on input "text" at bounding box center [543, 283] width 181 height 20
type input "*"
click at [482, 285] on input "**********" at bounding box center [543, 283] width 181 height 20
type input "**********"
click at [592, 352] on button "Add to list" at bounding box center [607, 359] width 53 height 23
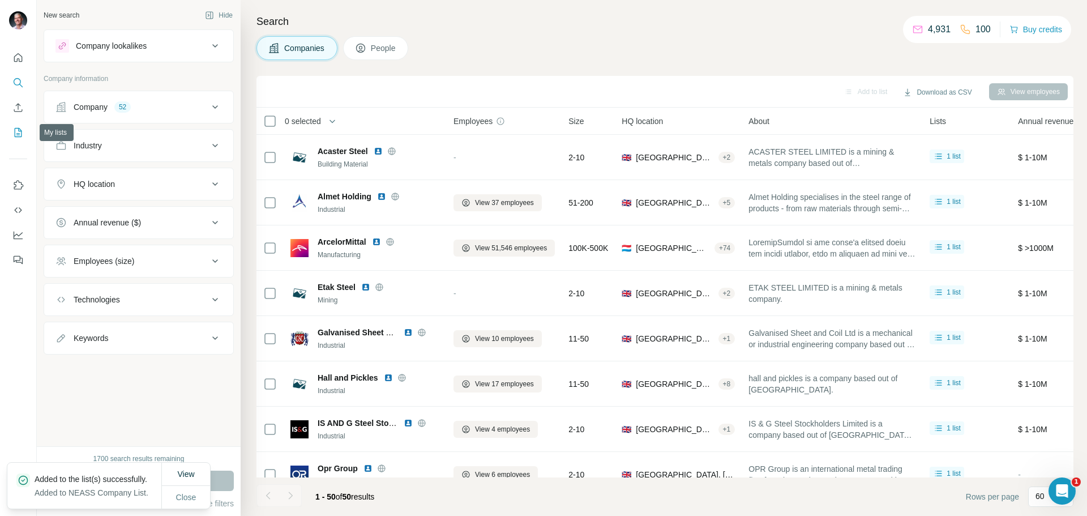
click at [15, 130] on icon "My lists" at bounding box center [17, 132] width 11 height 11
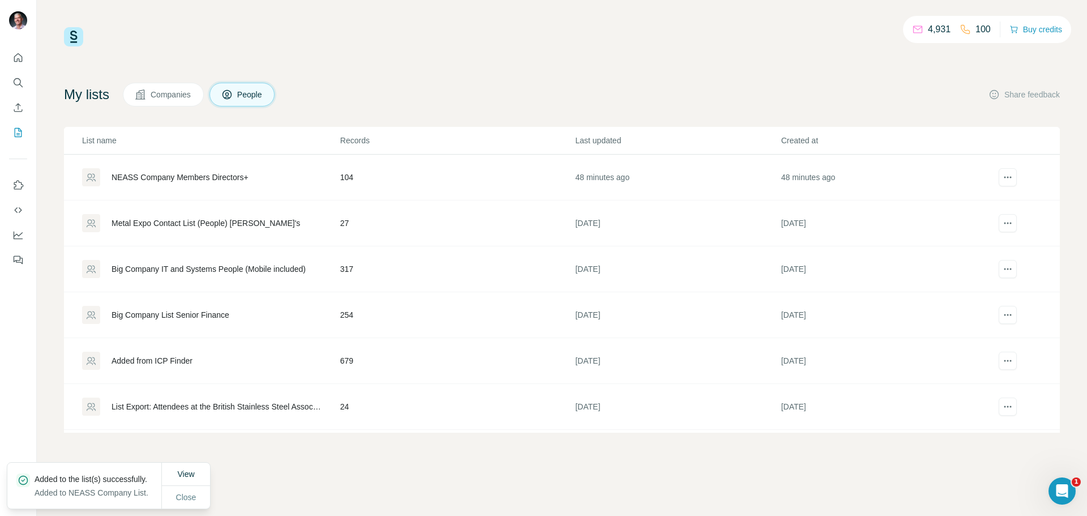
click at [176, 95] on span "Companies" at bounding box center [171, 94] width 41 height 11
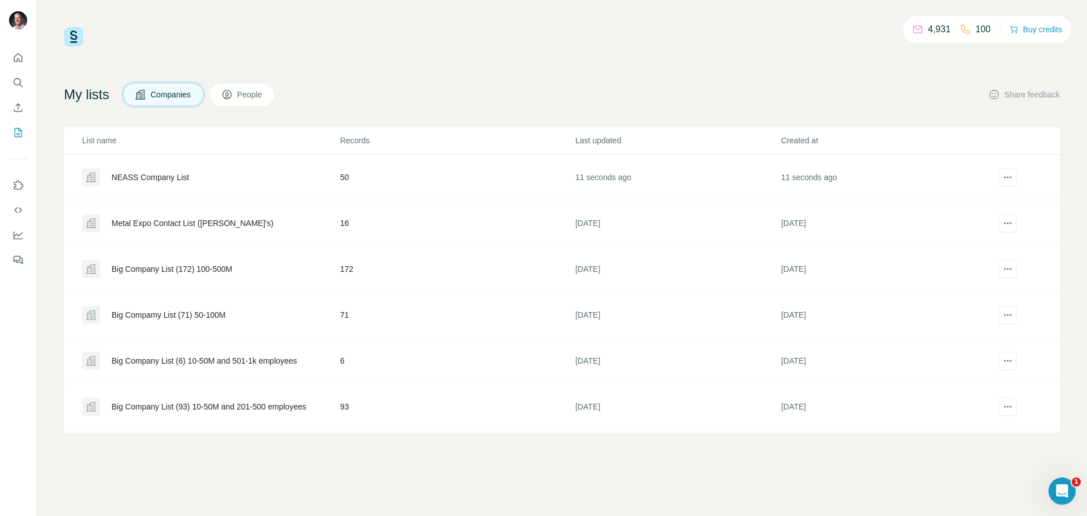
click at [178, 177] on div "NEASS Company List" at bounding box center [151, 177] width 78 height 11
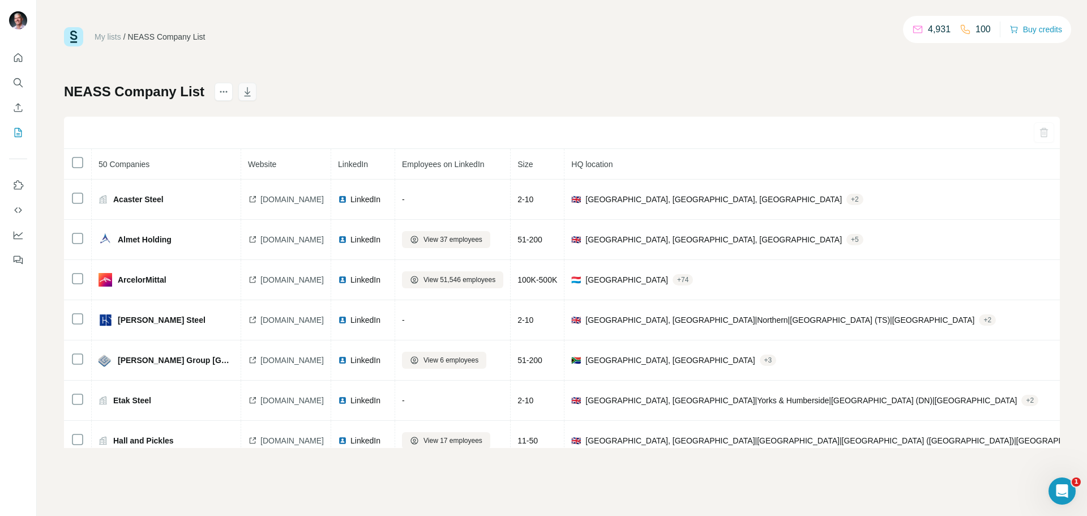
click at [242, 95] on icon "button" at bounding box center [247, 91] width 11 height 11
click at [221, 96] on icon "actions" at bounding box center [223, 91] width 11 height 11
click at [223, 92] on icon "actions" at bounding box center [224, 92] width 2 height 2
click at [303, 90] on div "NEASS Company List 50 Companies Website LinkedIn Employees on LinkedIn Size HQ …" at bounding box center [562, 265] width 996 height 365
click at [12, 79] on icon "Search" at bounding box center [17, 82] width 11 height 11
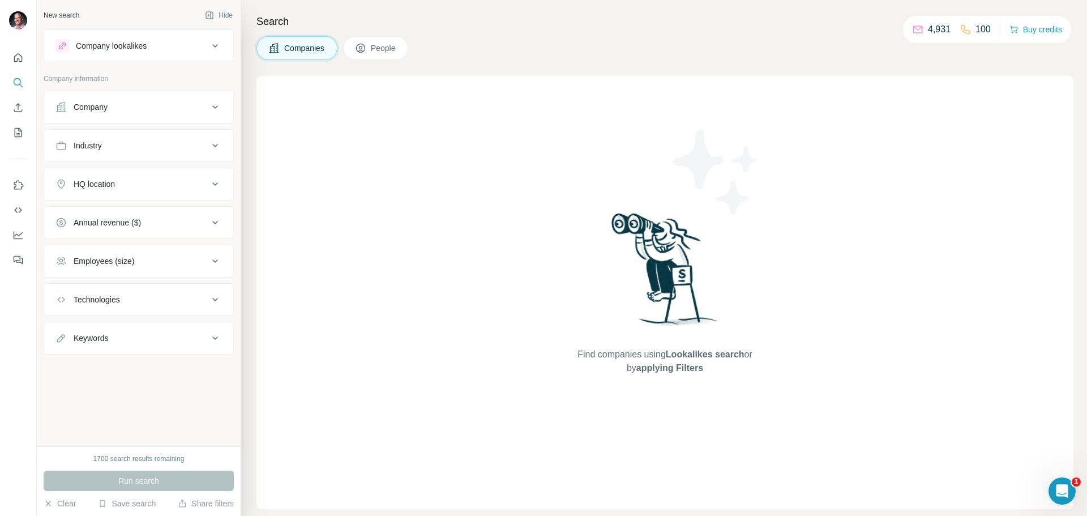
click at [156, 481] on div "Run search" at bounding box center [139, 480] width 190 height 20
click at [134, 504] on button "Save search" at bounding box center [127, 503] width 58 height 11
click at [142, 482] on div "View my saved searches" at bounding box center [158, 483] width 119 height 23
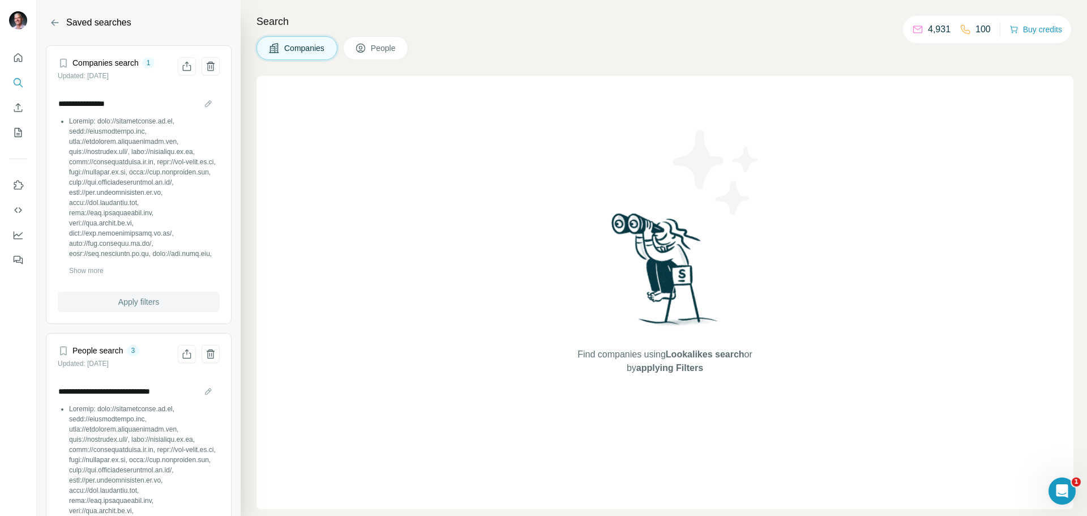
click at [132, 302] on span "Apply filters" at bounding box center [138, 301] width 41 height 11
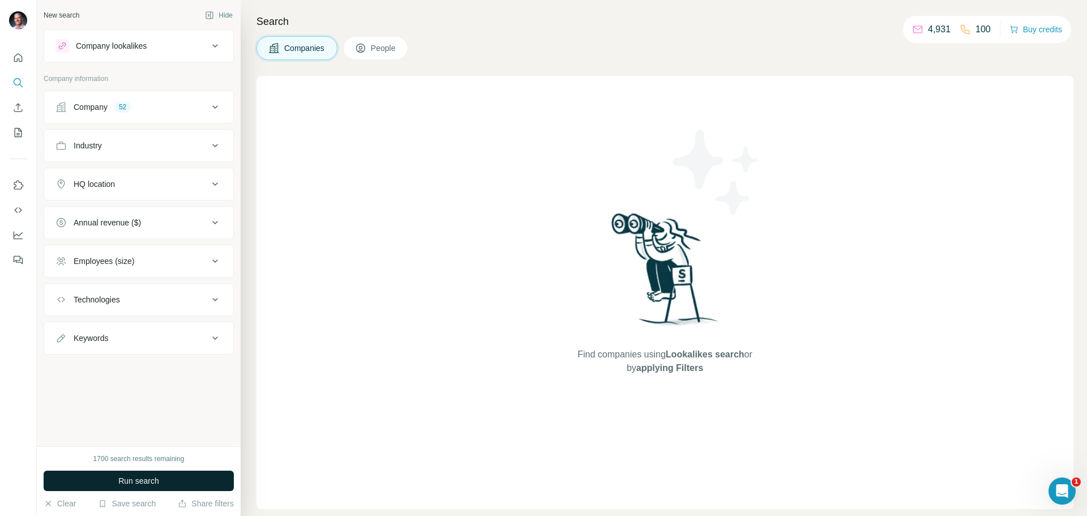
click at [124, 476] on span "Run search" at bounding box center [138, 480] width 41 height 11
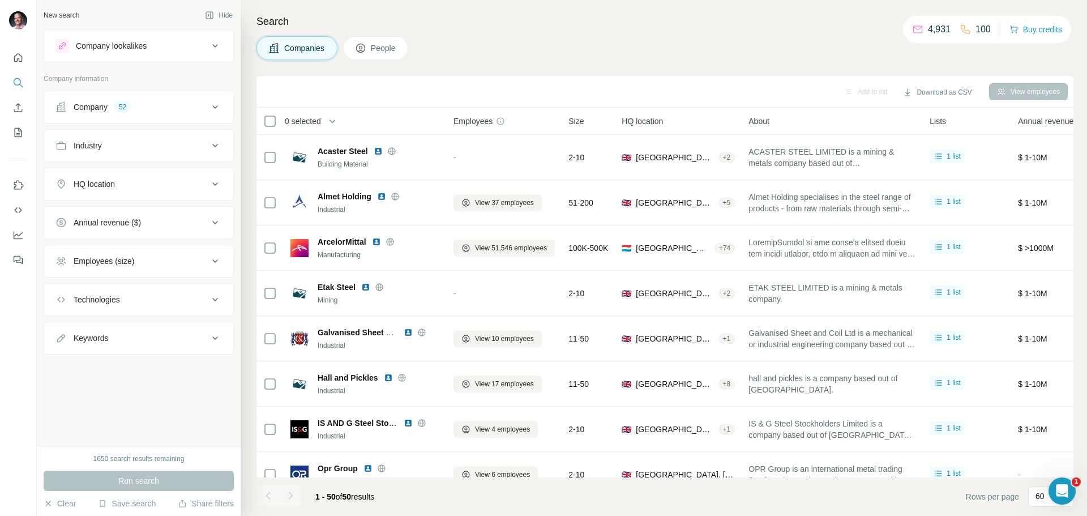
click at [390, 43] on span "People" at bounding box center [384, 47] width 26 height 11
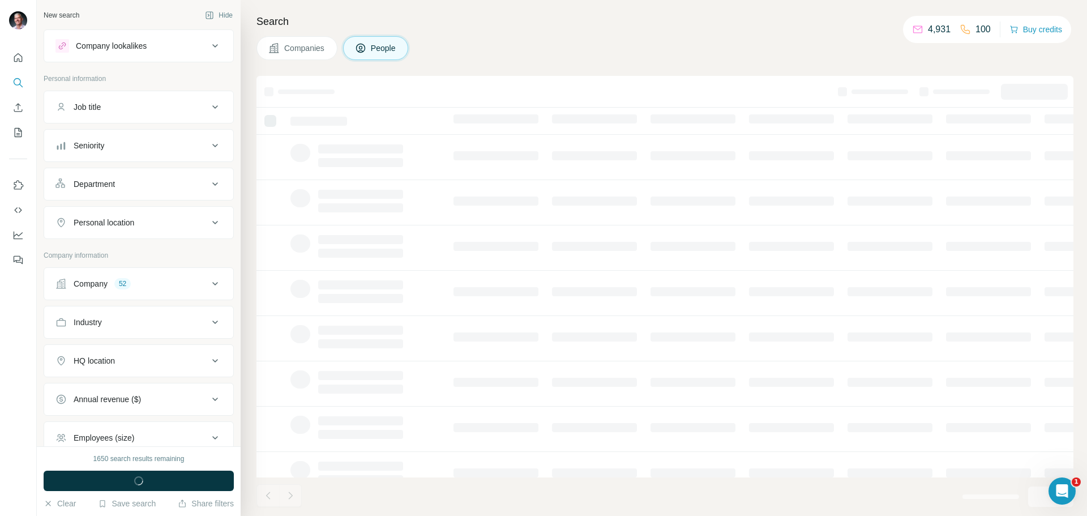
click at [302, 44] on span "Companies" at bounding box center [304, 47] width 41 height 11
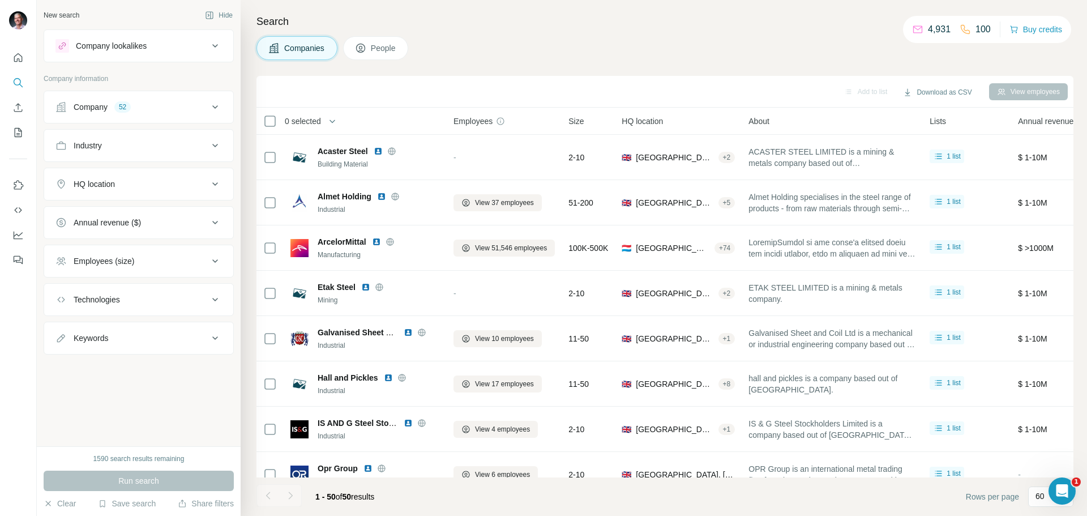
click at [389, 51] on span "People" at bounding box center [384, 47] width 26 height 11
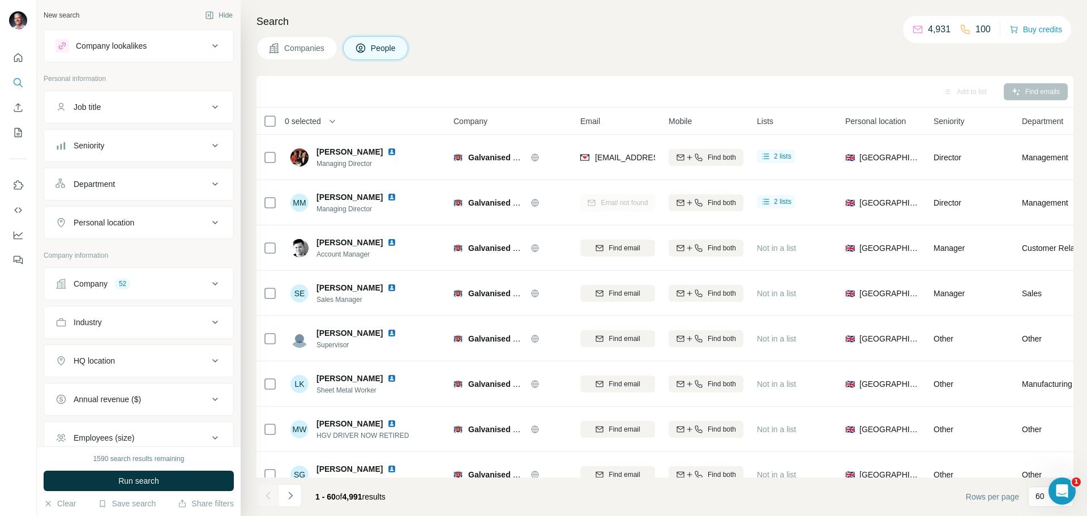
click at [311, 48] on span "Companies" at bounding box center [304, 47] width 41 height 11
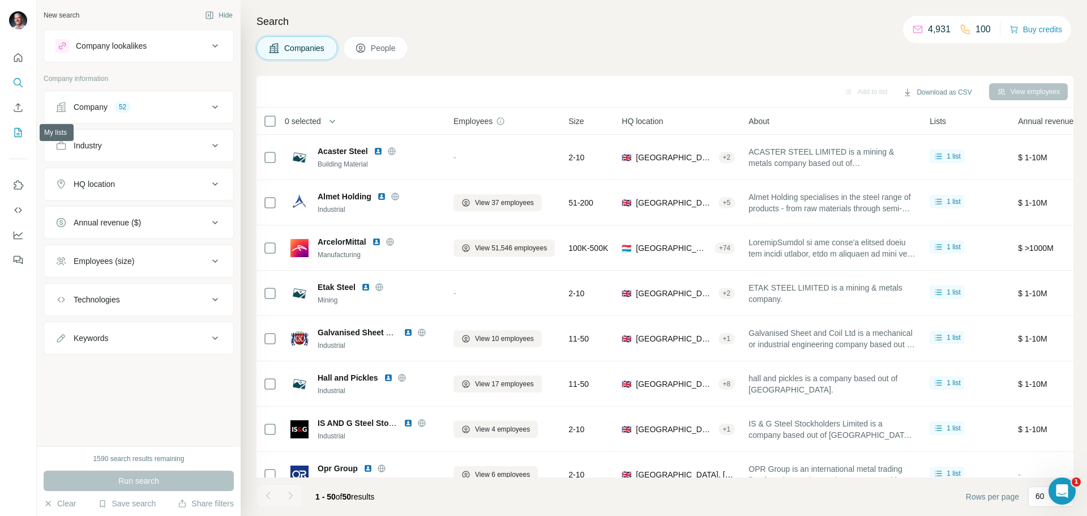
click at [16, 129] on icon "My lists" at bounding box center [17, 132] width 11 height 11
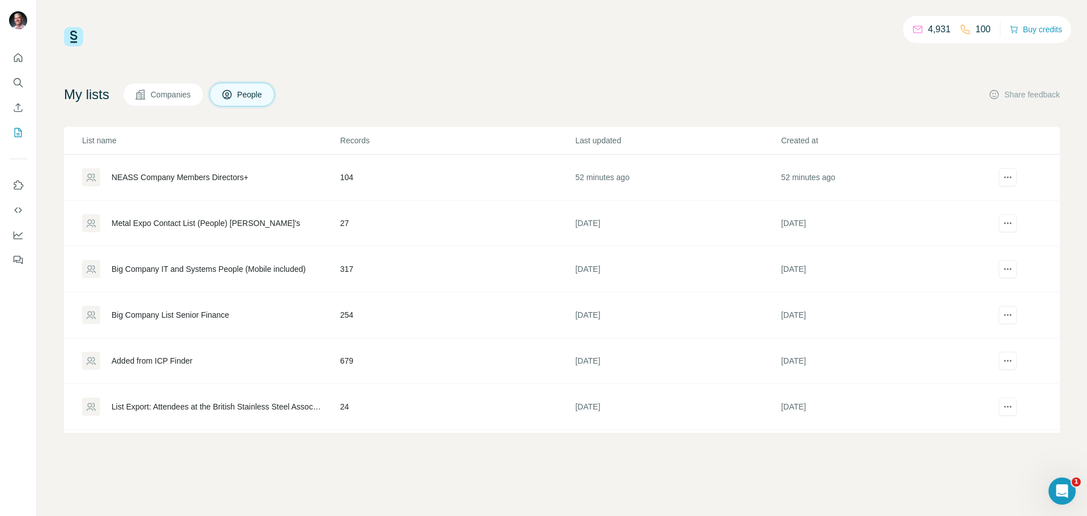
click at [160, 95] on span "Companies" at bounding box center [171, 94] width 41 height 11
